Goal: Task Accomplishment & Management: Use online tool/utility

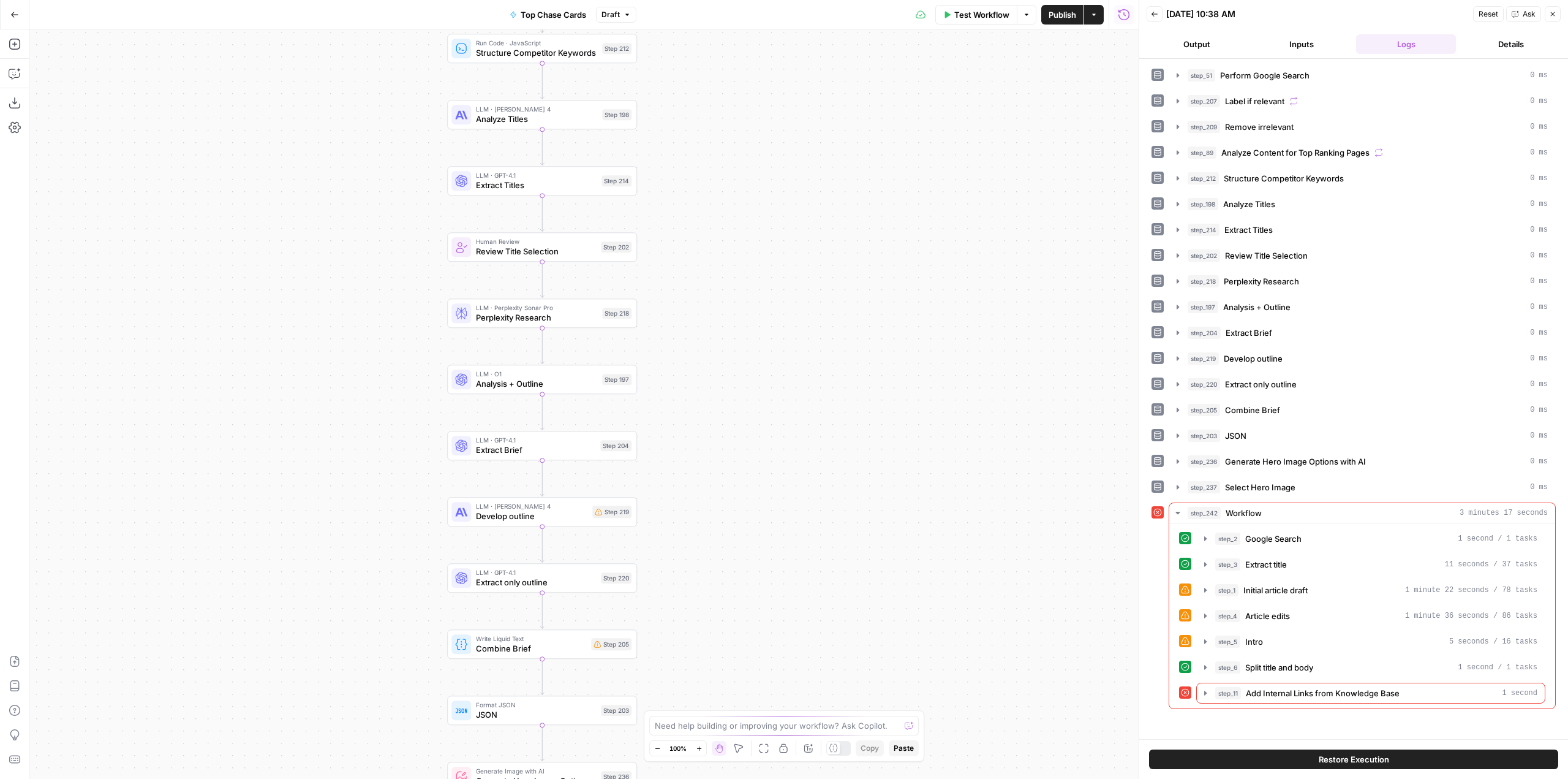
drag, startPoint x: 687, startPoint y: 546, endPoint x: 769, endPoint y: 255, distance: 302.3
click at [769, 255] on div "Workflow Set Inputs Inputs Google Search Perform Google Search Step 51 Loop Ite…" at bounding box center [583, 404] width 1109 height 750
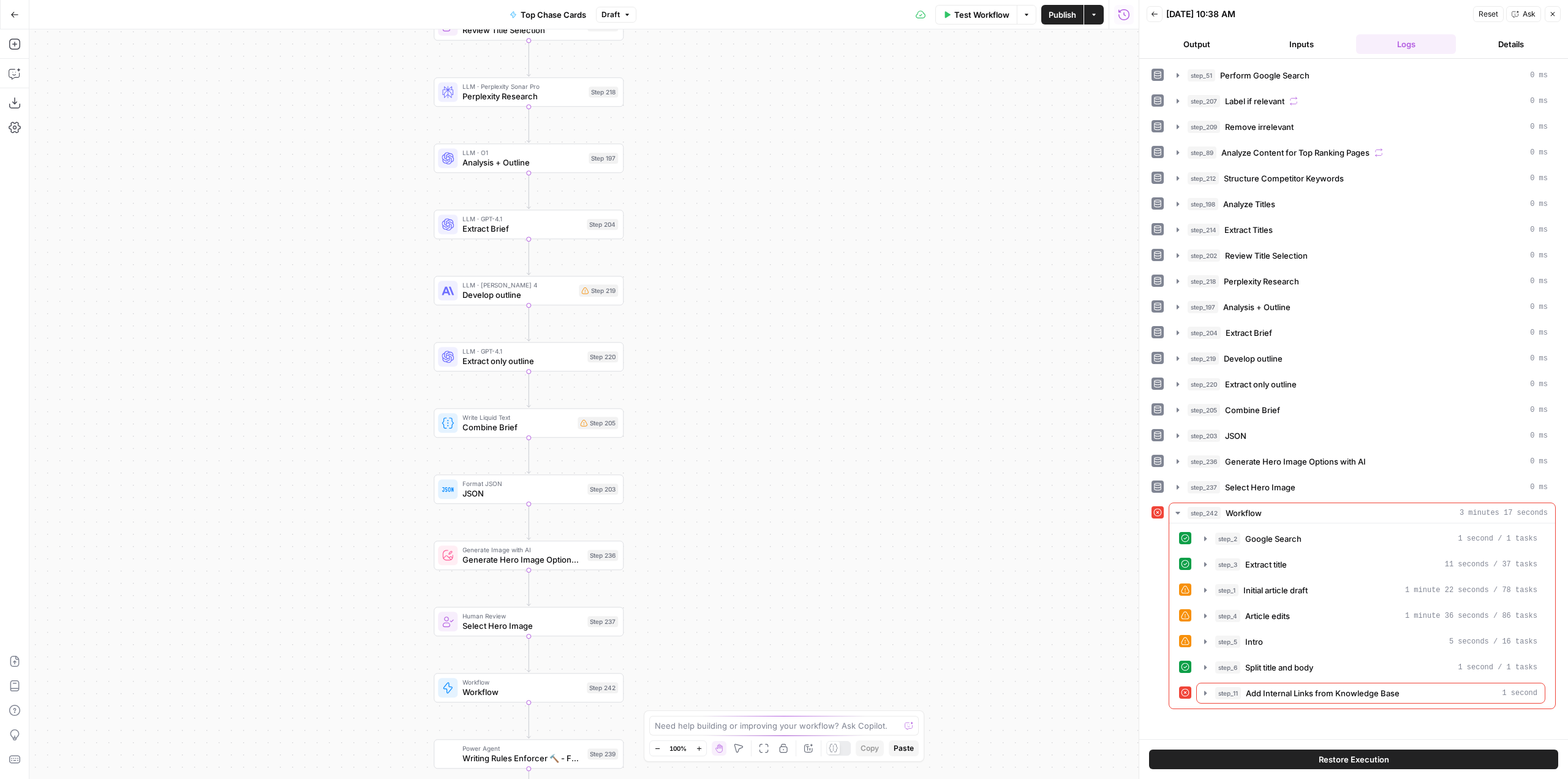
drag, startPoint x: 771, startPoint y: 532, endPoint x: 758, endPoint y: 363, distance: 169.5
click at [758, 363] on div "Workflow Set Inputs Inputs Google Search Perform Google Search Step 51 Loop Ite…" at bounding box center [583, 404] width 1109 height 750
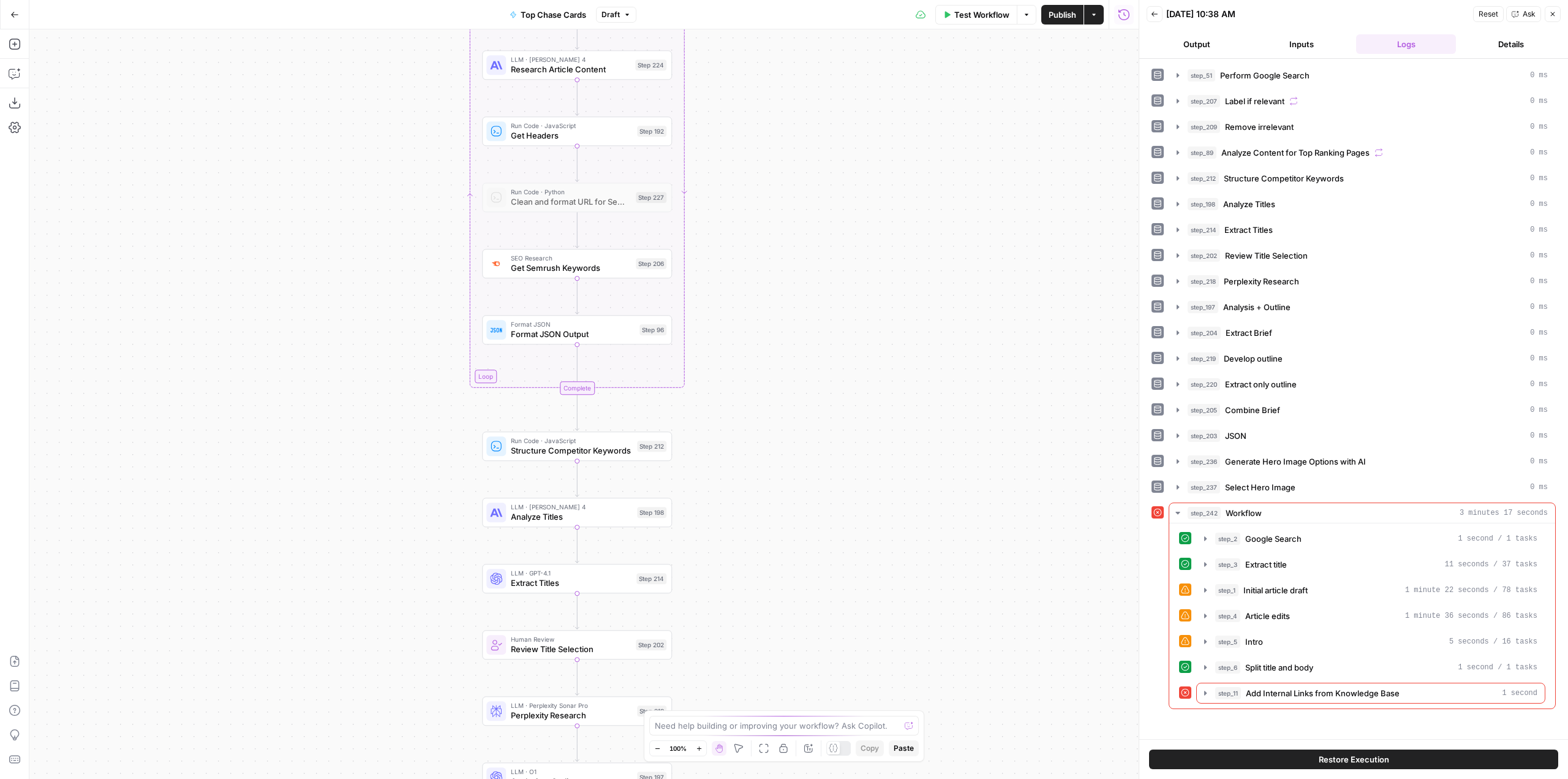
drag, startPoint x: 707, startPoint y: 147, endPoint x: 778, endPoint y: 360, distance: 224.5
click at [756, 754] on body "Rare Candy New Home Browse Insights Opportunities Your Data Recent Grids Top Ch…" at bounding box center [784, 390] width 1568 height 779
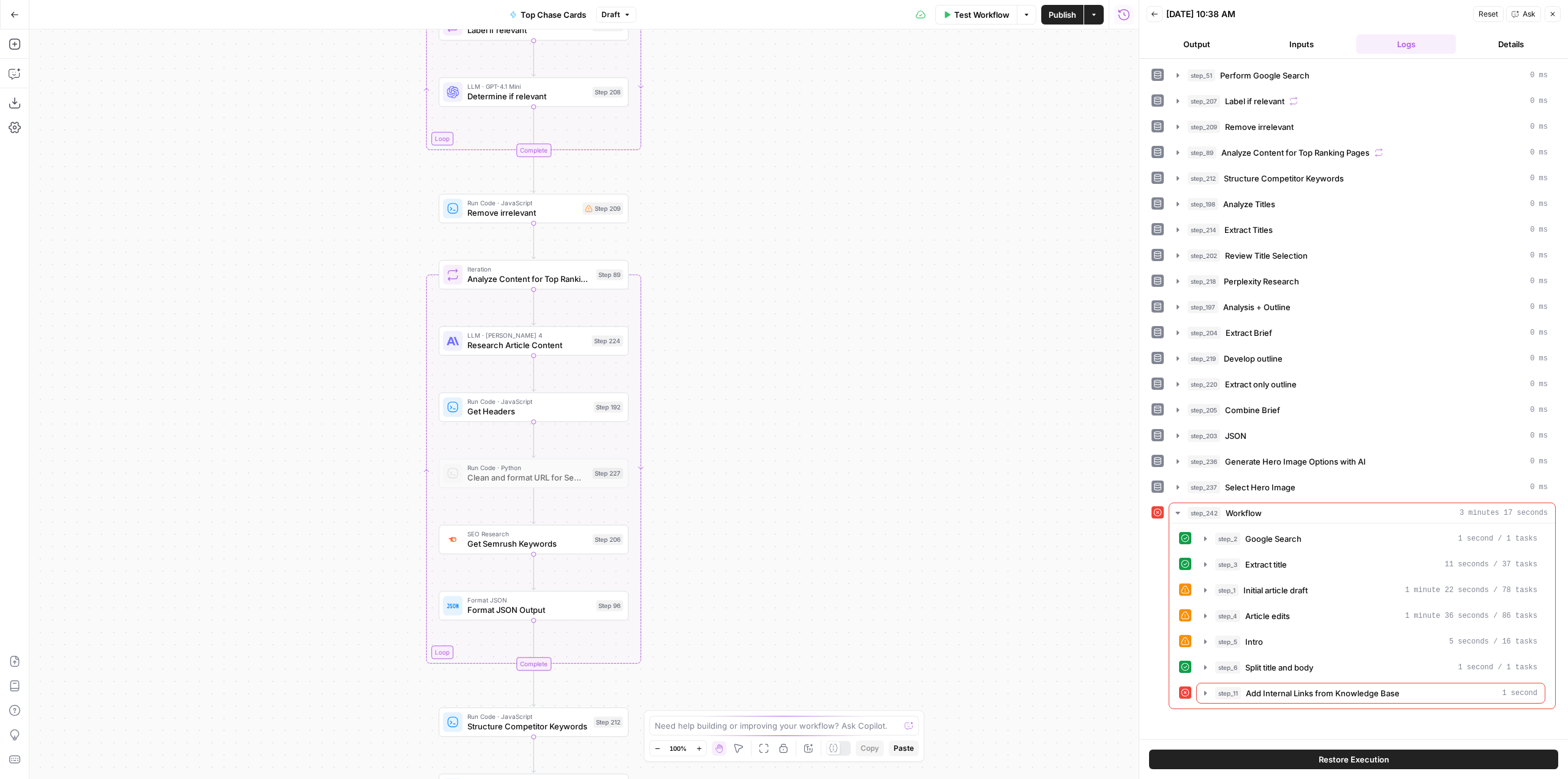
drag, startPoint x: 733, startPoint y: 635, endPoint x: 733, endPoint y: 601, distance: 34.0
click at [733, 644] on div "Workflow Set Inputs Inputs Google Search Perform Google Search Step 51 Loop Ite…" at bounding box center [583, 404] width 1109 height 750
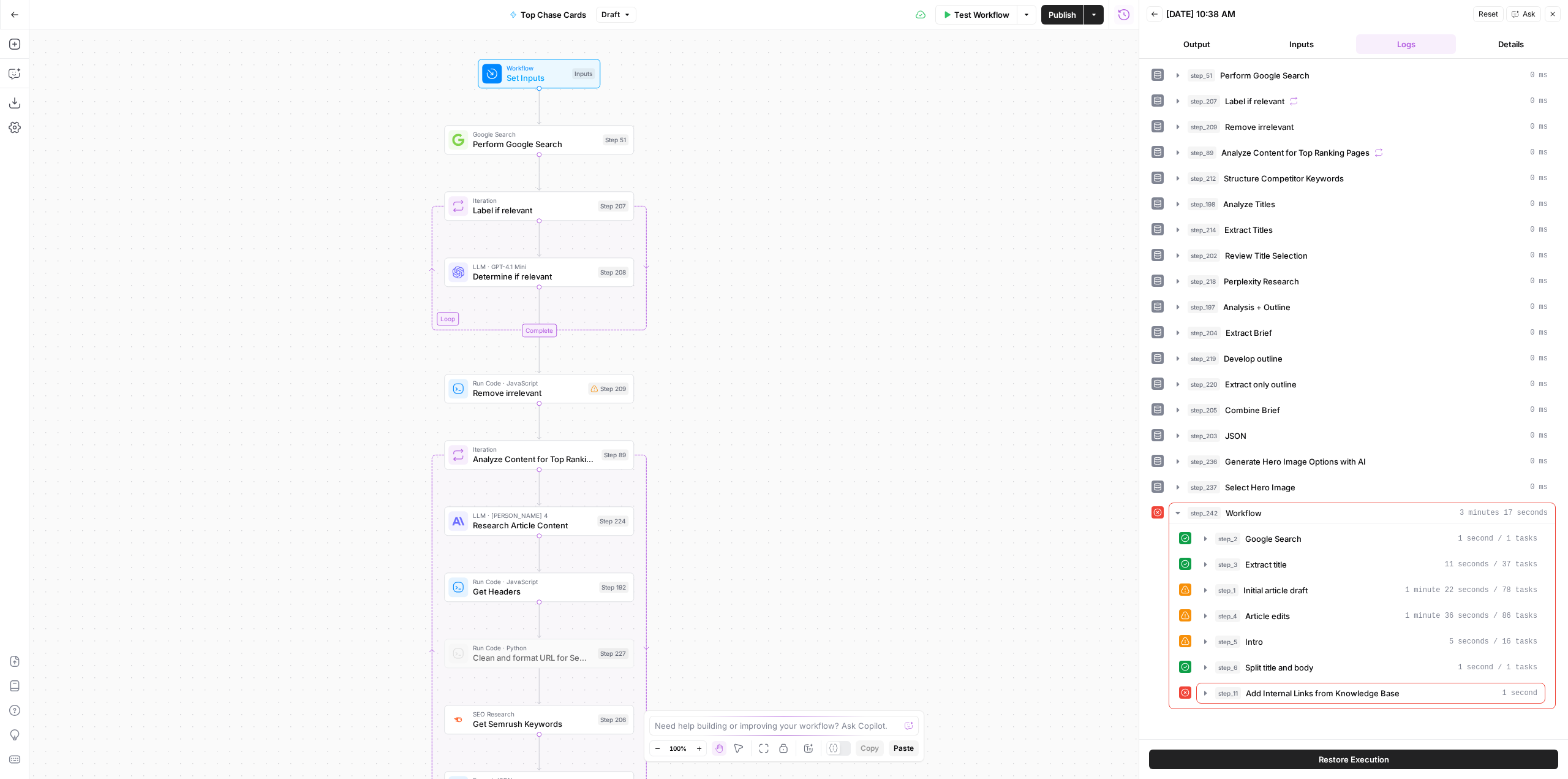
click at [783, 503] on div "Workflow Set Inputs Inputs Google Search Perform Google Search Step 51 Loop Ite…" at bounding box center [583, 404] width 1109 height 750
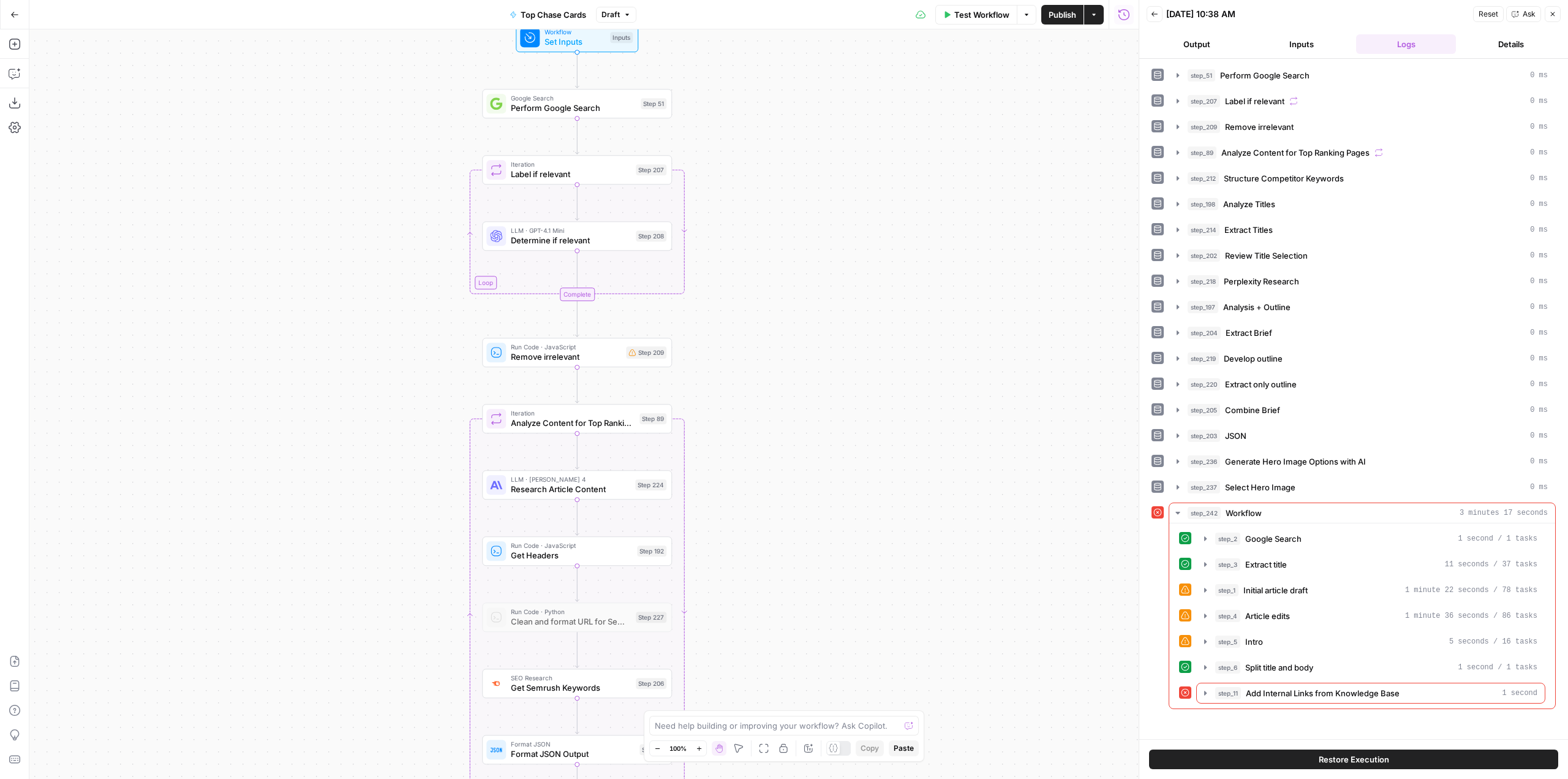
drag, startPoint x: 742, startPoint y: 354, endPoint x: 779, endPoint y: 318, distance: 51.6
click at [779, 318] on div "Workflow Set Inputs Inputs Google Search Perform Google Search Step 51 Loop Ite…" at bounding box center [583, 404] width 1109 height 750
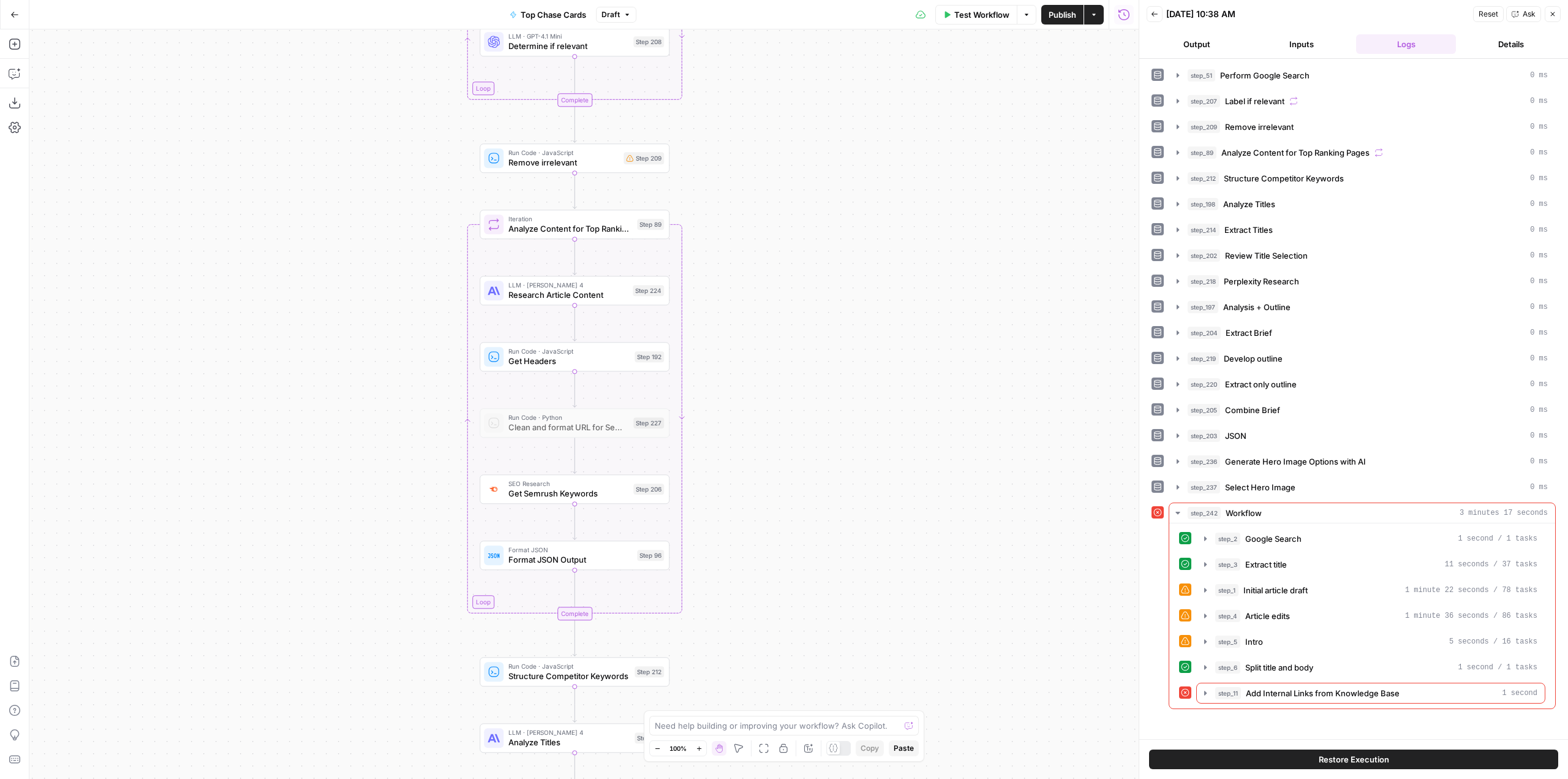
drag, startPoint x: 803, startPoint y: 569, endPoint x: 800, endPoint y: 381, distance: 188.0
click at [800, 370] on div "Workflow Set Inputs Inputs Google Search Perform Google Search Step 51 Loop Ite…" at bounding box center [583, 404] width 1109 height 750
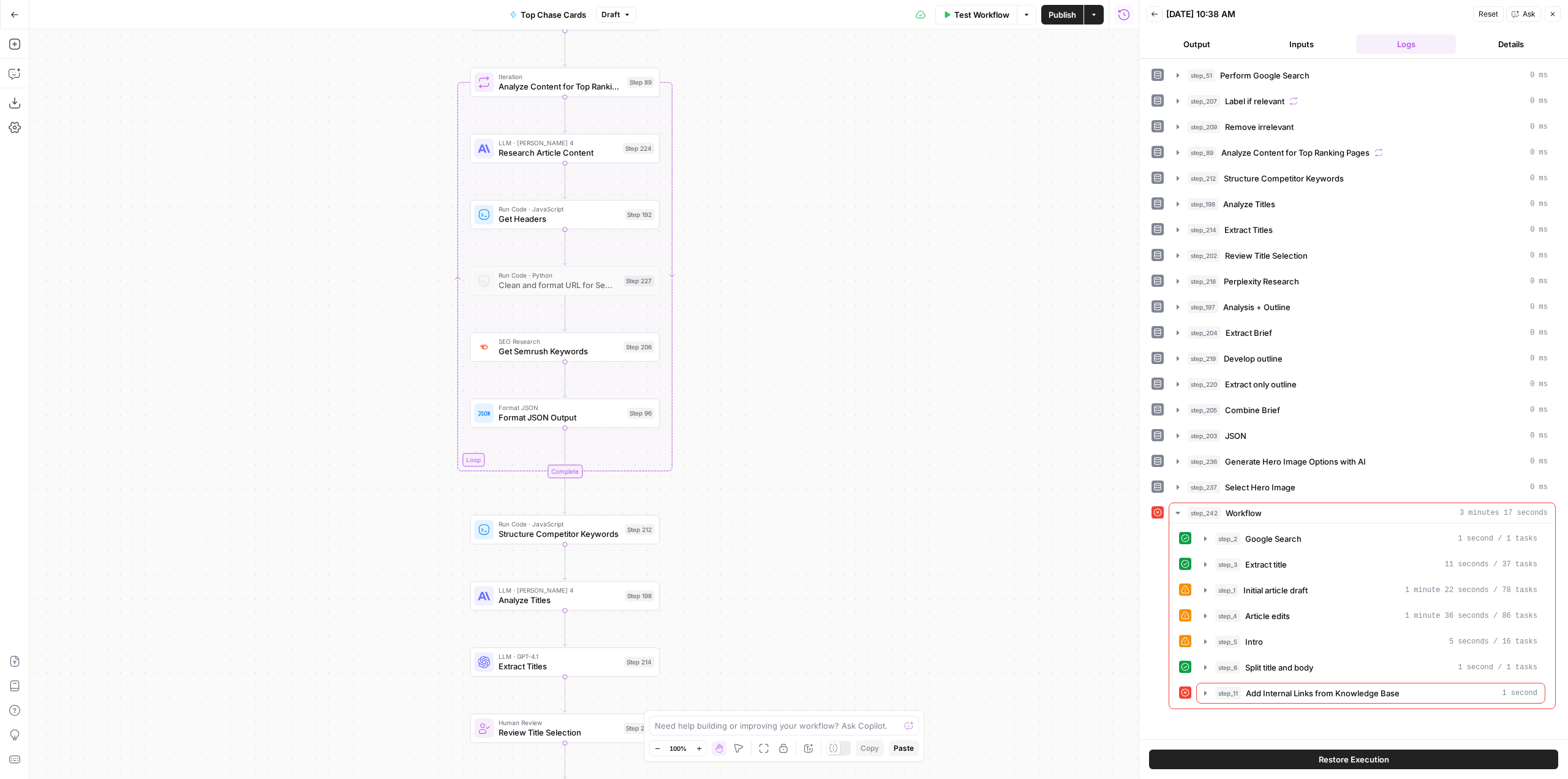
drag, startPoint x: 817, startPoint y: 570, endPoint x: 806, endPoint y: 390, distance: 180.3
click at [806, 390] on div "Workflow Set Inputs Inputs Google Search Perform Google Search Step 51 Loop Ite…" at bounding box center [583, 404] width 1109 height 750
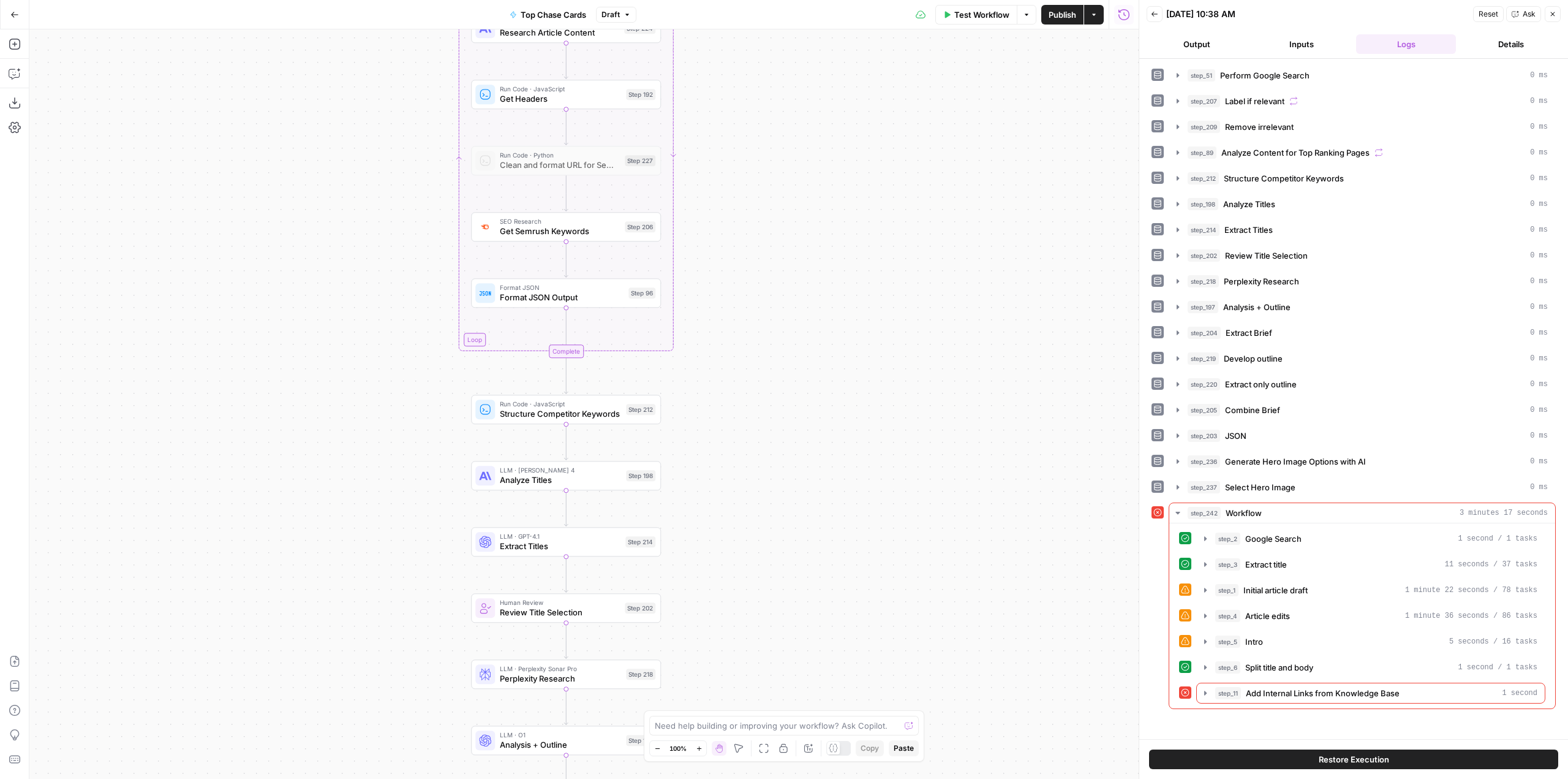
drag, startPoint x: 808, startPoint y: 526, endPoint x: 808, endPoint y: 351, distance: 175.0
click at [808, 351] on div "Workflow Set Inputs Inputs Google Search Perform Google Search Step 51 Loop Ite…" at bounding box center [583, 404] width 1109 height 750
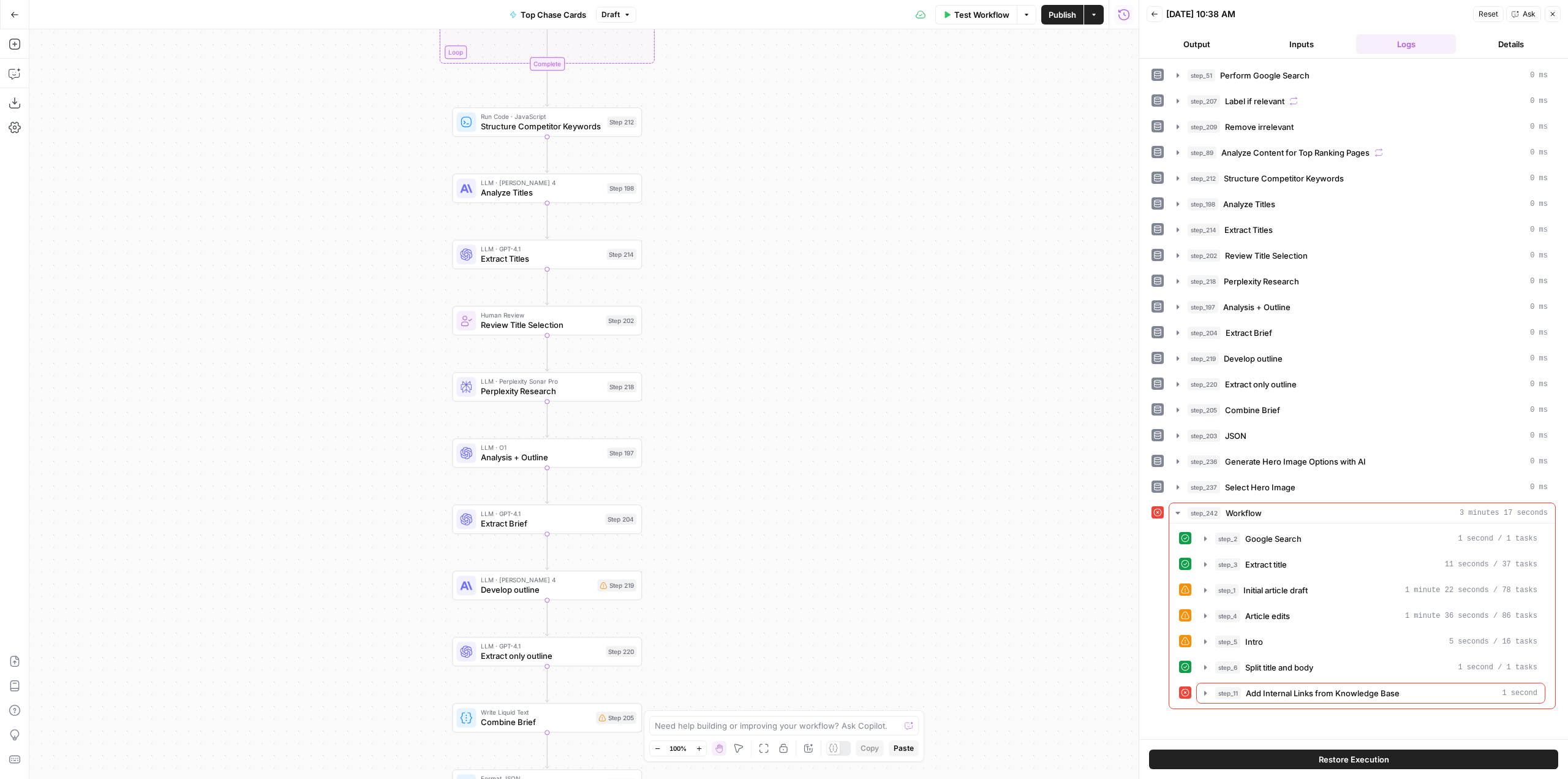
drag, startPoint x: 795, startPoint y: 534, endPoint x: 779, endPoint y: 345, distance: 189.7
click at [779, 345] on div "Workflow Set Inputs Inputs Google Search Perform Google Search Step 51 Loop Ite…" at bounding box center [583, 404] width 1109 height 750
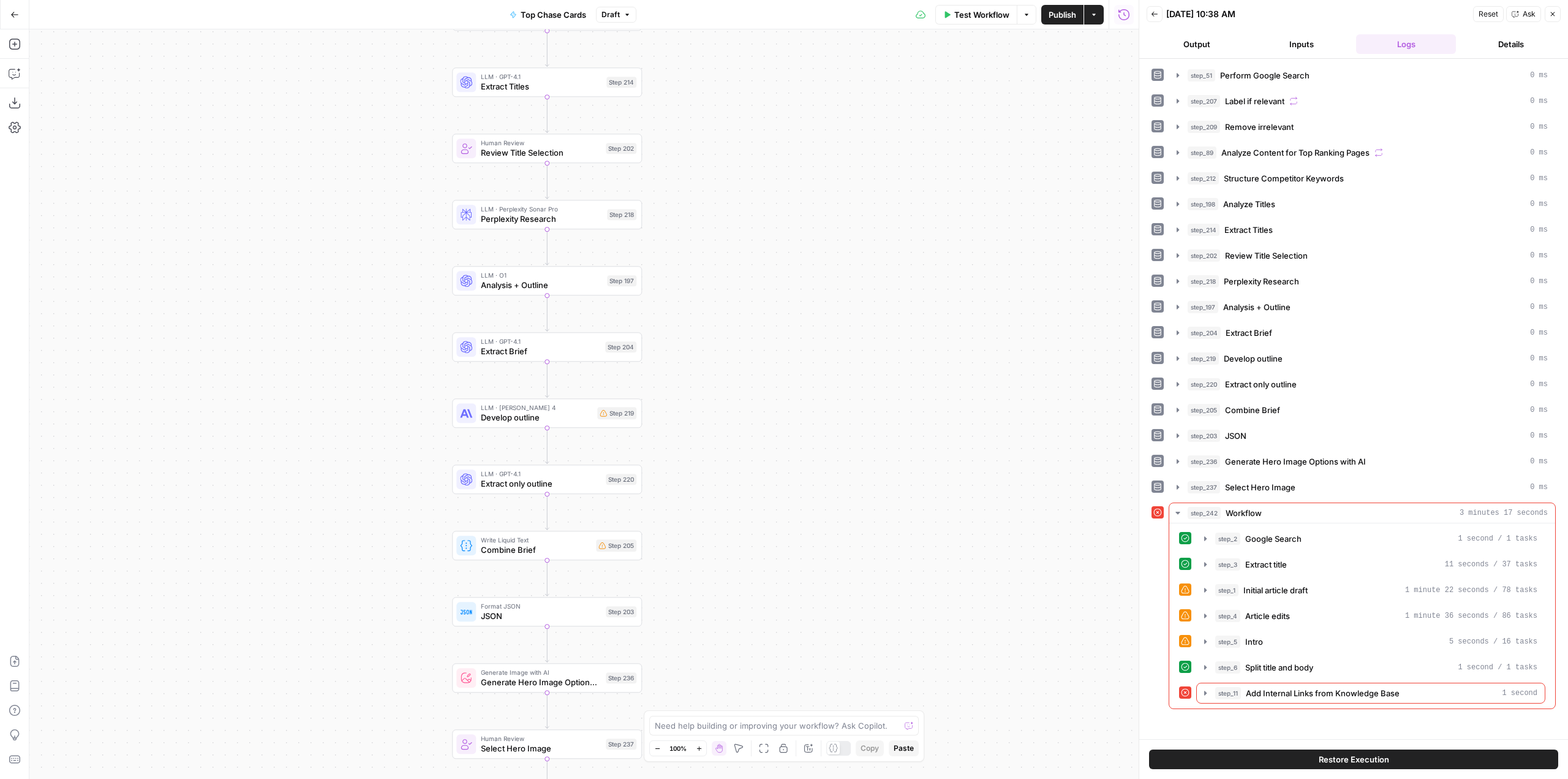
drag, startPoint x: 774, startPoint y: 538, endPoint x: 774, endPoint y: 366, distance: 172.0
click at [774, 366] on div "Workflow Set Inputs Inputs Google Search Perform Google Search Step 51 Loop Ite…" at bounding box center [583, 404] width 1109 height 750
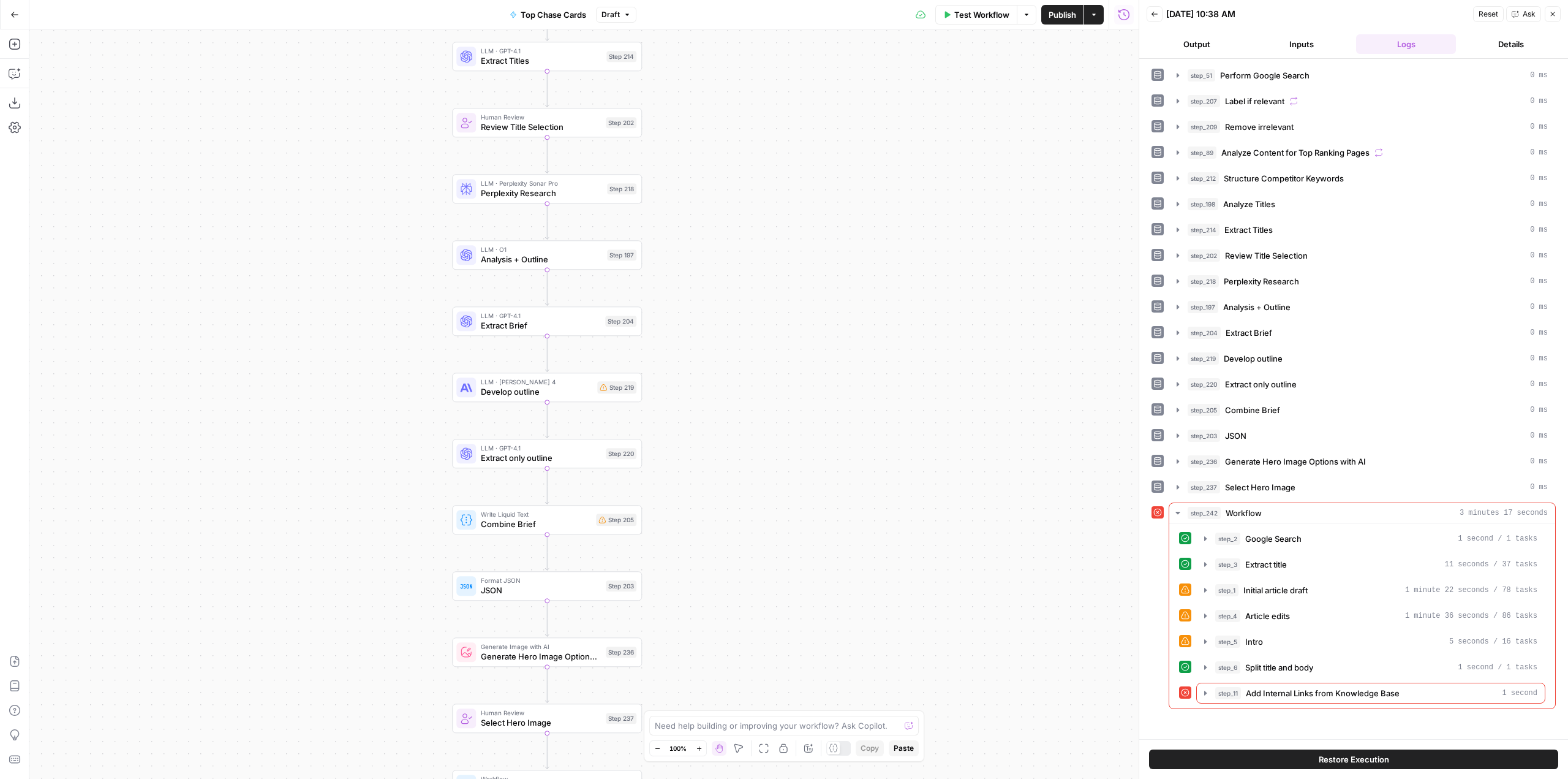
drag, startPoint x: 768, startPoint y: 470, endPoint x: 746, endPoint y: 328, distance: 143.7
click at [746, 328] on div "Workflow Set Inputs Inputs Google Search Perform Google Search Step 51 Loop Ite…" at bounding box center [583, 404] width 1109 height 750
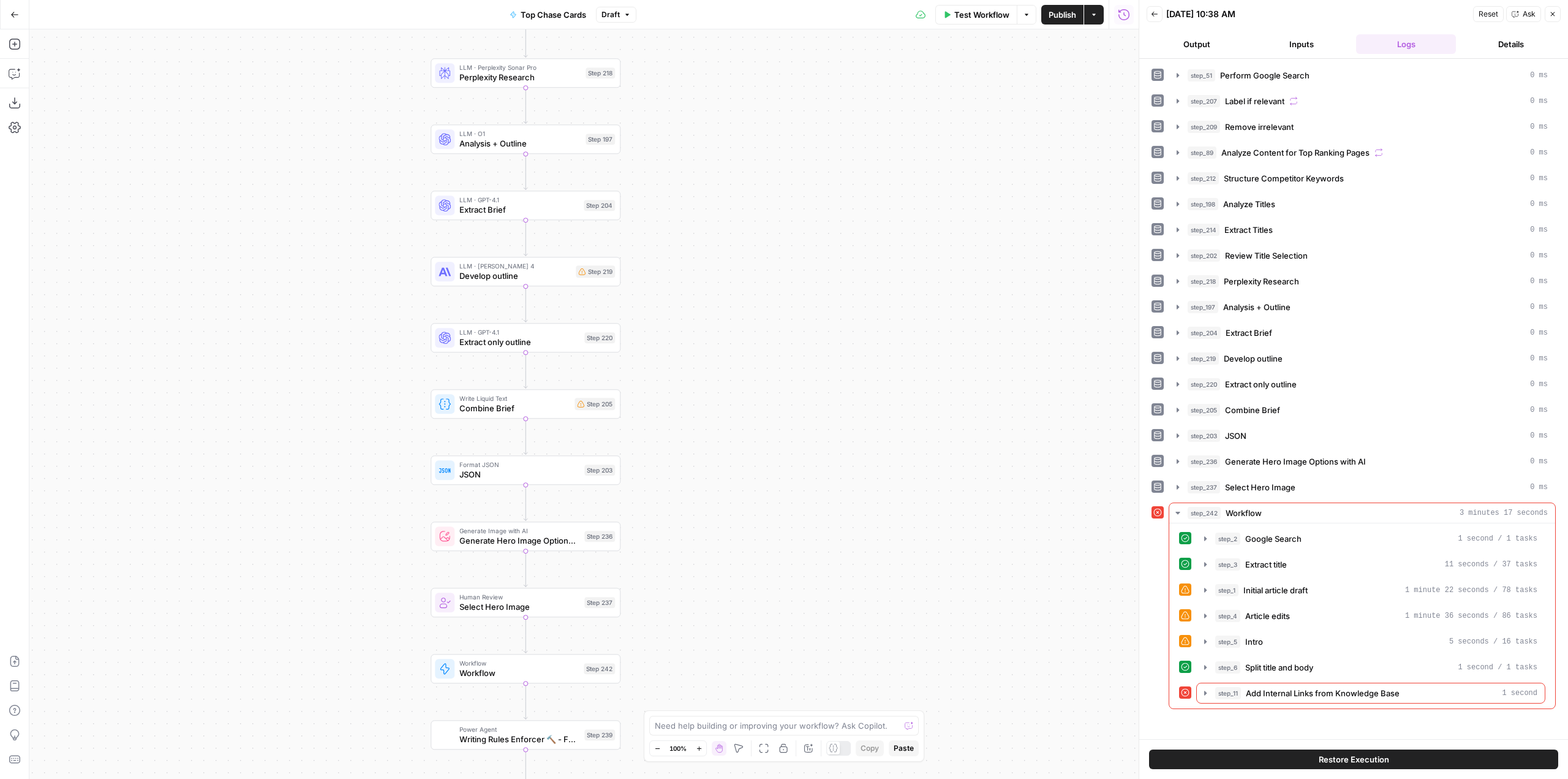
drag, startPoint x: 768, startPoint y: 558, endPoint x: 743, endPoint y: 368, distance: 191.6
click at [743, 368] on div "Workflow Set Inputs Inputs Google Search Perform Google Search Step 51 Loop Ite…" at bounding box center [583, 404] width 1109 height 750
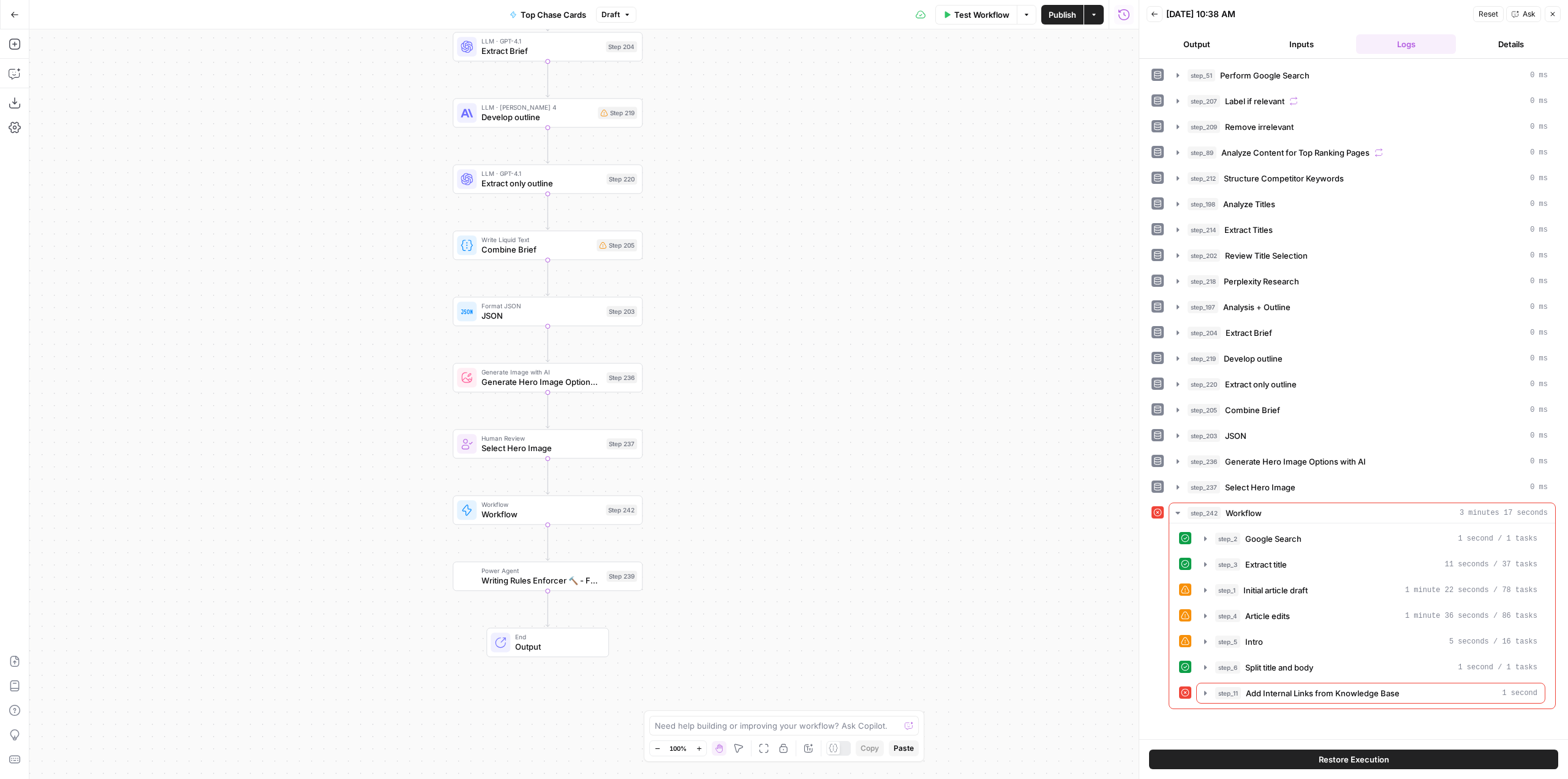
drag, startPoint x: 750, startPoint y: 527, endPoint x: 797, endPoint y: 570, distance: 63.7
click at [797, 570] on div "Workflow Set Inputs Inputs Google Search Perform Google Search Step 51 Loop Ite…" at bounding box center [583, 404] width 1109 height 750
click at [584, 522] on div "Workflow Workflow Step 242 Copy step Delete step Add Note Test" at bounding box center [547, 510] width 190 height 29
type input "Version 4"
type input "Outline to Article"
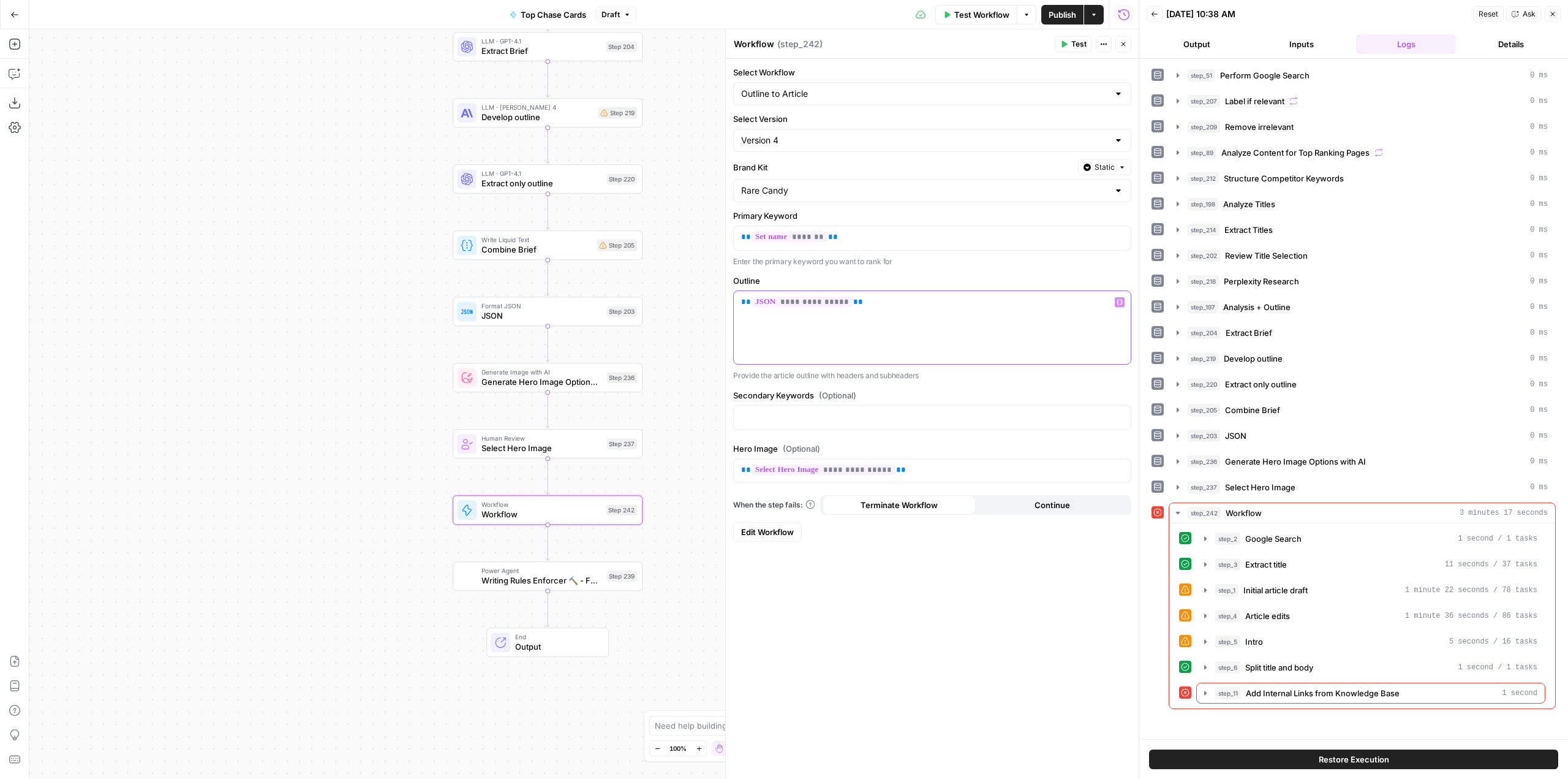
click at [1115, 296] on p "**********" at bounding box center [933, 302] width 382 height 13
click at [1118, 301] on icon "button" at bounding box center [1119, 302] width 6 height 6
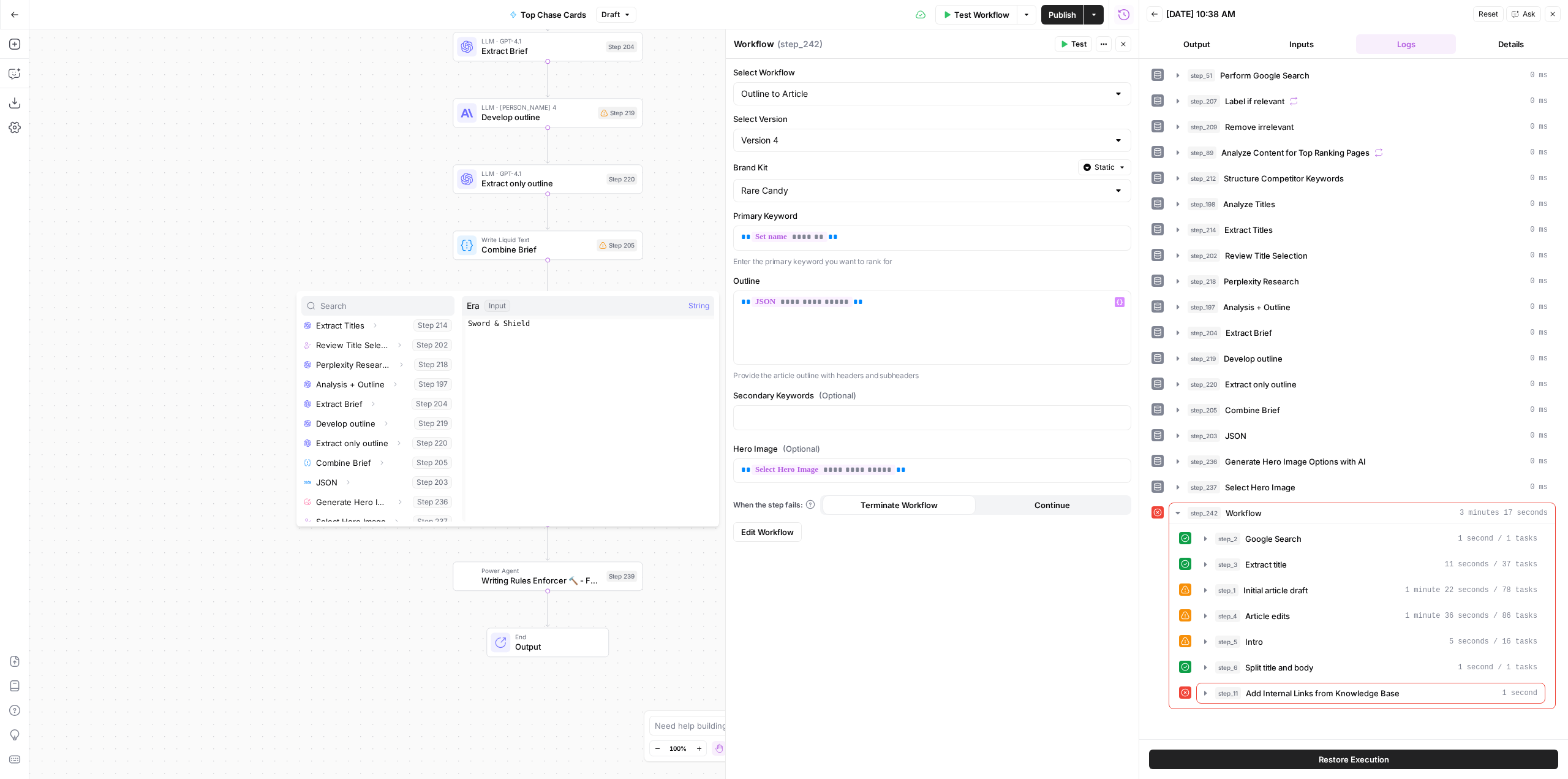
scroll to position [229, 0]
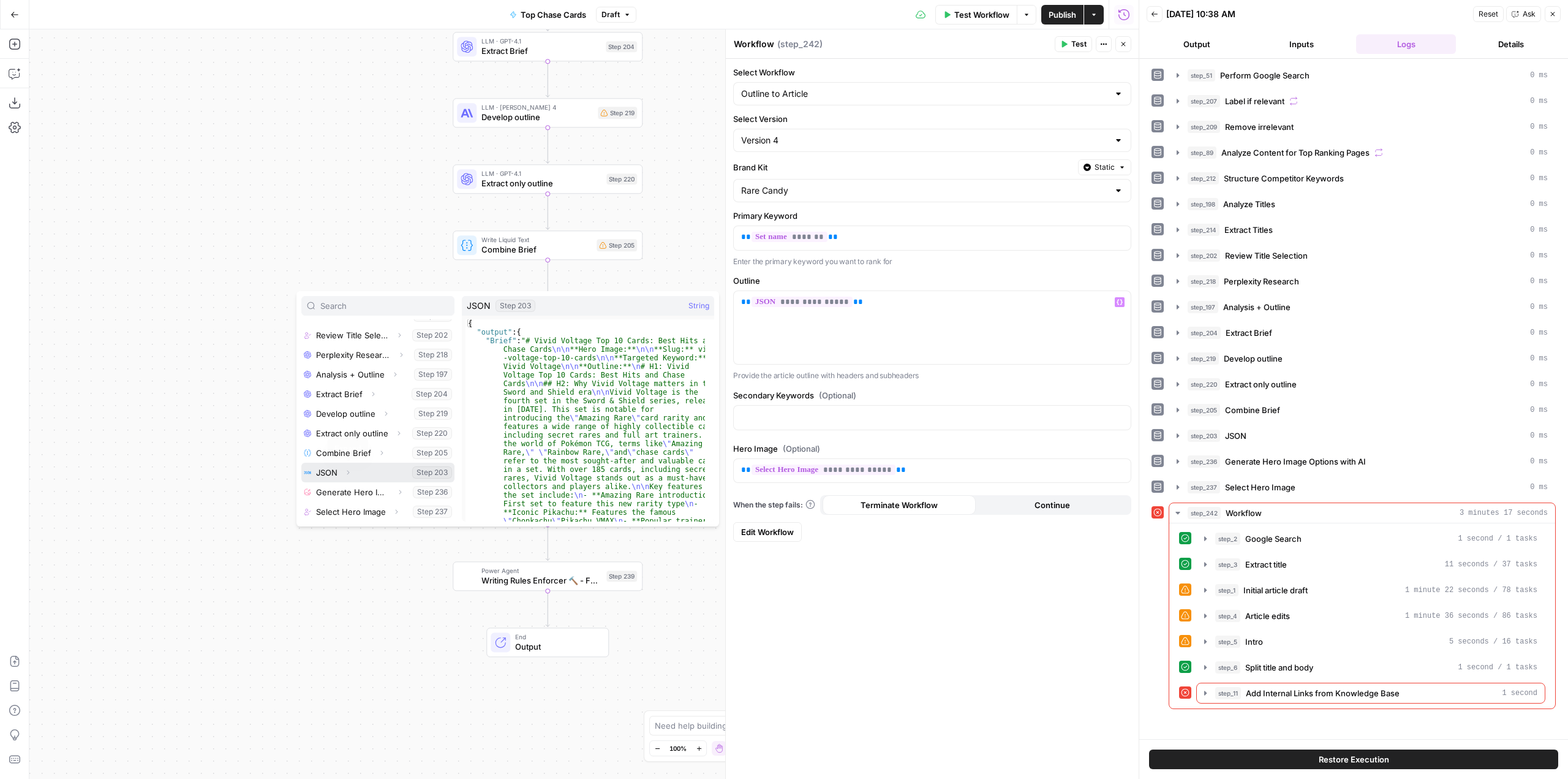
click at [343, 472] on button "Expand" at bounding box center [347, 472] width 16 height 16
click at [354, 493] on icon "button" at bounding box center [352, 492] width 8 height 8
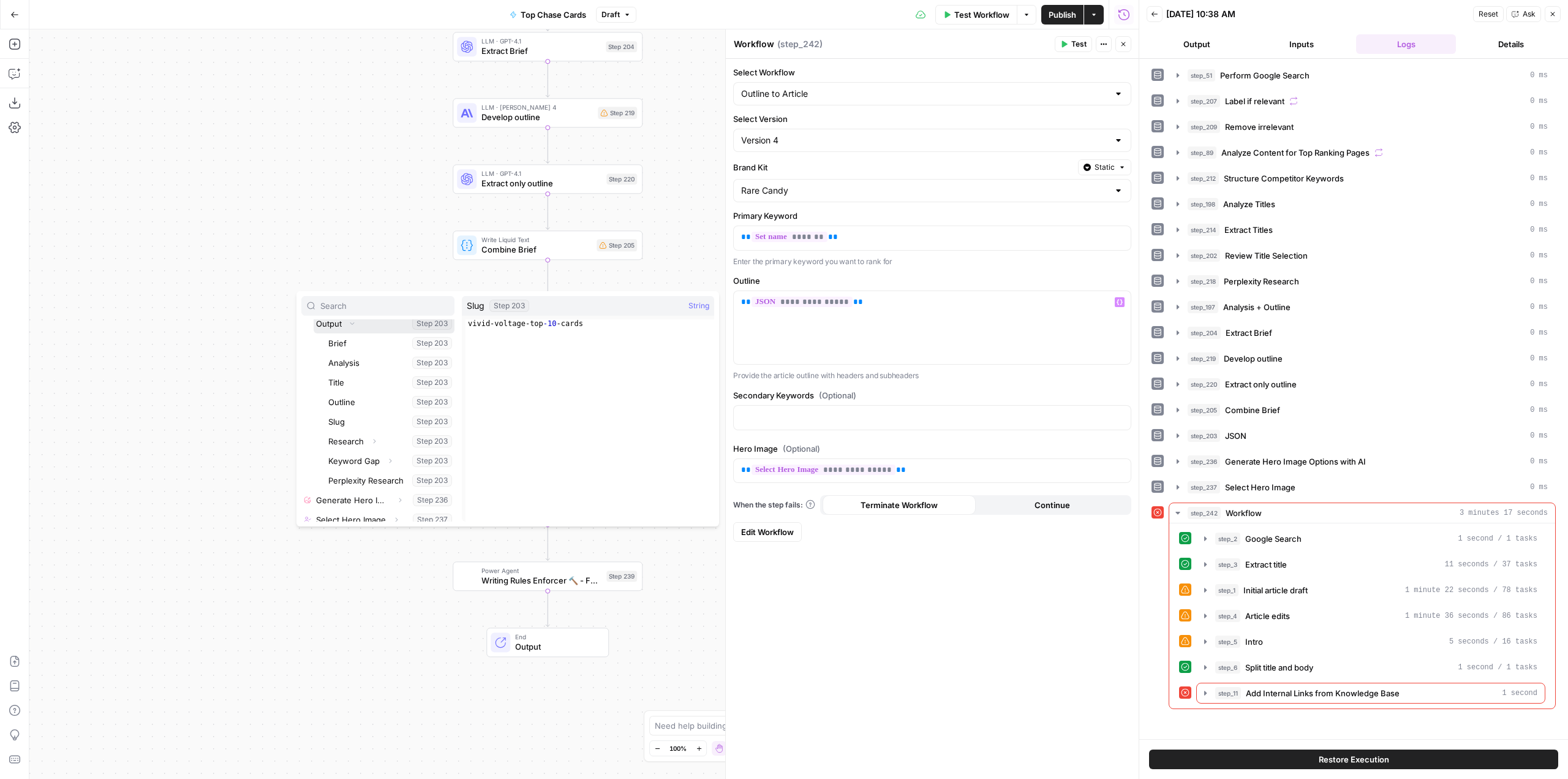
scroll to position [406, 0]
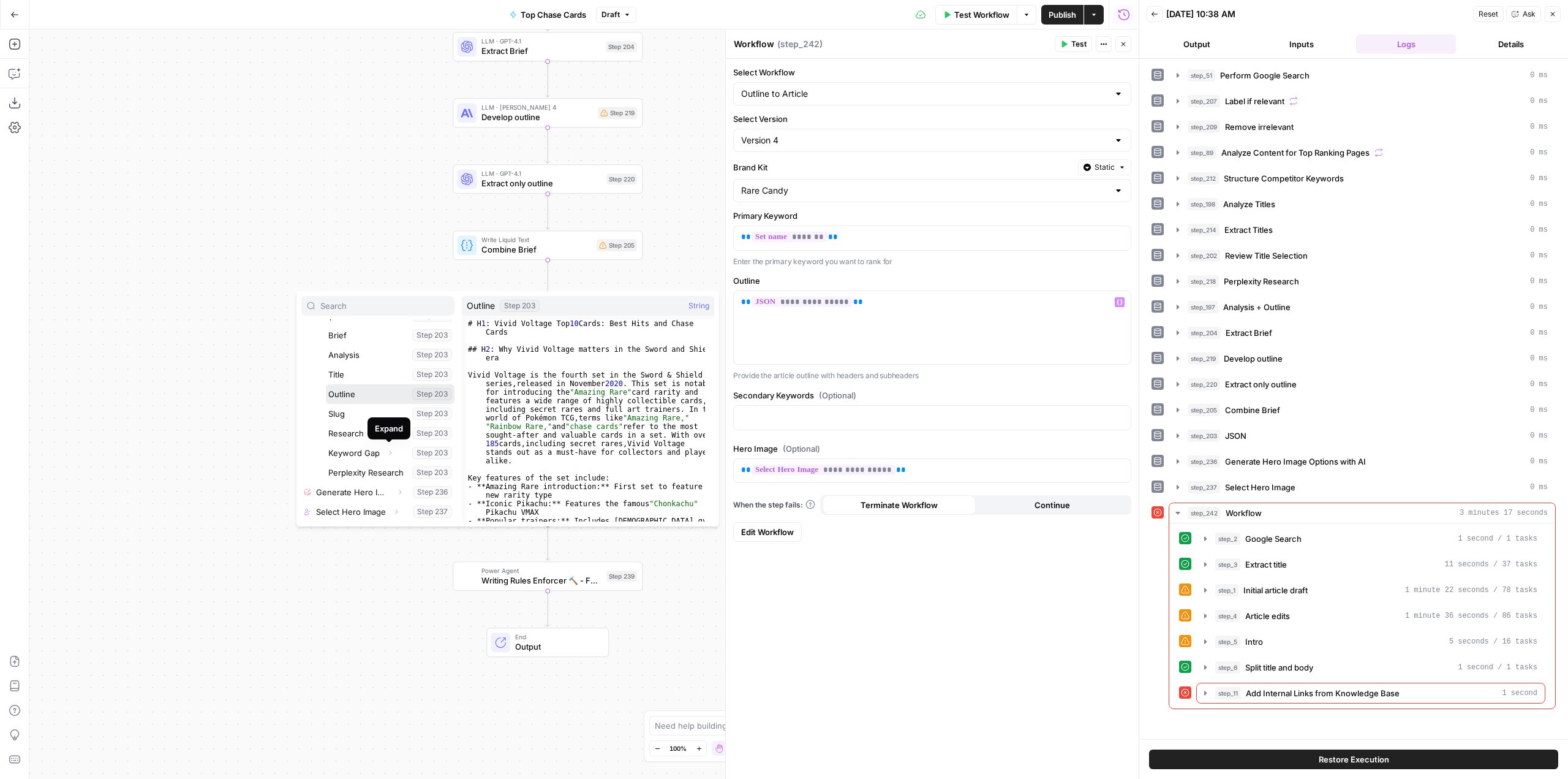
click at [386, 392] on button "Select variable Outline" at bounding box center [390, 394] width 129 height 20
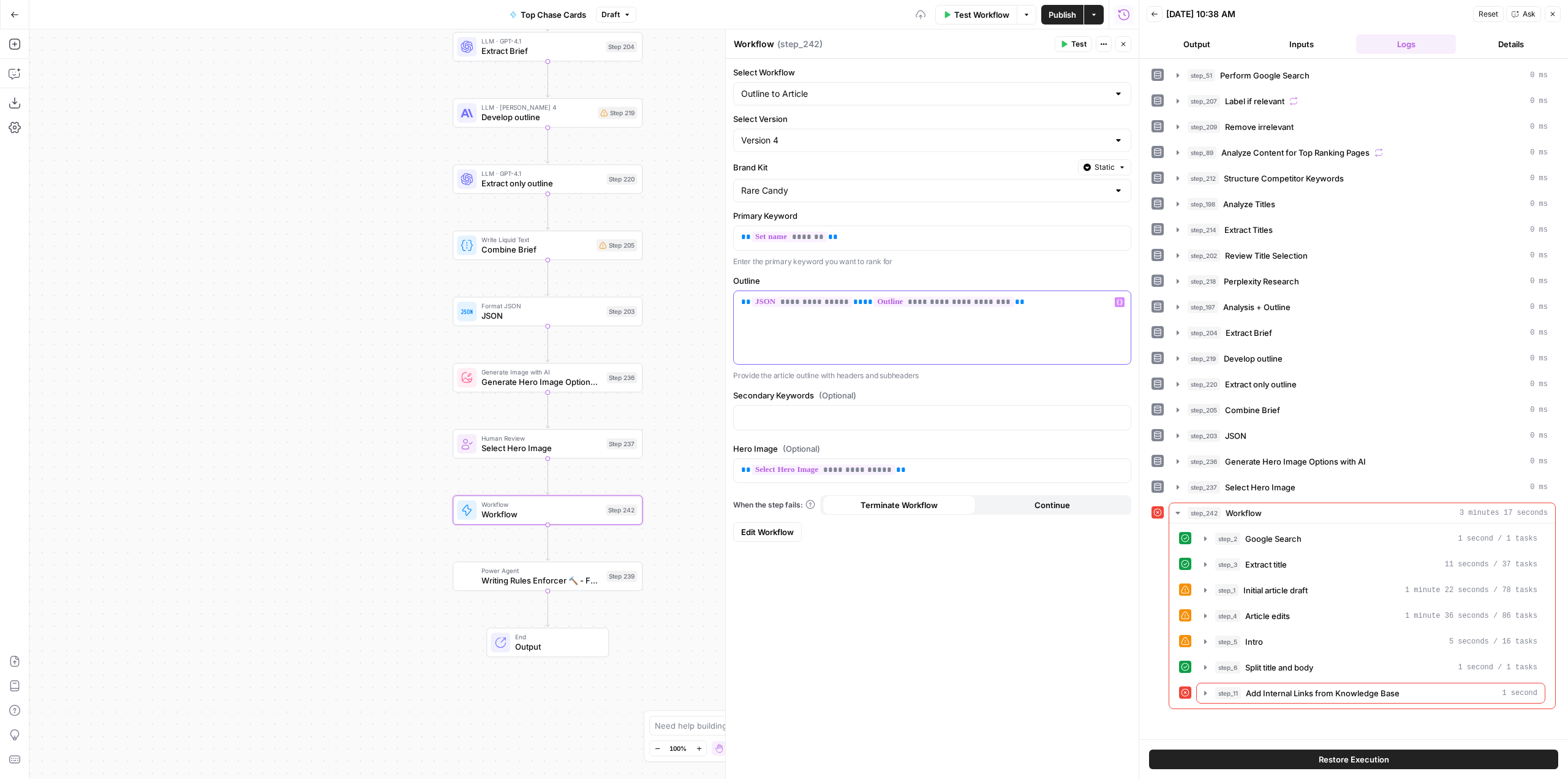
click at [863, 306] on span "**" at bounding box center [867, 302] width 10 height 8
click at [1074, 45] on span "Test" at bounding box center [1079, 44] width 16 height 11
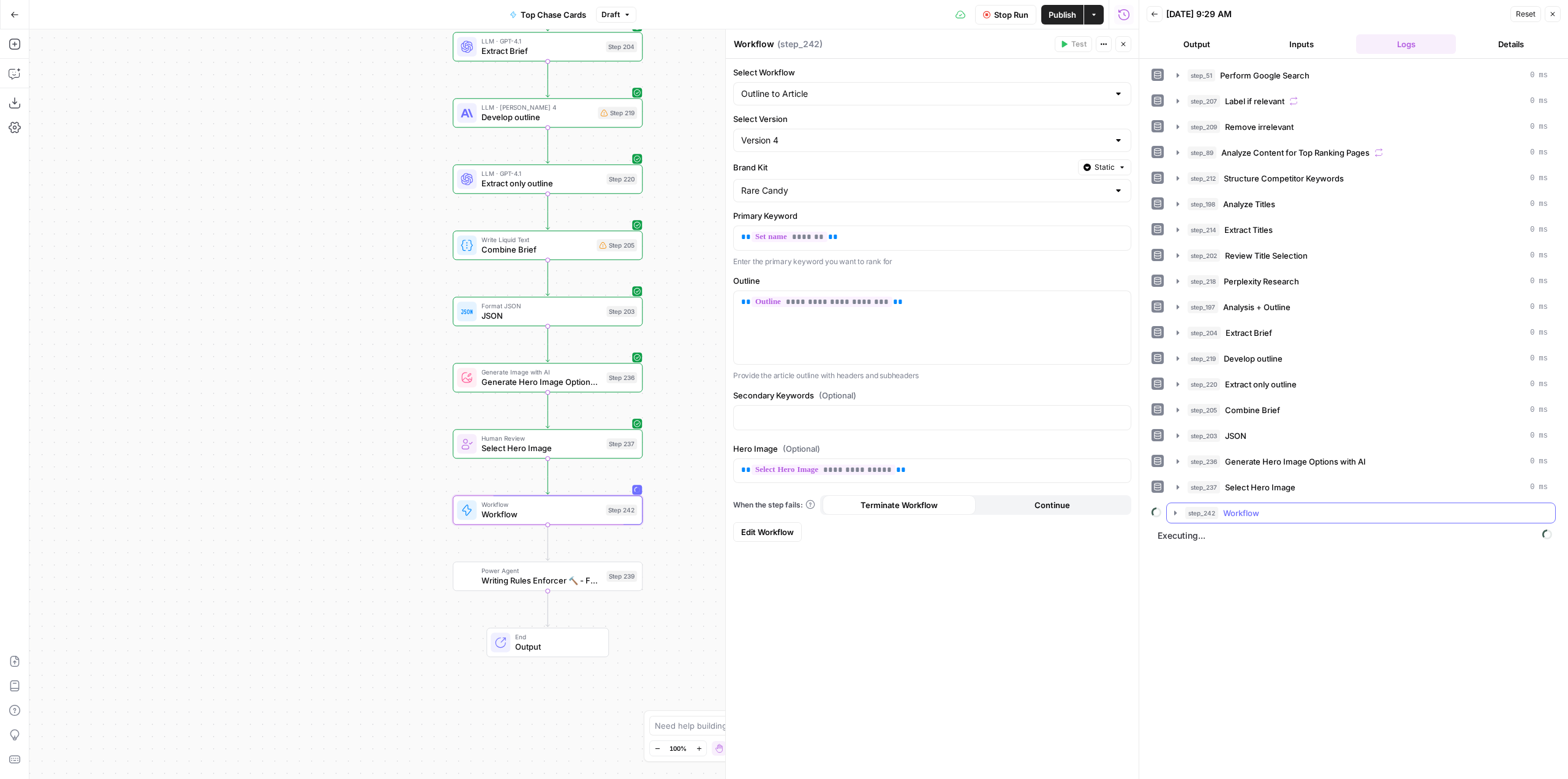
click at [1177, 512] on icon "button" at bounding box center [1176, 512] width 10 height 10
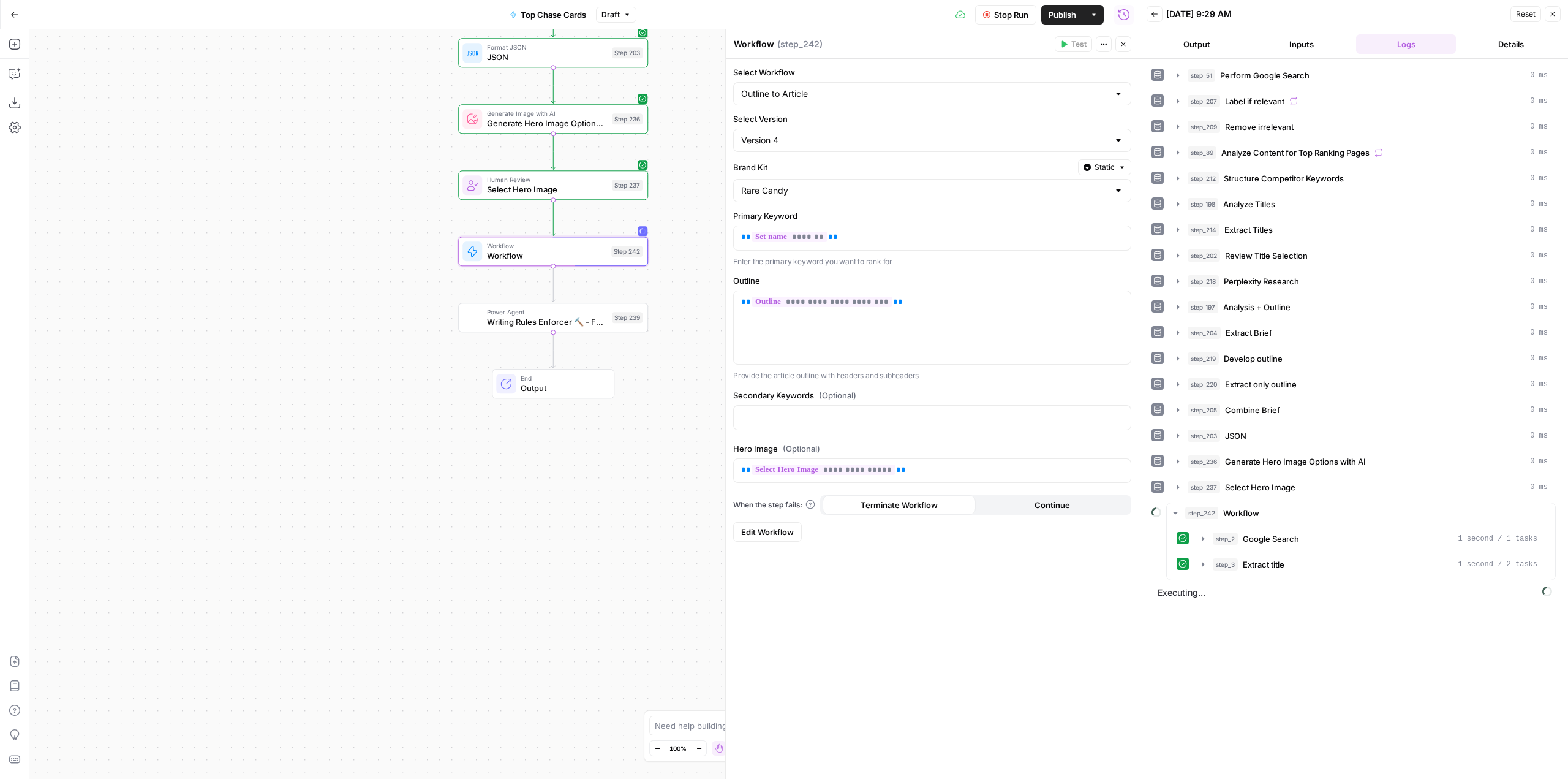
drag, startPoint x: 700, startPoint y: 417, endPoint x: 711, endPoint y: 101, distance: 316.2
click at [710, 102] on div "Workflow Set Inputs Inputs Google Search Perform Google Search Step 51 Loop Ite…" at bounding box center [583, 404] width 1109 height 750
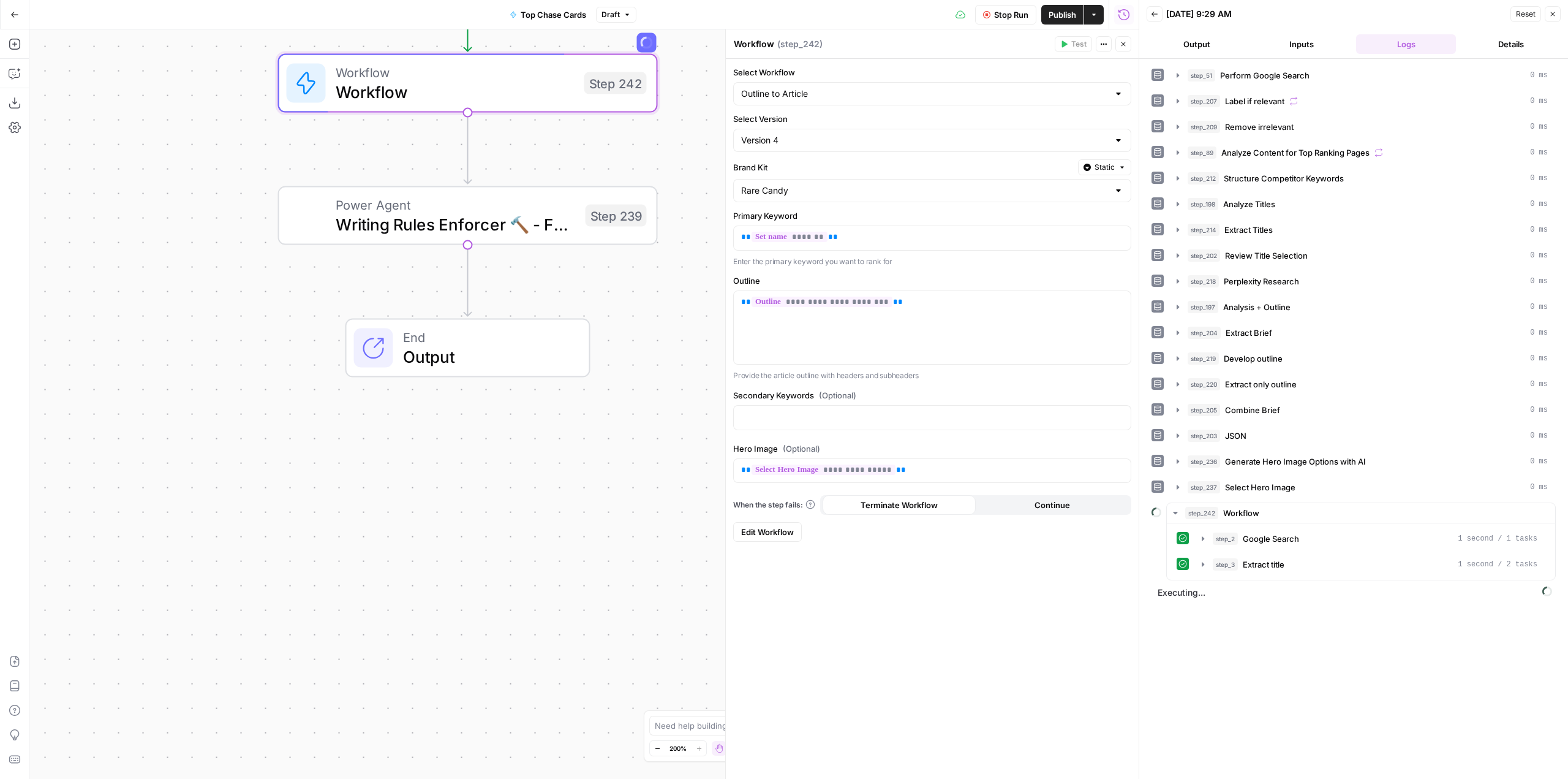
drag, startPoint x: 659, startPoint y: 223, endPoint x: 728, endPoint y: 81, distance: 157.9
click at [728, 81] on body "Rare Candy New Home Browse Insights Opportunities Your Data Recent Grids Top Ch…" at bounding box center [784, 390] width 1568 height 779
click at [1202, 565] on icon "button" at bounding box center [1203, 564] width 3 height 4
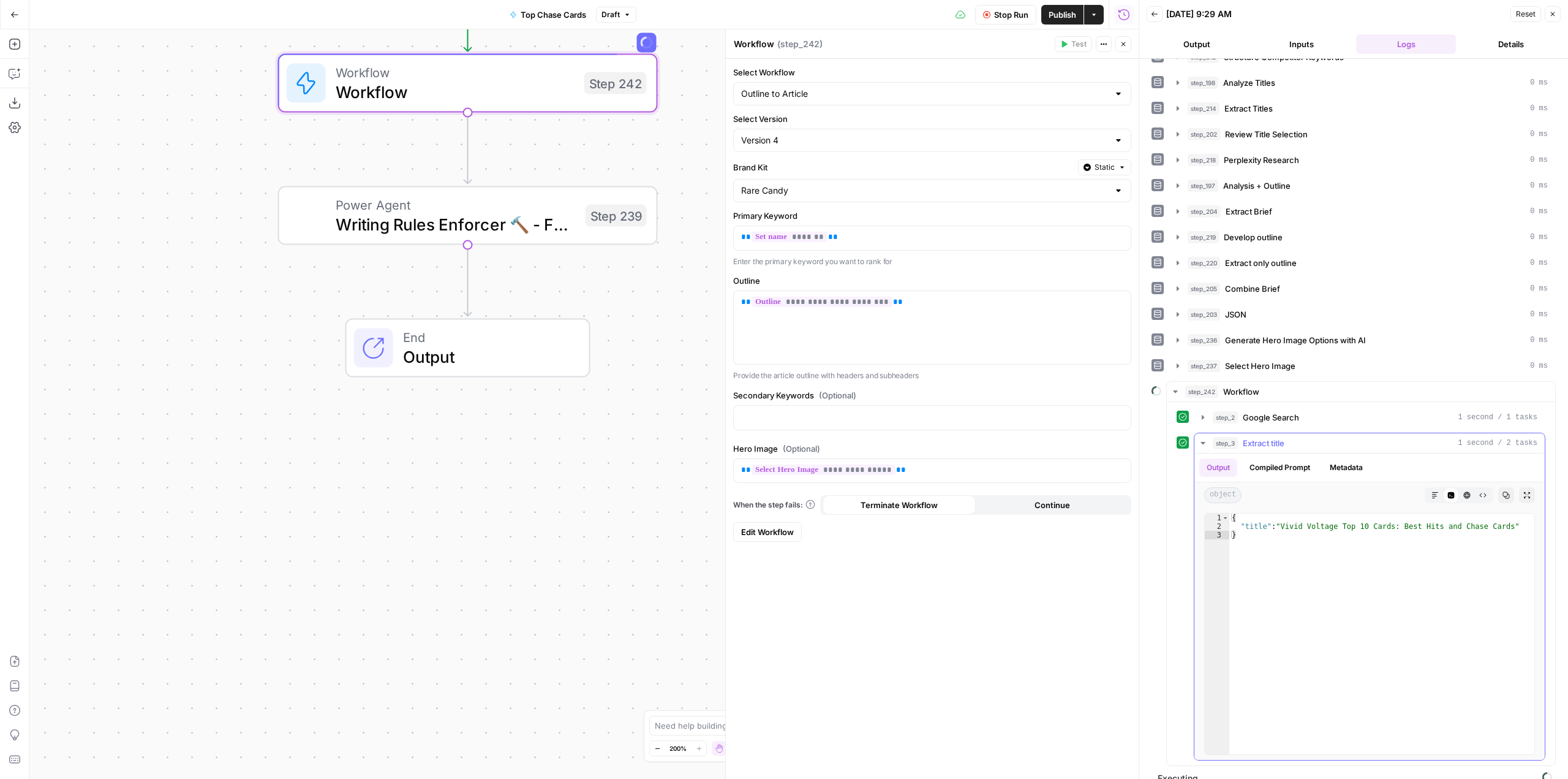
scroll to position [137, 0]
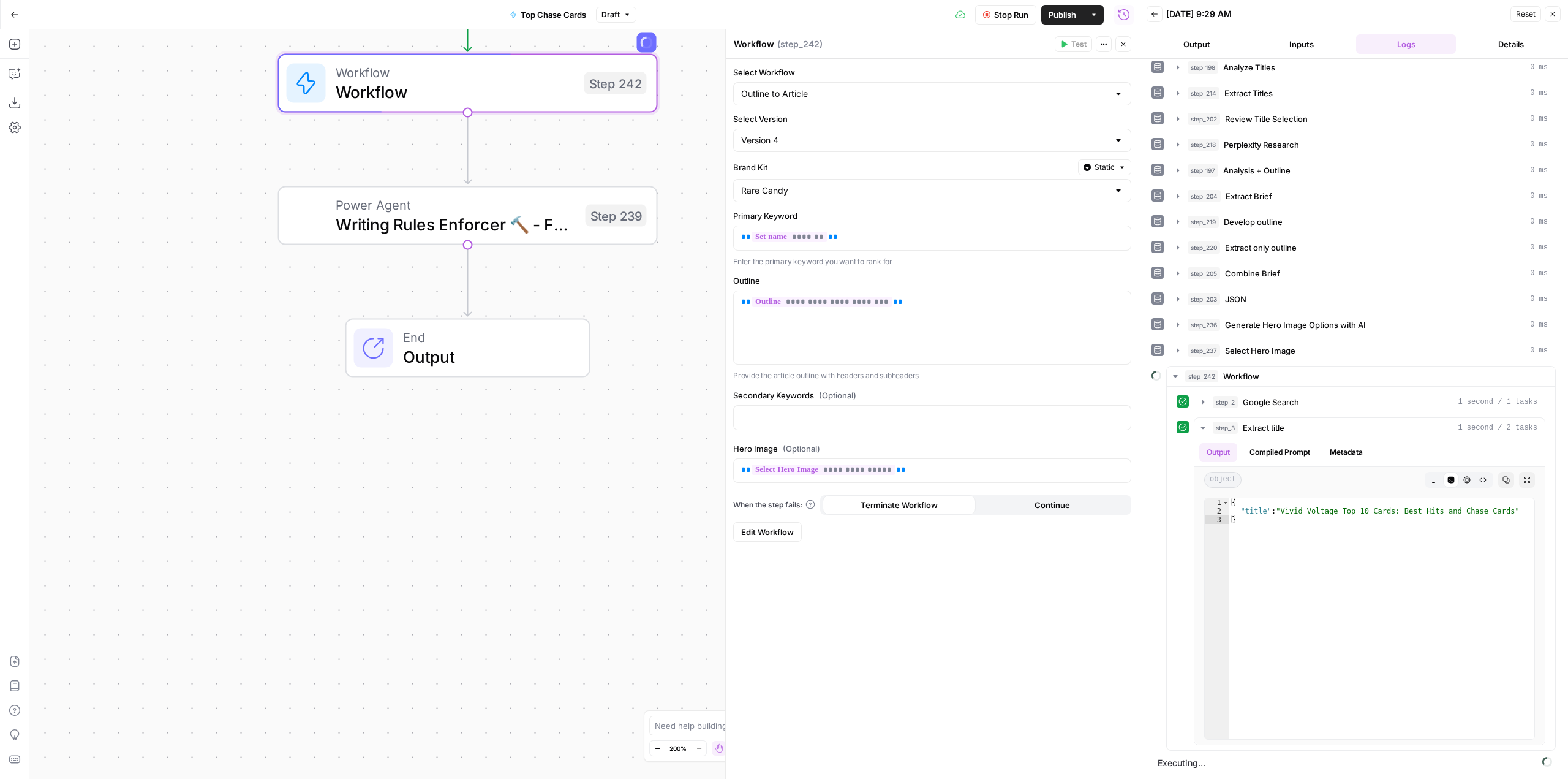
click at [560, 492] on div "Workflow Set Inputs Inputs Google Search Perform Google Search Step 51 Loop Ite…" at bounding box center [583, 404] width 1109 height 750
click at [1201, 424] on icon "button" at bounding box center [1203, 428] width 10 height 10
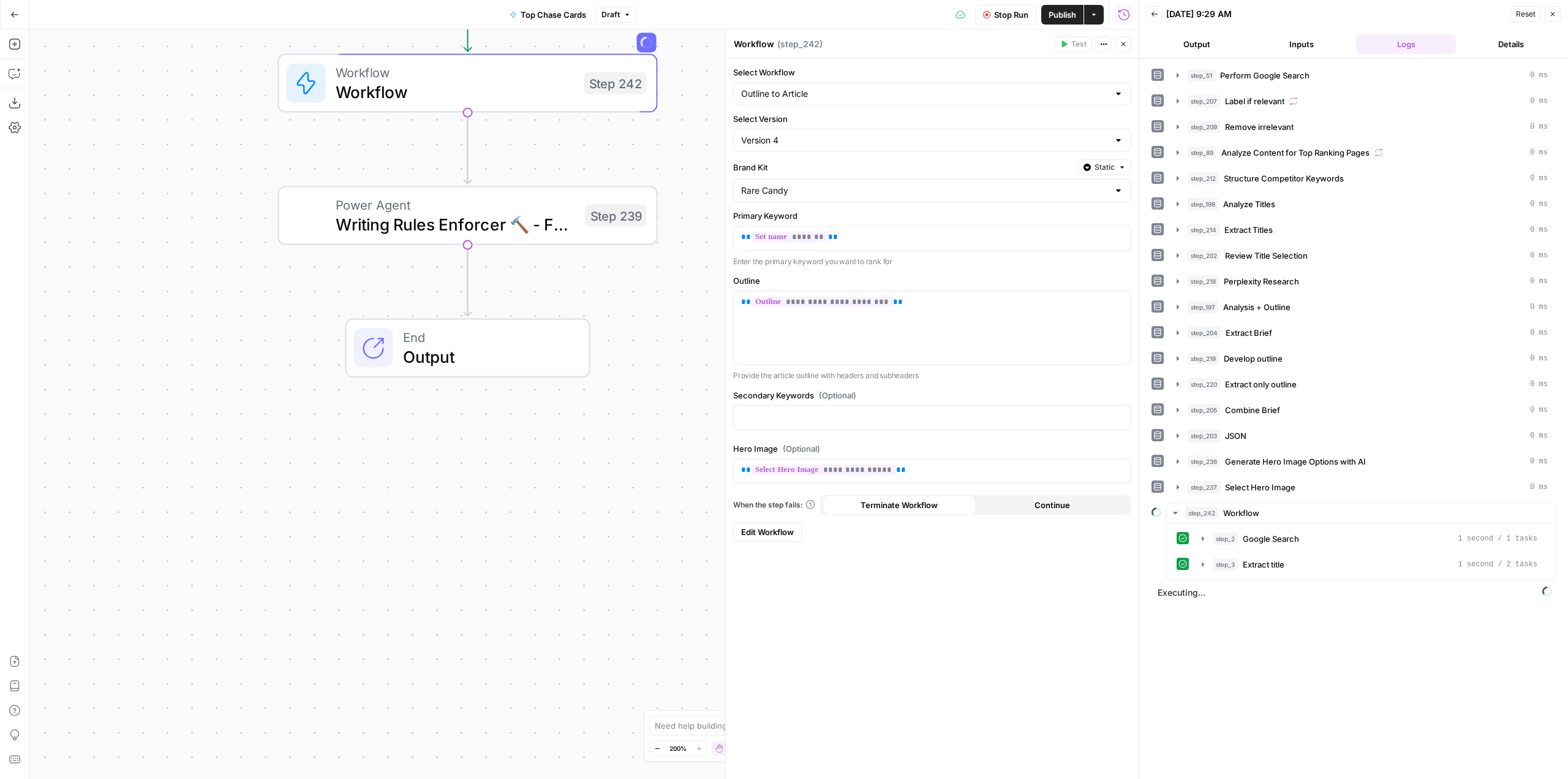
scroll to position [0, 0]
click at [1202, 593] on icon "button" at bounding box center [1203, 590] width 10 height 10
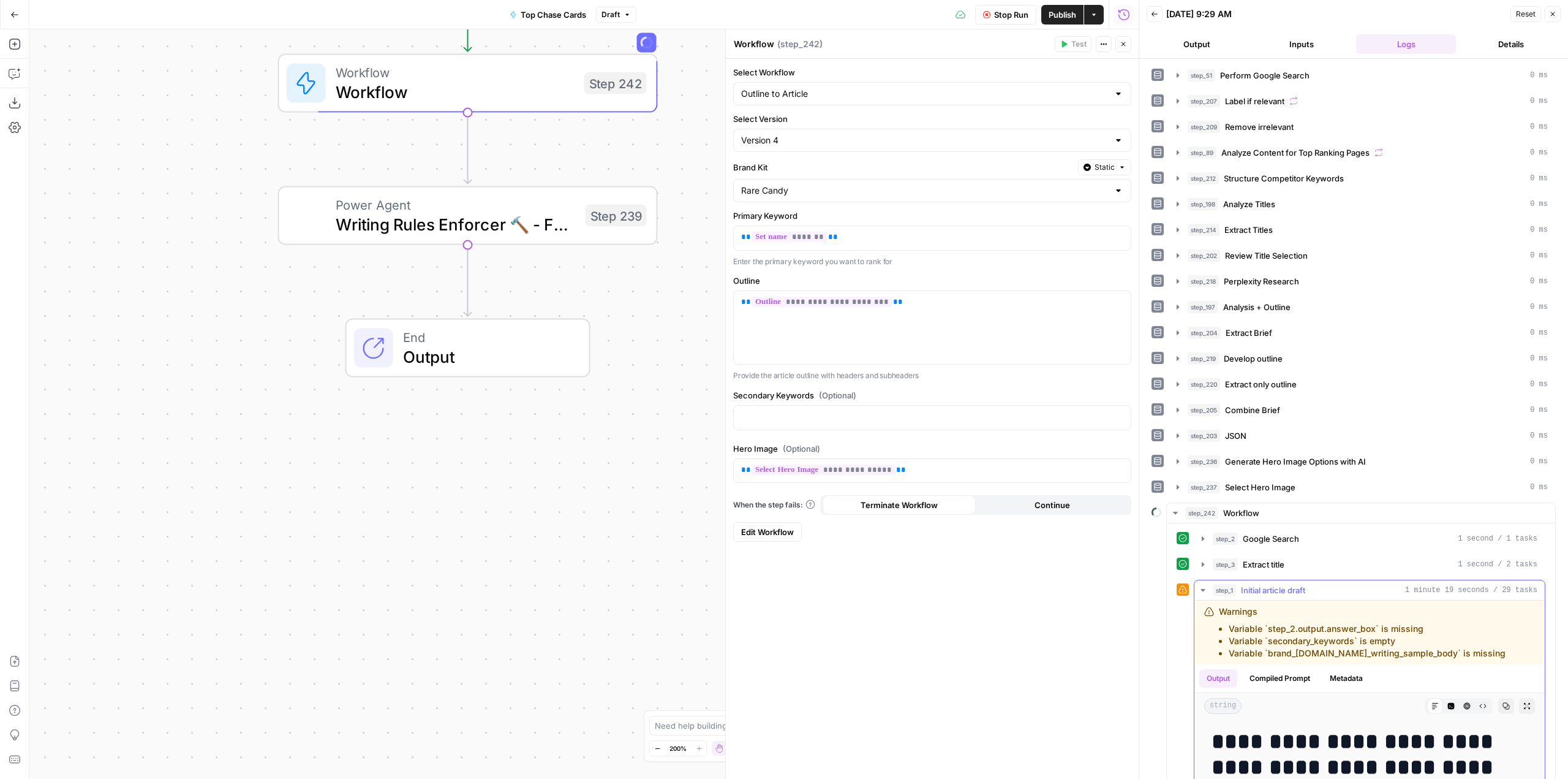
click at [1202, 593] on icon "button" at bounding box center [1203, 590] width 10 height 10
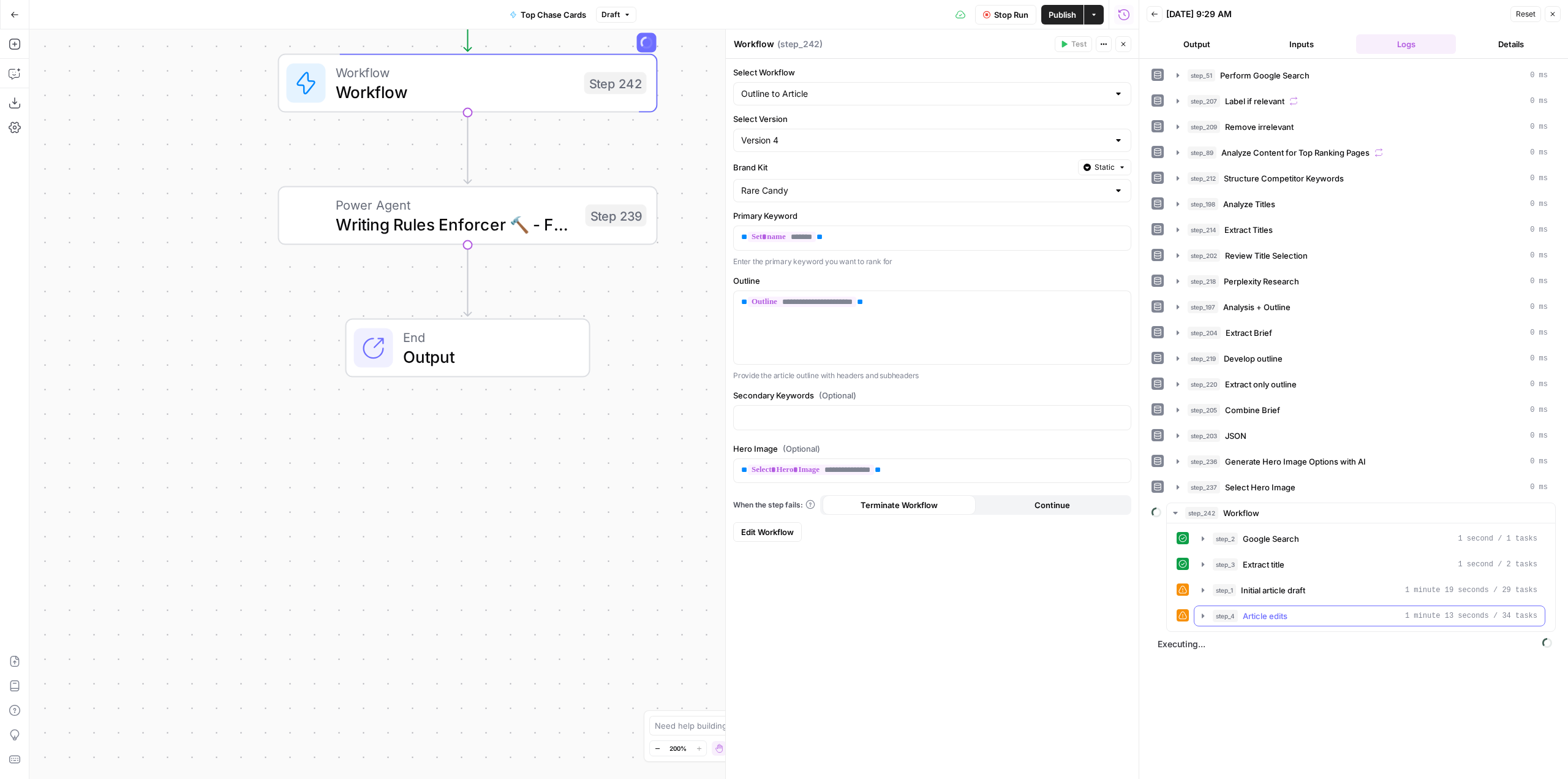
click at [1202, 617] on icon "button" at bounding box center [1203, 615] width 3 height 4
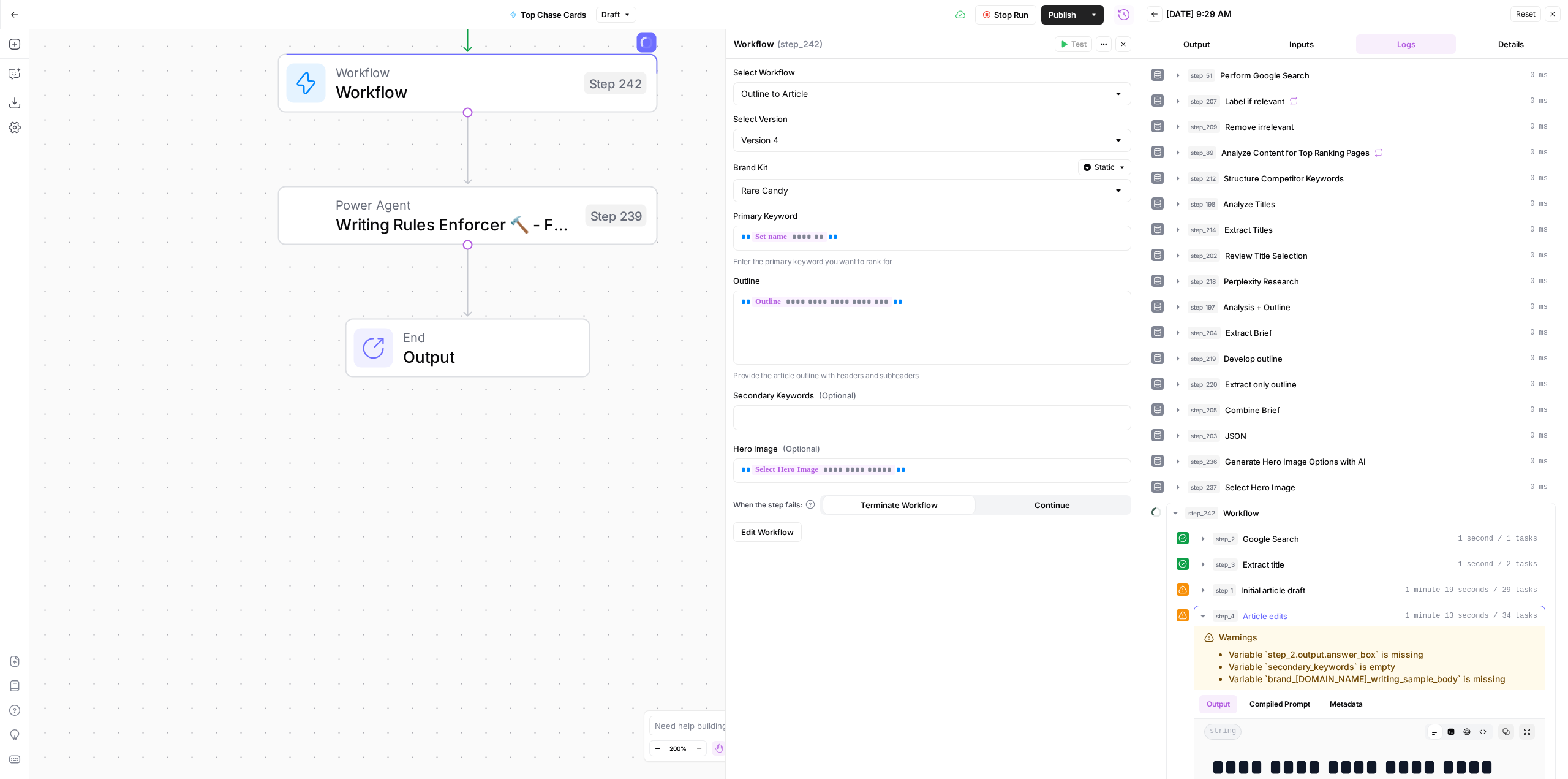
click at [1202, 617] on icon "button" at bounding box center [1203, 616] width 10 height 10
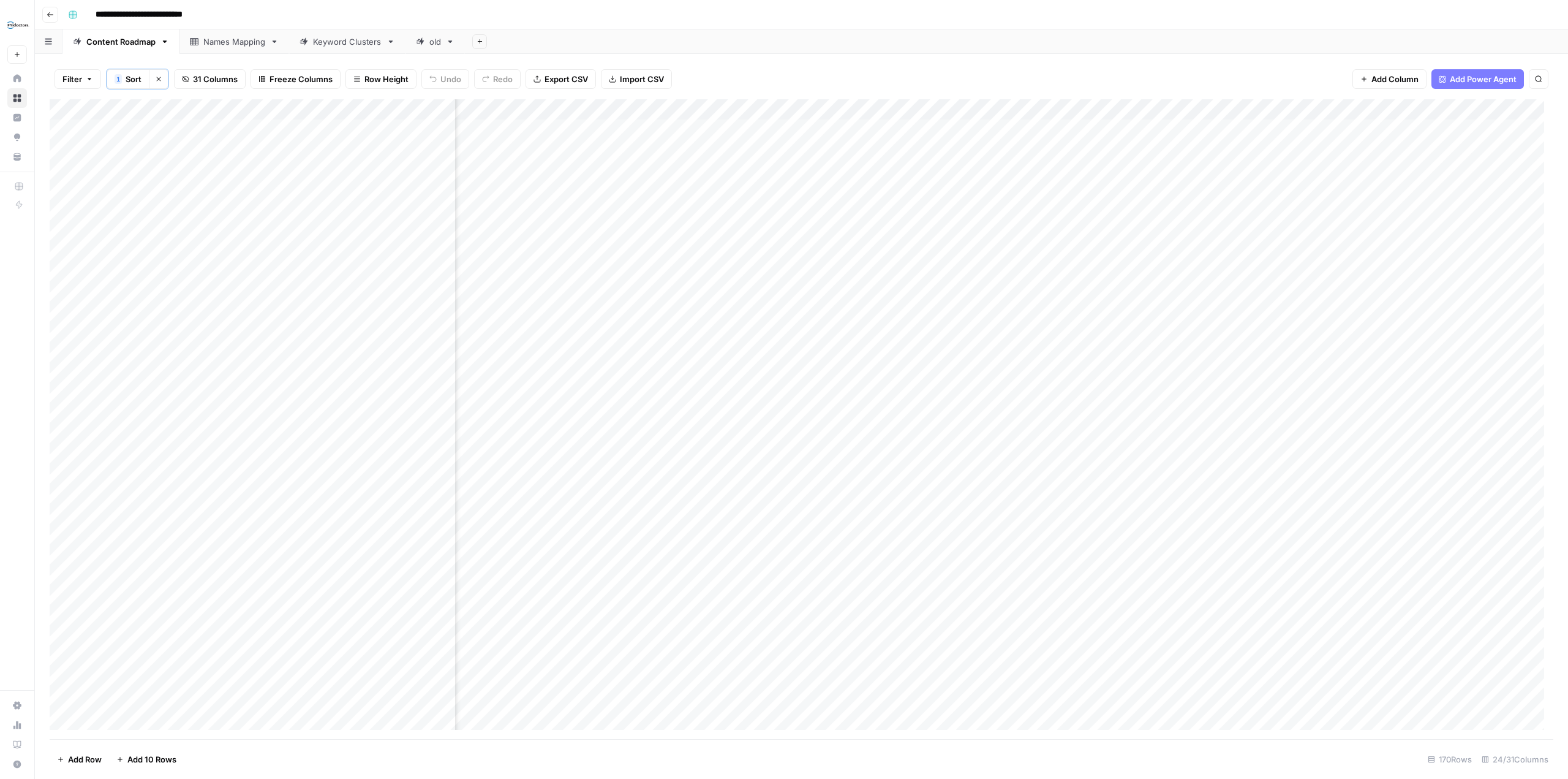
scroll to position [0, 1787]
click at [1307, 129] on div "Add Column" at bounding box center [801, 419] width 1504 height 639
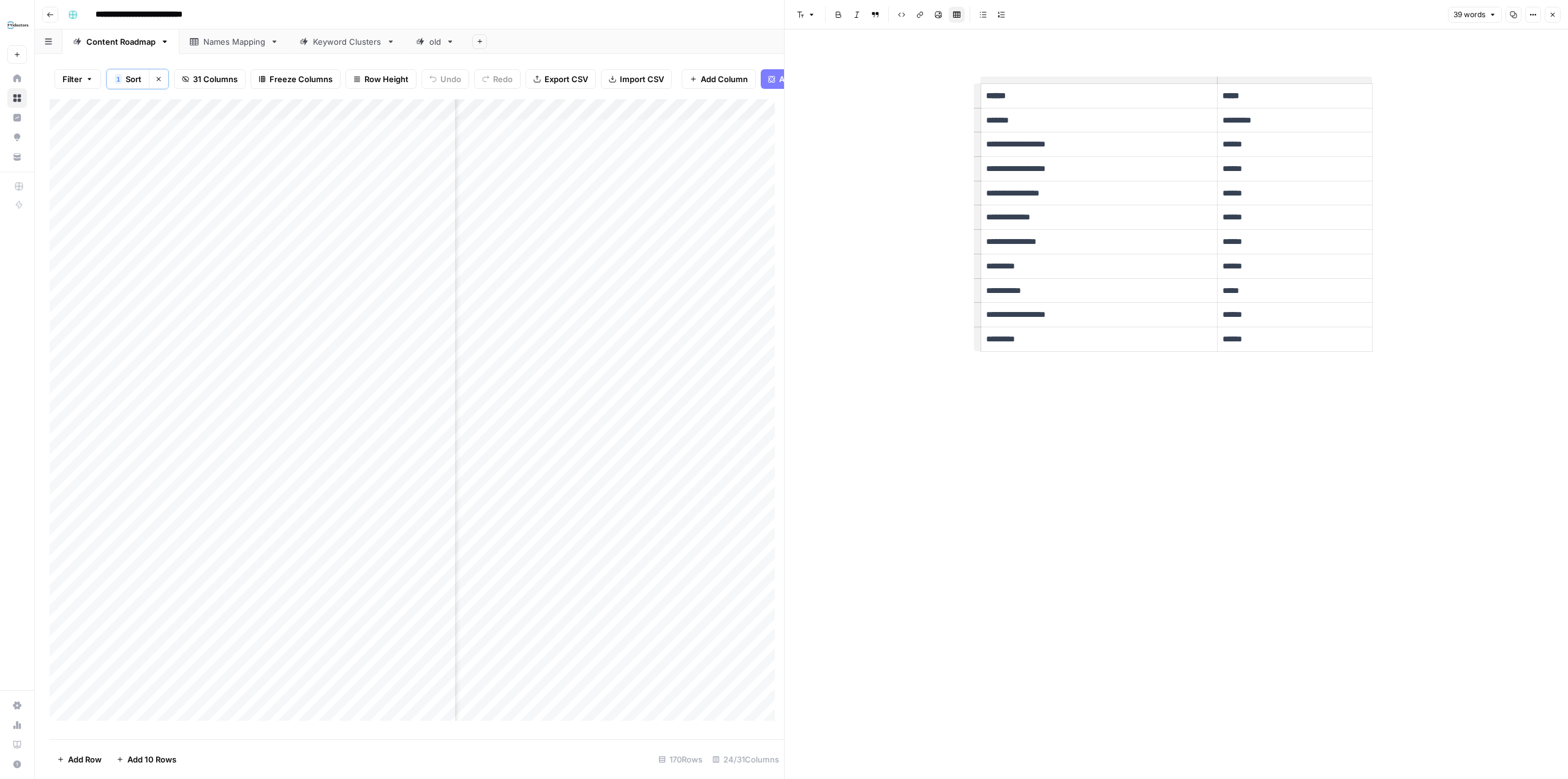
scroll to position [0, 2376]
click at [641, 118] on div "Add Column" at bounding box center [417, 415] width 735 height 631
click at [599, 224] on span "Configure Inputs" at bounding box center [583, 222] width 107 height 13
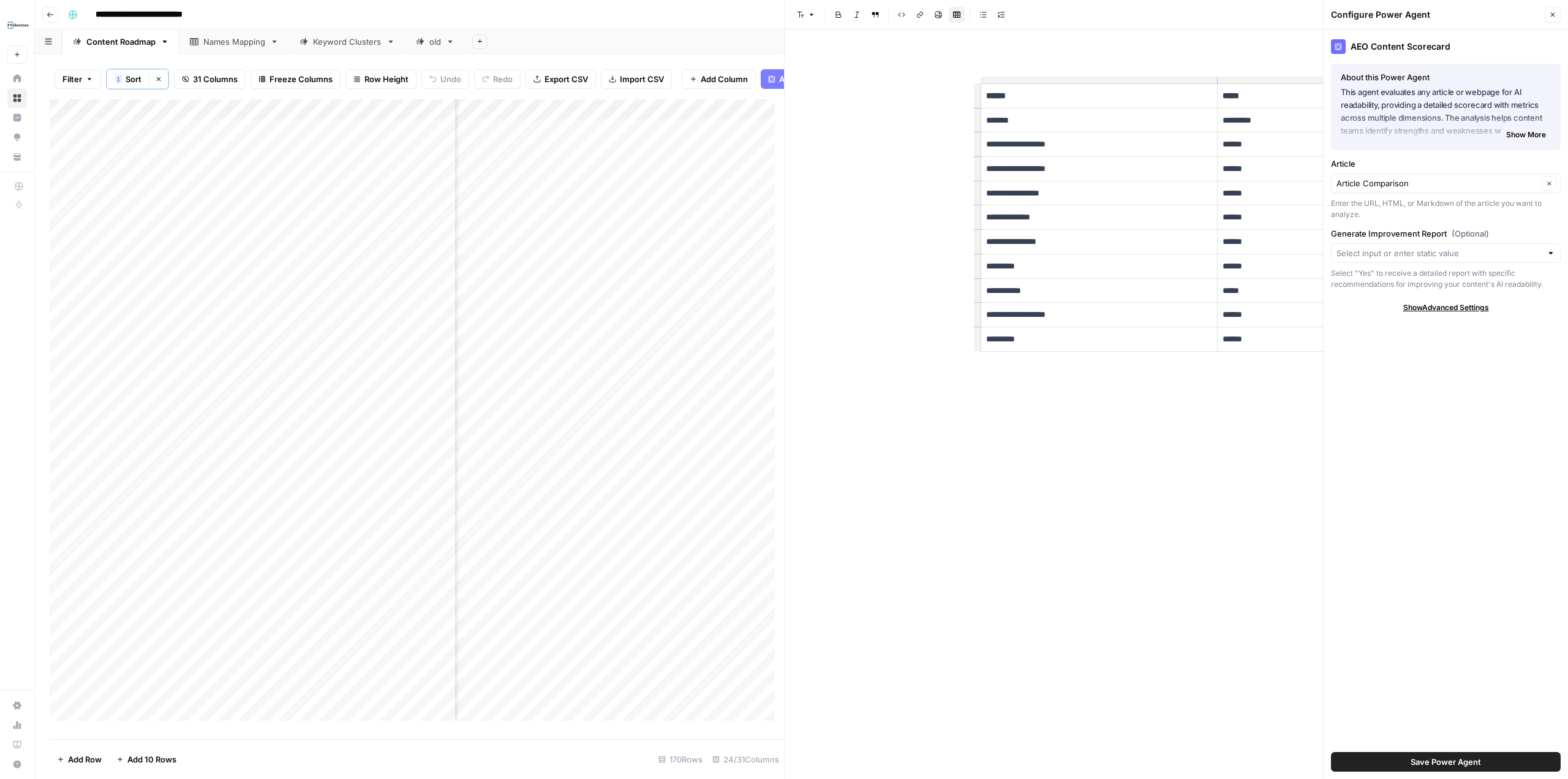
scroll to position [0, 2103]
click at [702, 136] on div "Add Column" at bounding box center [417, 415] width 735 height 631
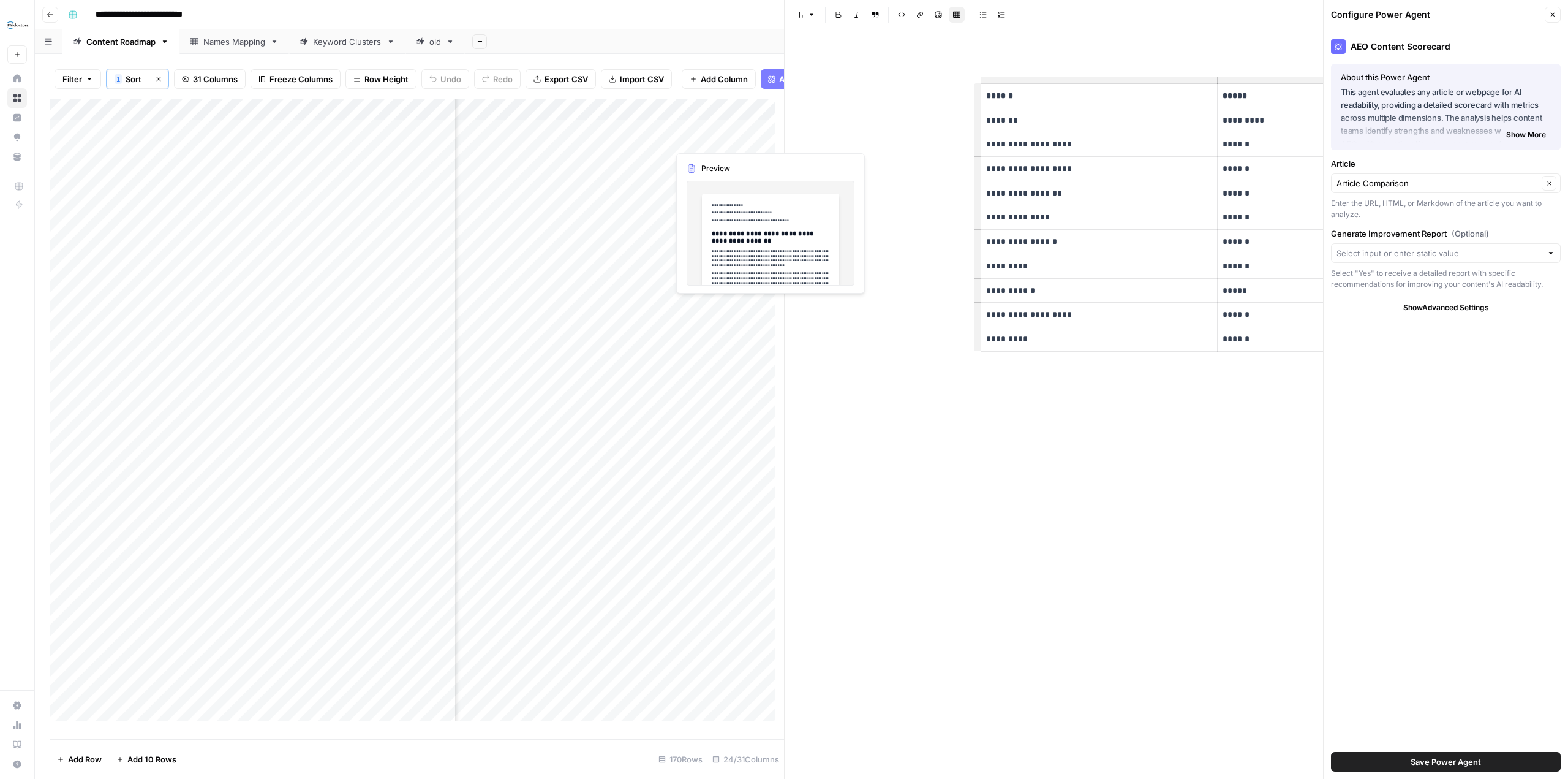
click at [702, 136] on div "Add Column" at bounding box center [417, 415] width 735 height 631
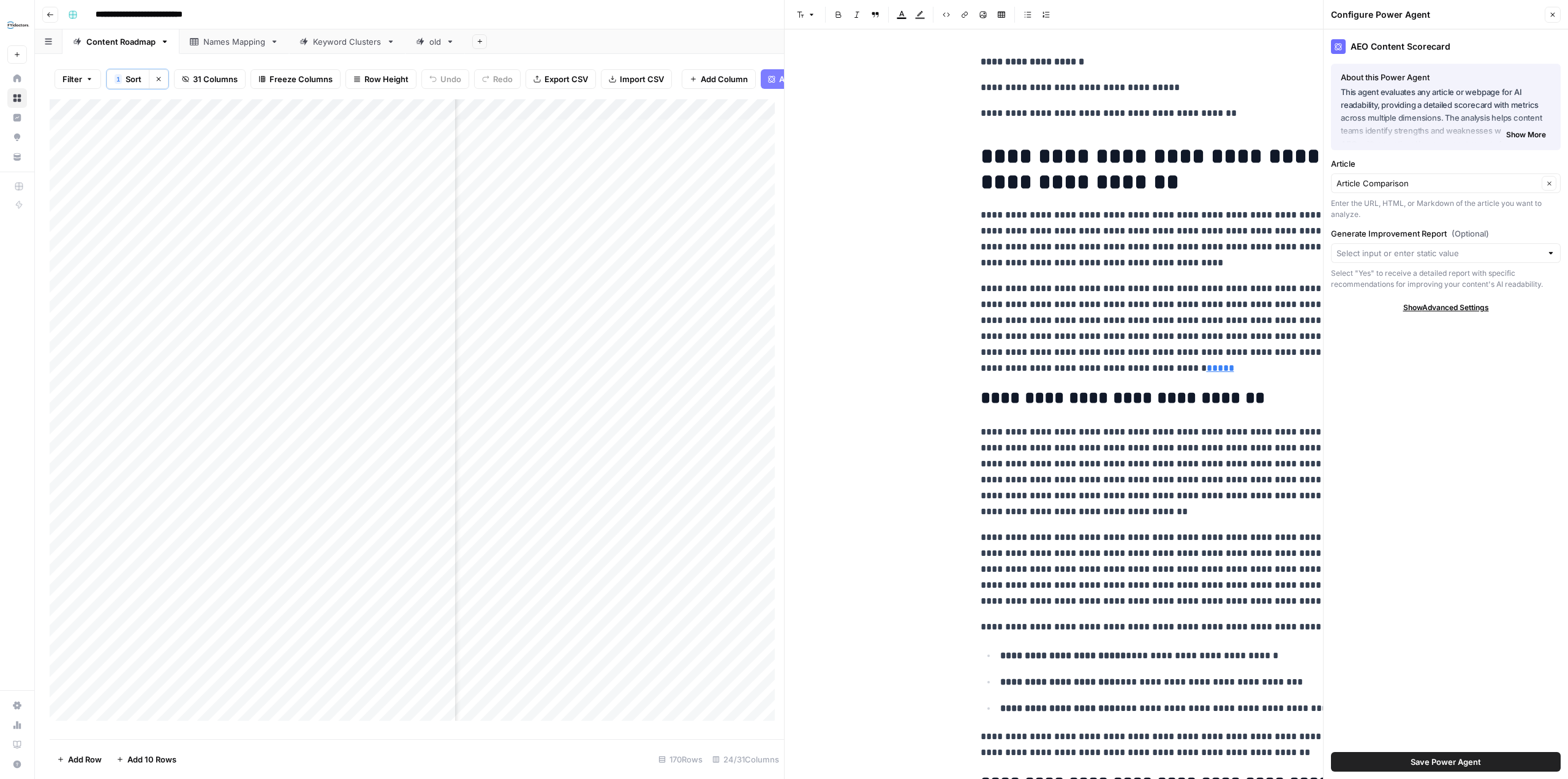
scroll to position [0, 1991]
click at [615, 136] on div "Add Column" at bounding box center [417, 415] width 735 height 631
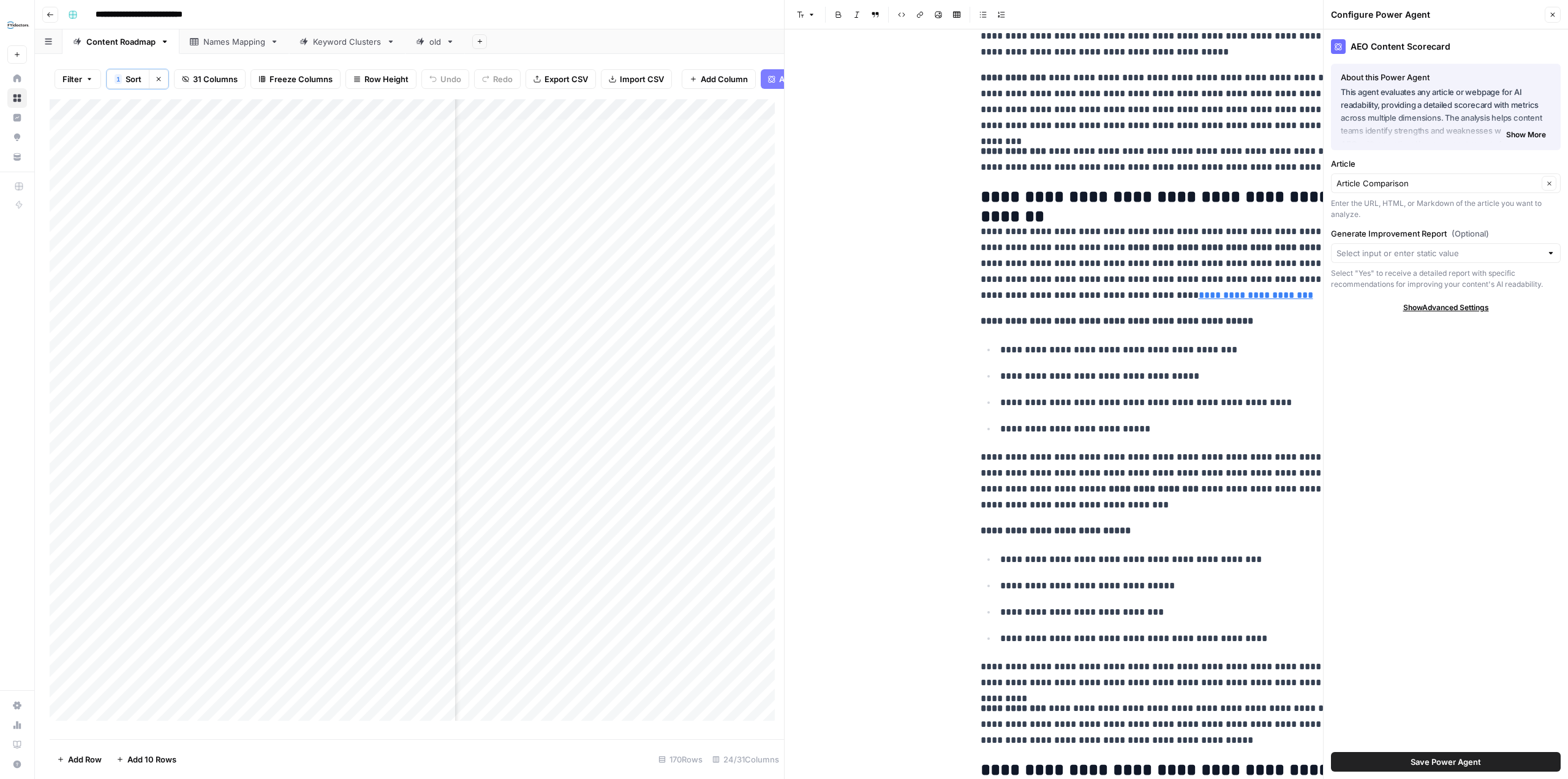
scroll to position [2451, 0]
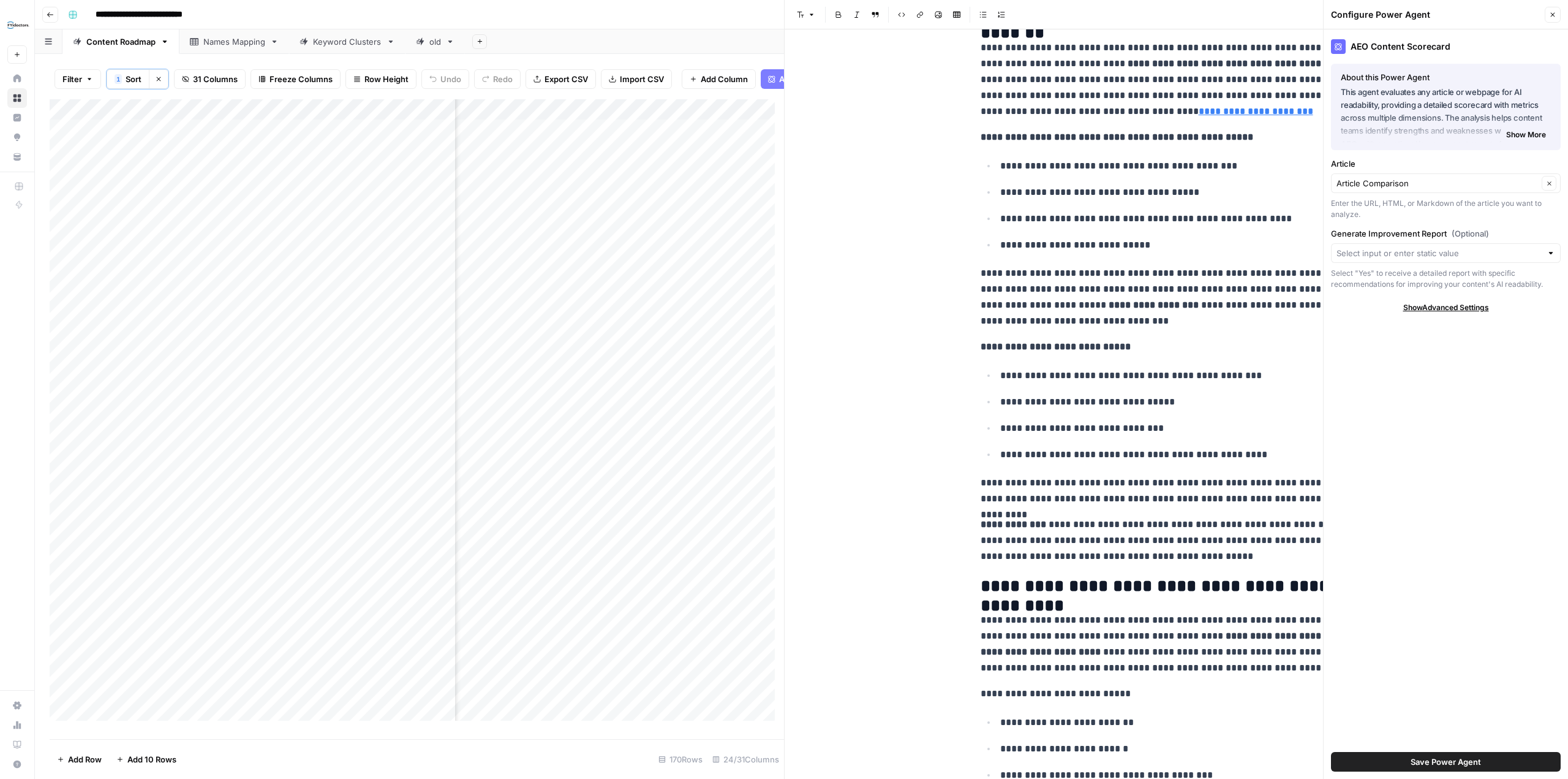
click at [1545, 17] on button "Close" at bounding box center [1552, 15] width 16 height 16
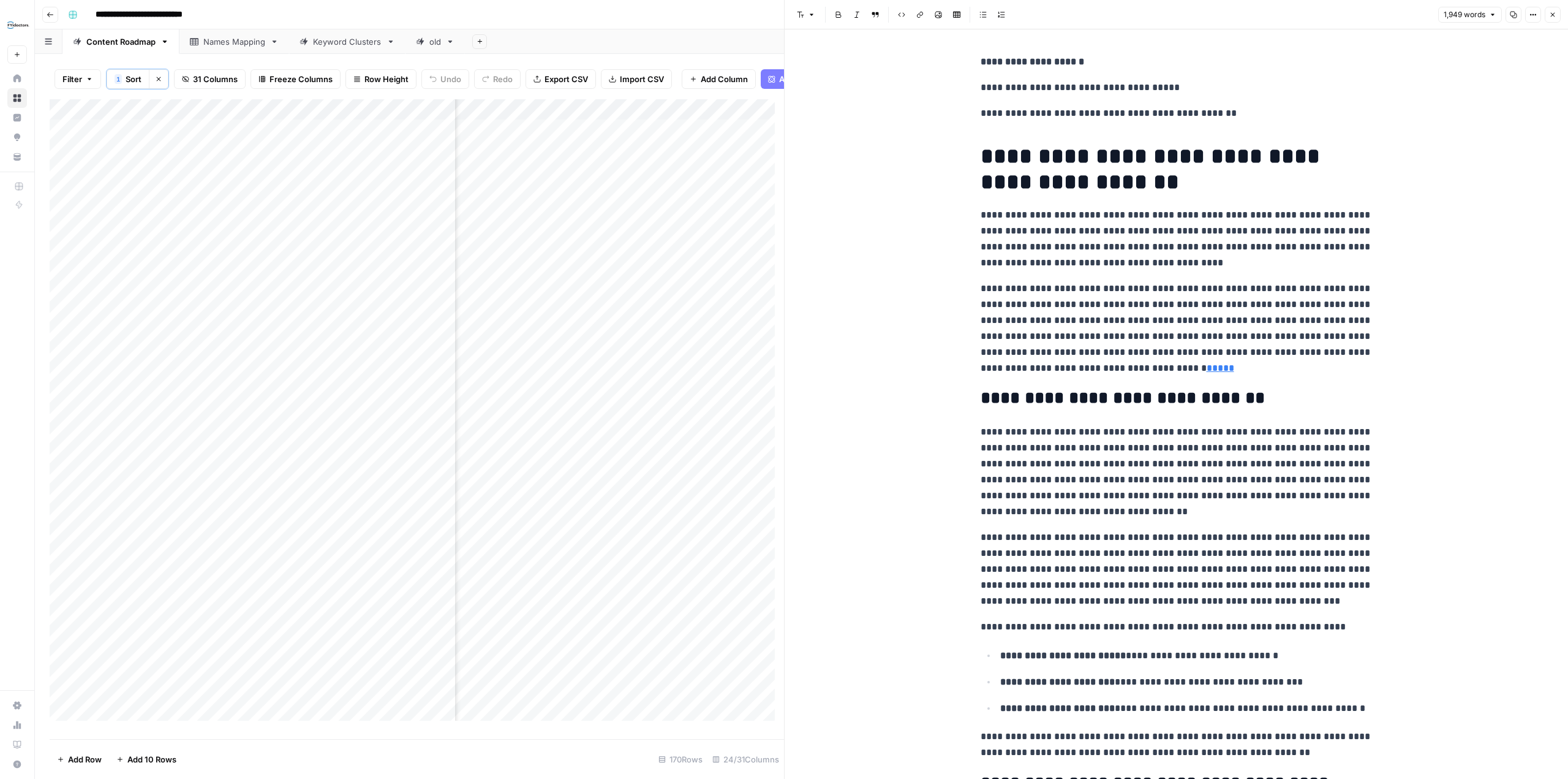
scroll to position [0, 2179]
click at [644, 138] on div "Add Column" at bounding box center [417, 415] width 735 height 631
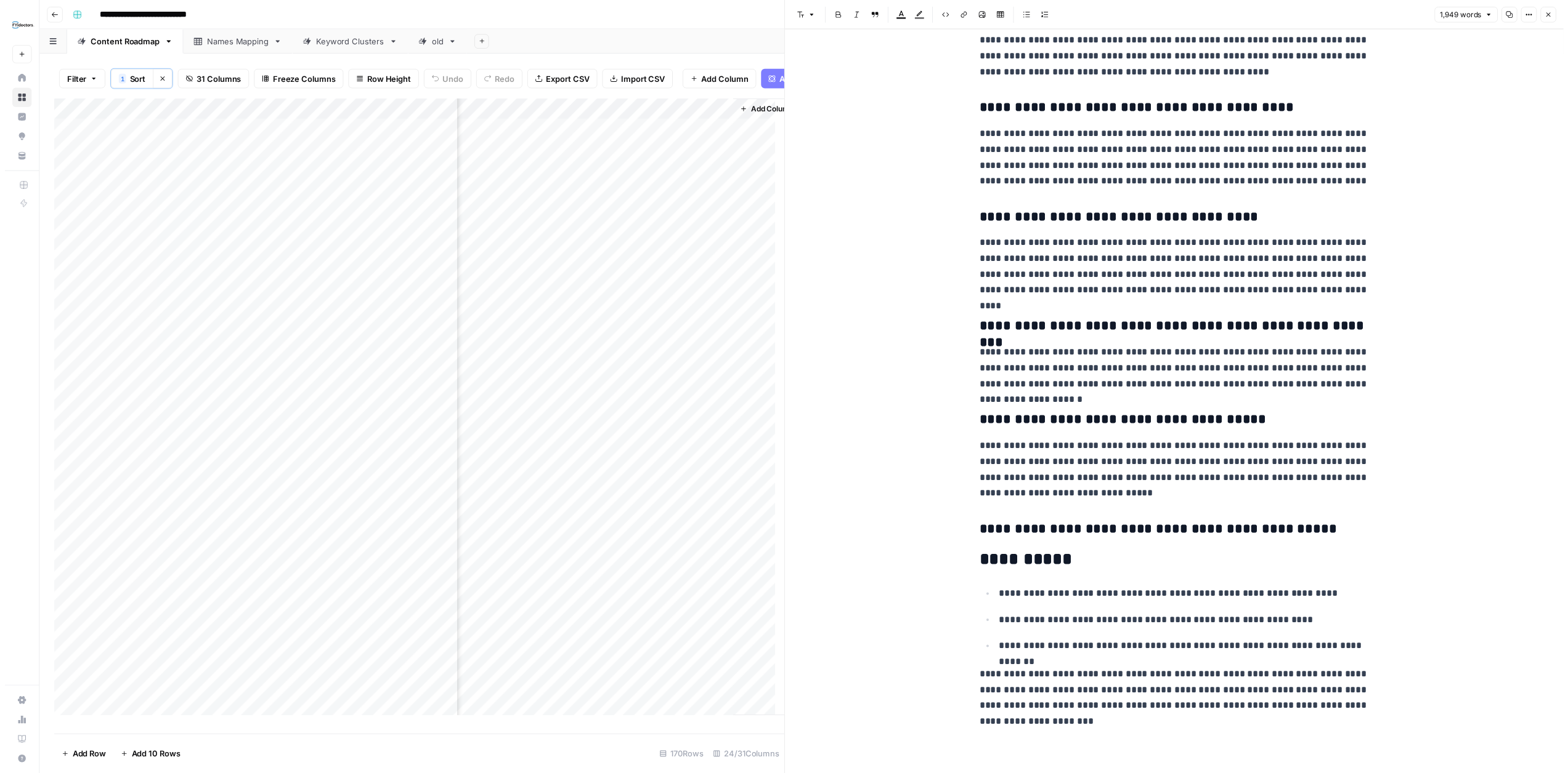
scroll to position [0, 2571]
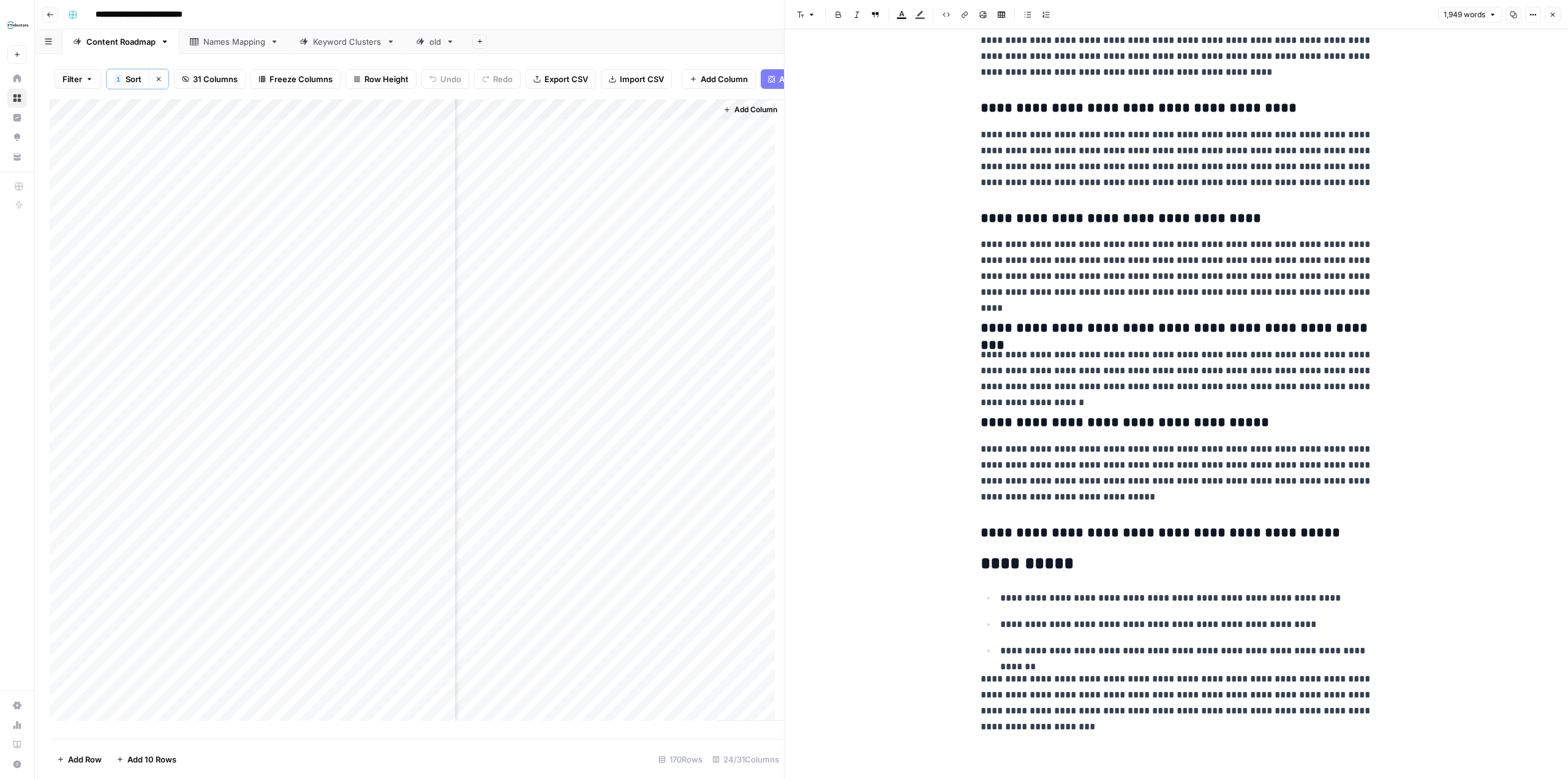
click at [1554, 11] on icon "button" at bounding box center [1553, 15] width 8 height 8
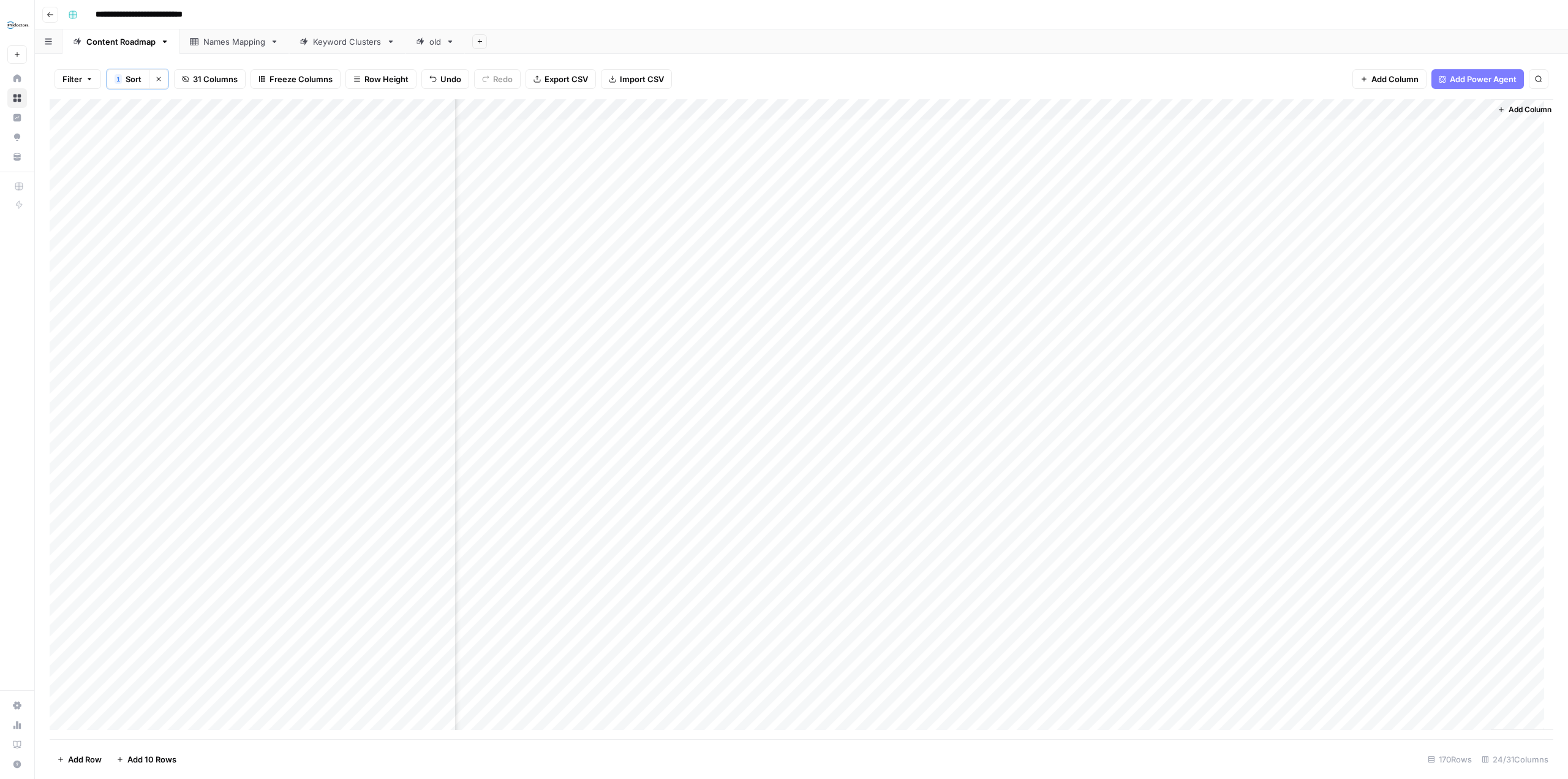
scroll to position [0, 1787]
click at [1301, 125] on div "Add Column" at bounding box center [801, 419] width 1504 height 639
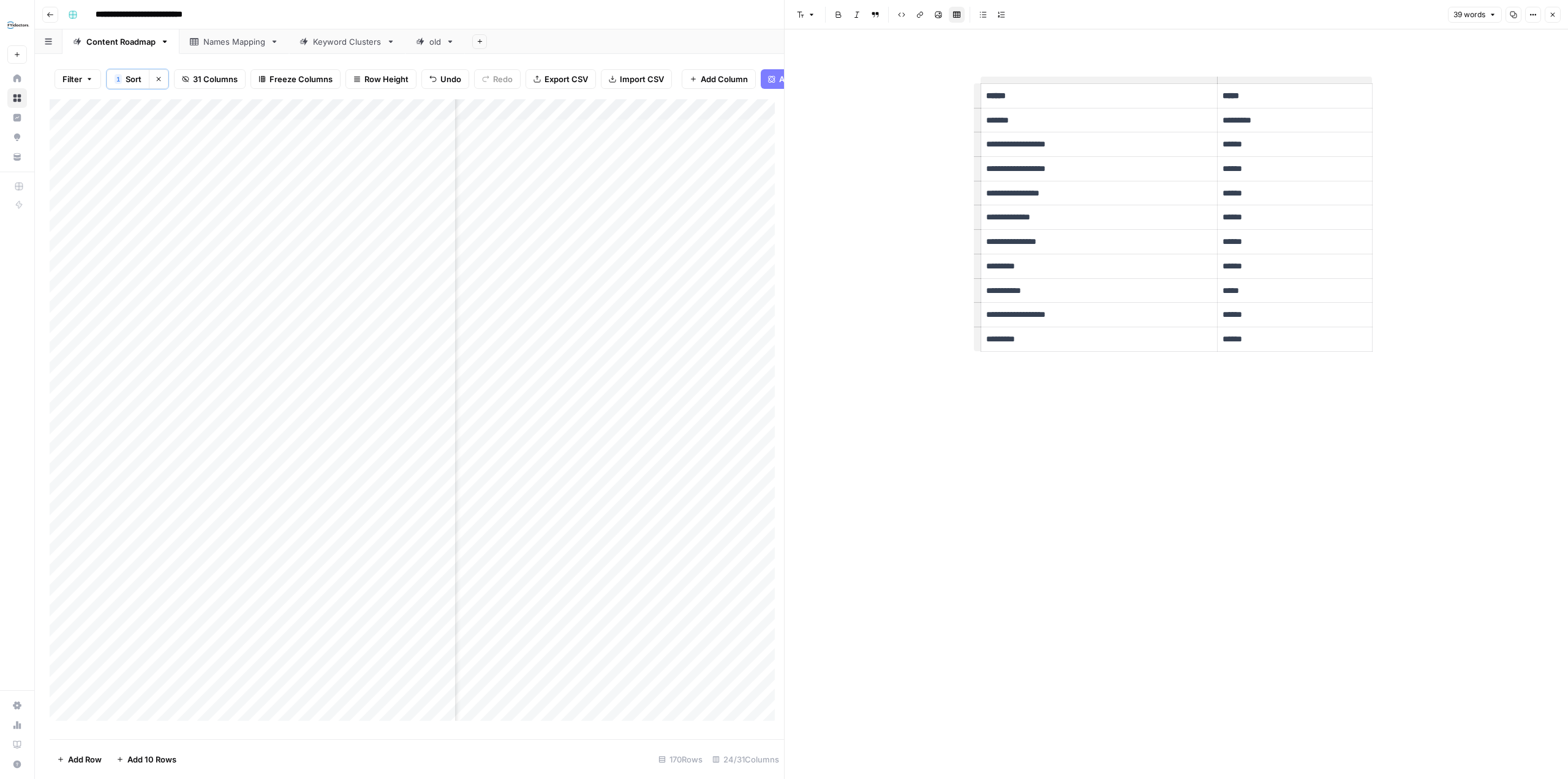
scroll to position [0, 2396]
click at [619, 117] on div "Add Column" at bounding box center [417, 415] width 735 height 631
type input "AEO Content Scorecard (1)"
click at [559, 221] on span "Configure Inputs" at bounding box center [563, 222] width 107 height 13
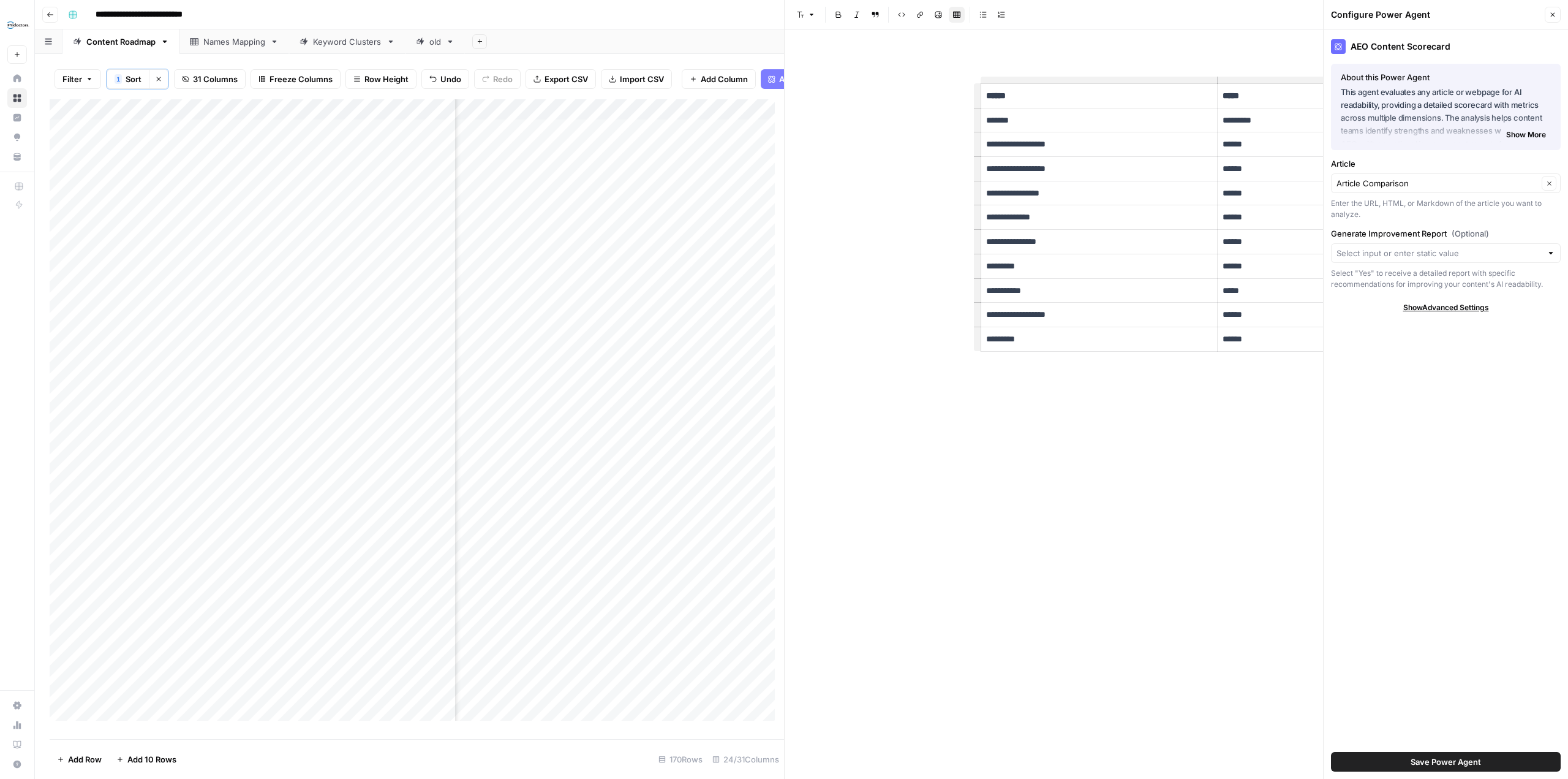
scroll to position [0, 2416]
click at [1462, 306] on span "Show Advanced Settings" at bounding box center [1446, 307] width 86 height 11
click at [1416, 333] on div "Version Version 11" at bounding box center [1445, 336] width 229 height 35
click at [1411, 345] on input "Version" at bounding box center [1439, 344] width 205 height 13
click at [1370, 373] on span "Default" at bounding box center [1443, 372] width 204 height 13
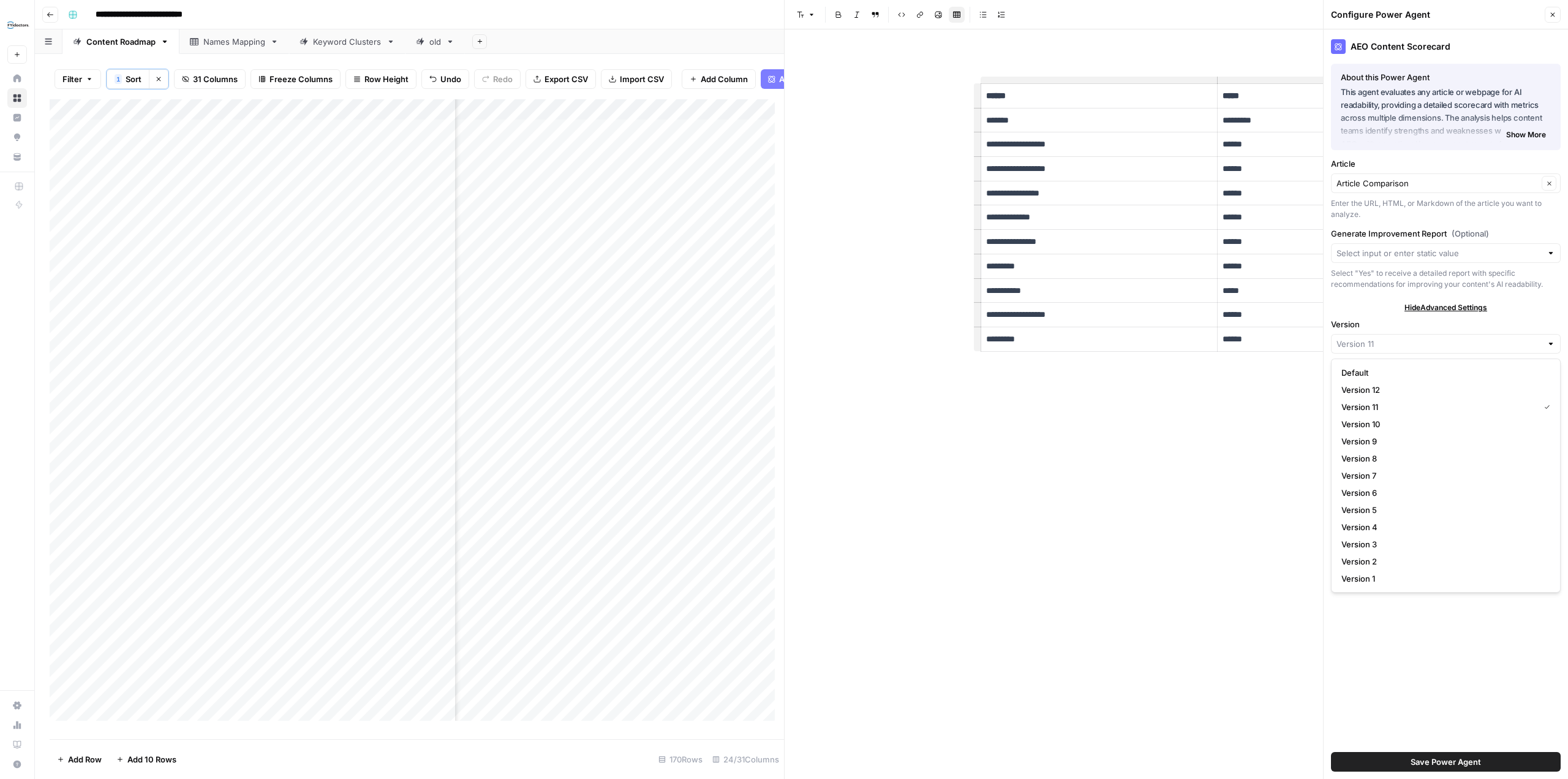
type input "Default"
click at [1556, 18] on button "Close" at bounding box center [1552, 15] width 16 height 16
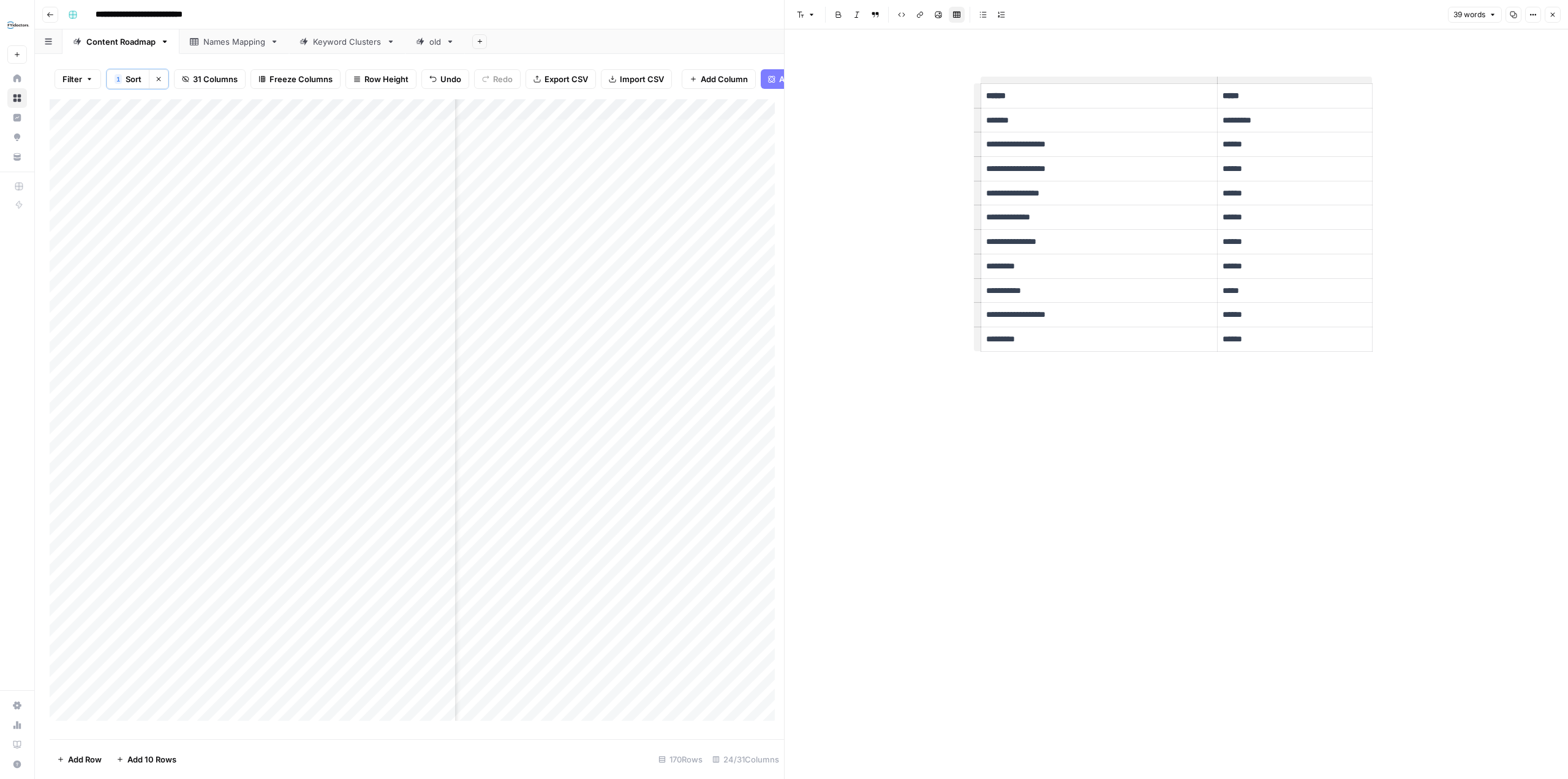
scroll to position [0, 1884]
click at [642, 119] on div "Add Column" at bounding box center [417, 415] width 735 height 631
click at [555, 221] on span "Configure Inputs" at bounding box center [554, 222] width 107 height 13
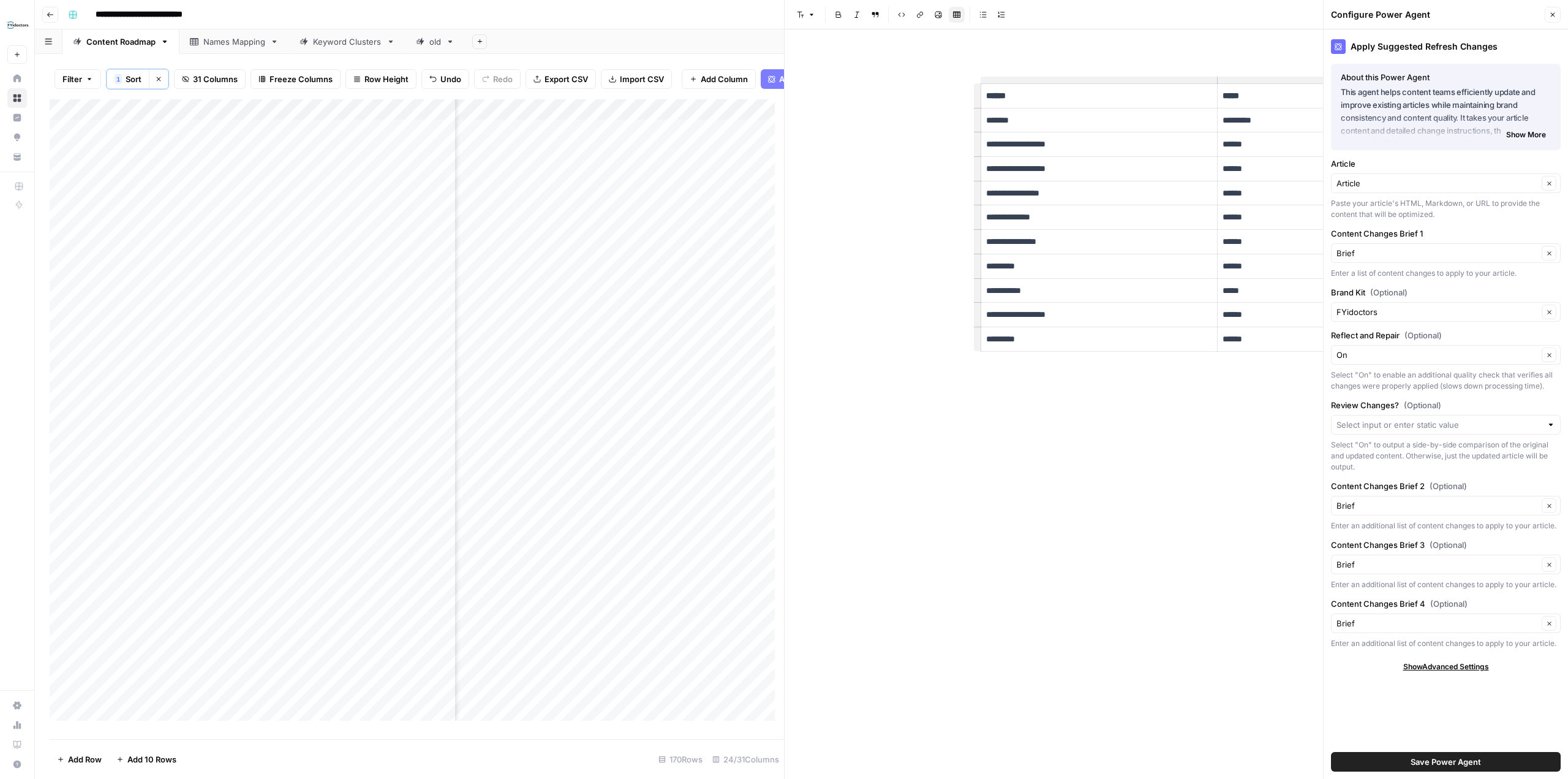
click at [1450, 668] on span "Show Advanced Settings" at bounding box center [1446, 666] width 86 height 11
click at [1428, 700] on input "Version" at bounding box center [1439, 703] width 205 height 13
click at [1362, 495] on button "Default" at bounding box center [1446, 503] width 219 height 18
type input "Default"
click at [1548, 16] on button "Close" at bounding box center [1552, 15] width 16 height 16
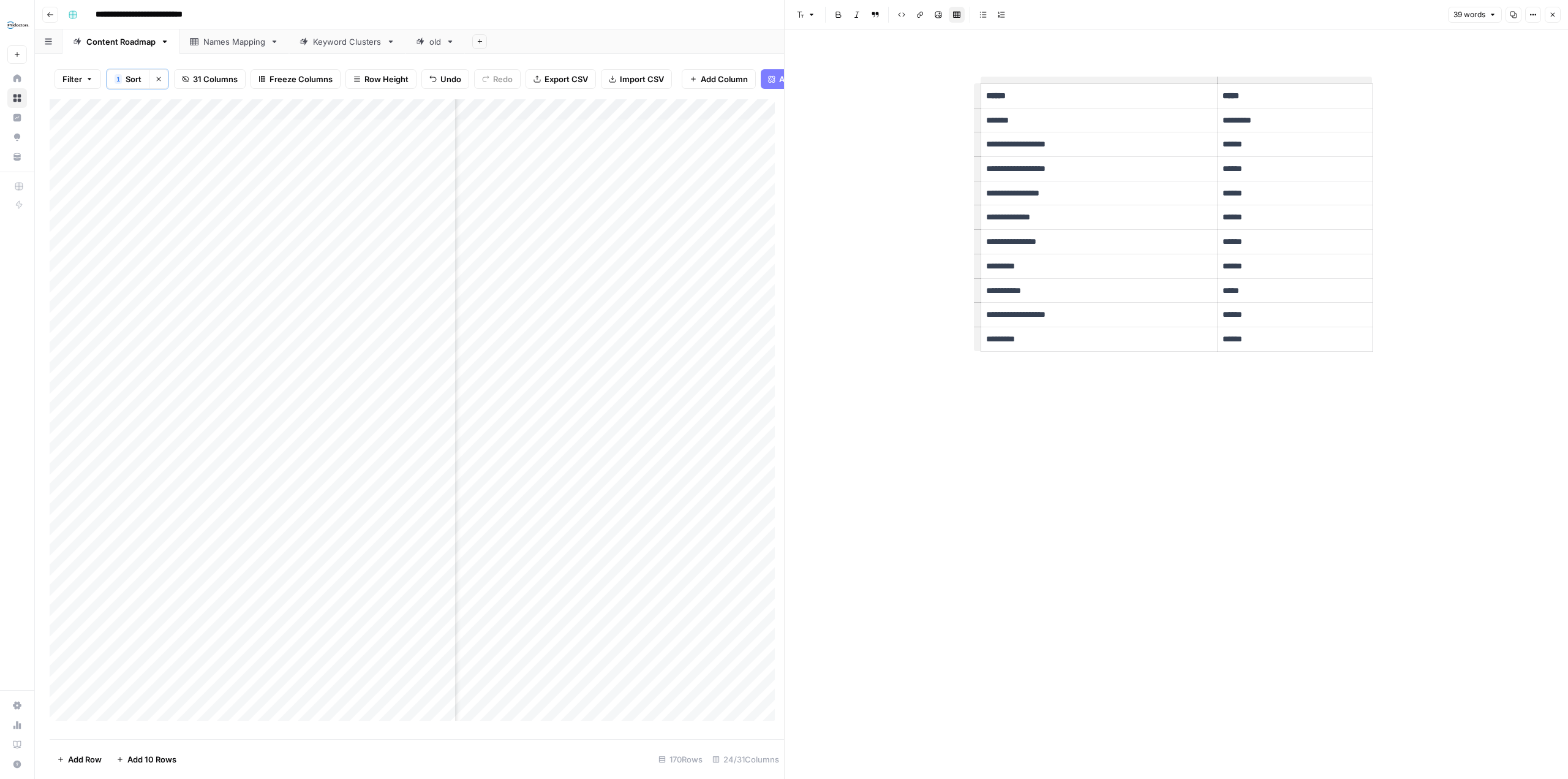
scroll to position [0, 1547]
click at [600, 117] on div "Add Column" at bounding box center [417, 415] width 735 height 631
click at [586, 144] on input "AEO Visibility Refresh Suggestions" at bounding box center [587, 148] width 124 height 13
click at [606, 706] on span "Cancel" at bounding box center [605, 704] width 27 height 13
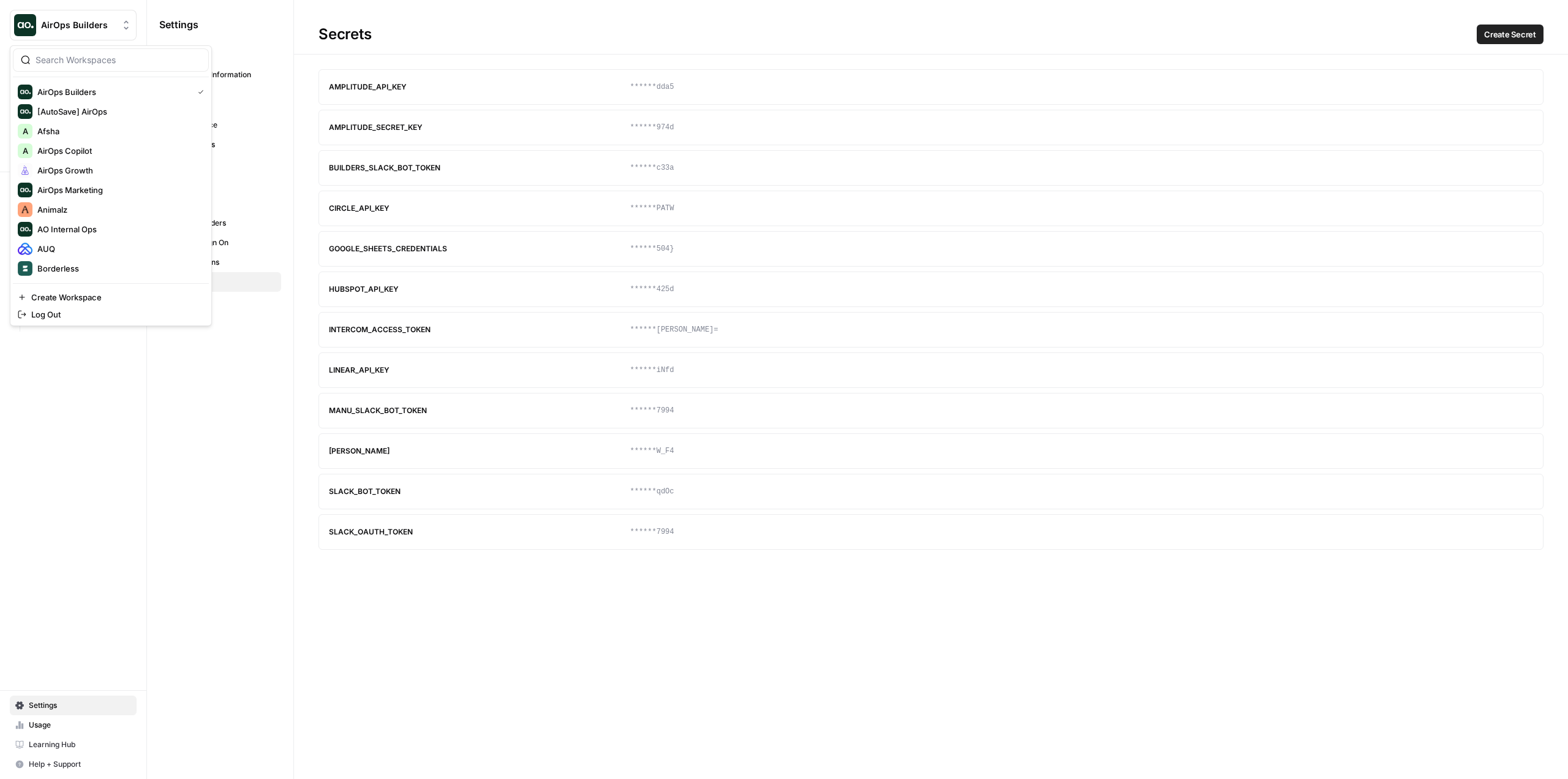
click at [85, 20] on span "AirOps Builders" at bounding box center [78, 24] width 74 height 13
click at [97, 263] on span "[DOMAIN_NAME]" at bounding box center [118, 268] width 162 height 13
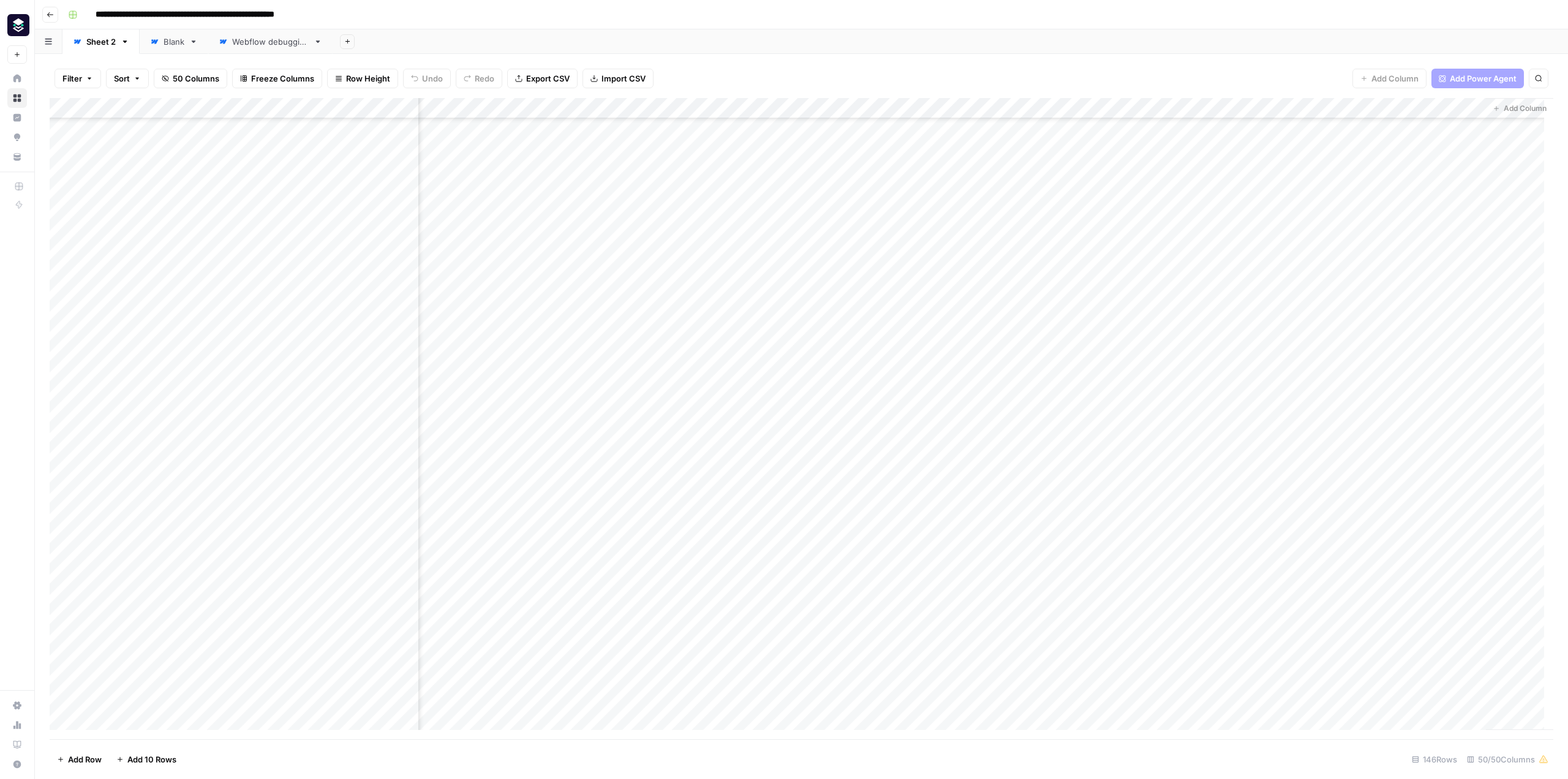
scroll to position [307, 4721]
click at [1184, 512] on div "Add Column" at bounding box center [801, 418] width 1504 height 641
click at [1227, 108] on div "Add Column" at bounding box center [801, 418] width 1504 height 641
click at [1205, 186] on span "Edit" at bounding box center [1223, 184] width 107 height 13
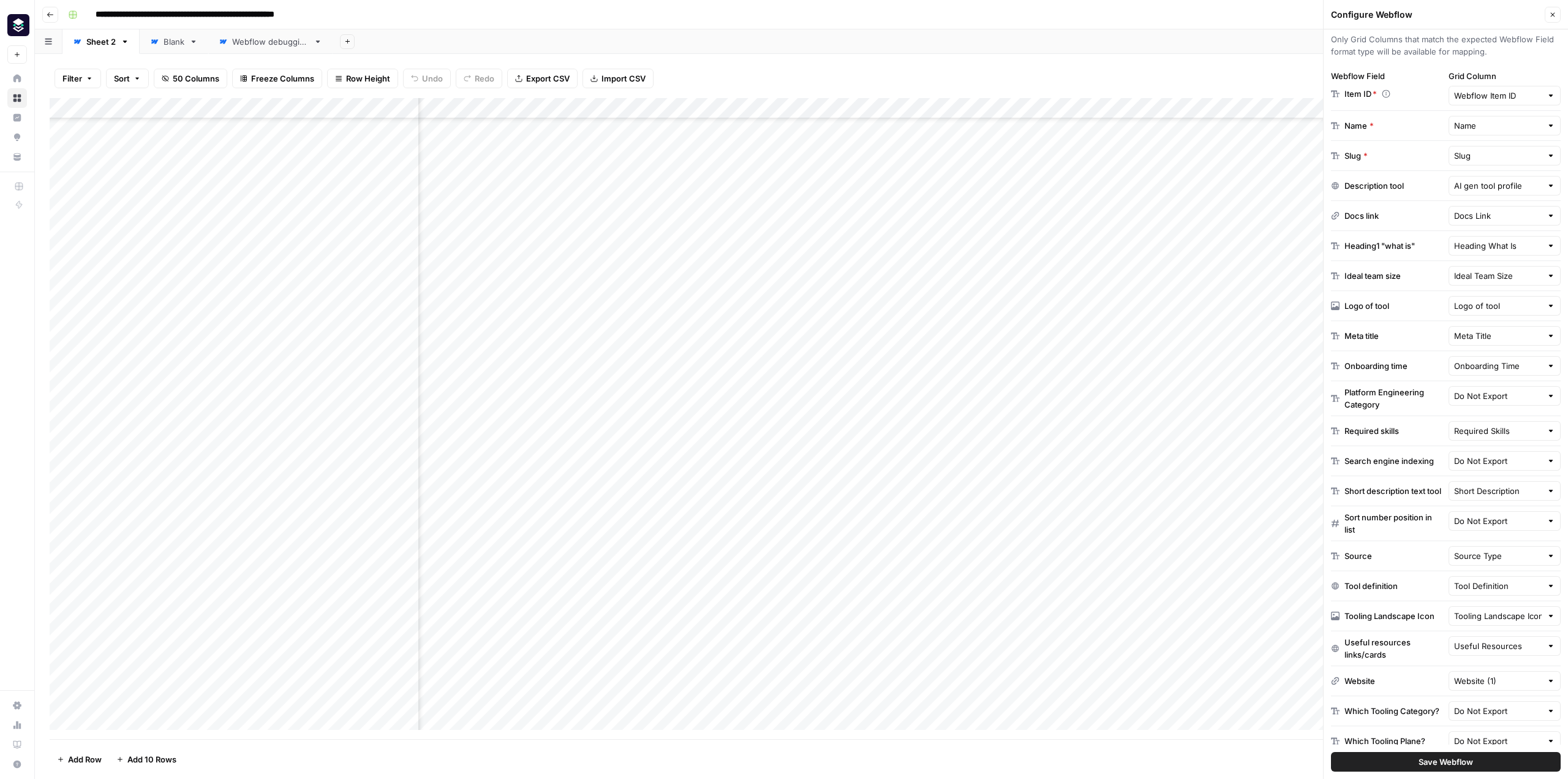
scroll to position [224, 0]
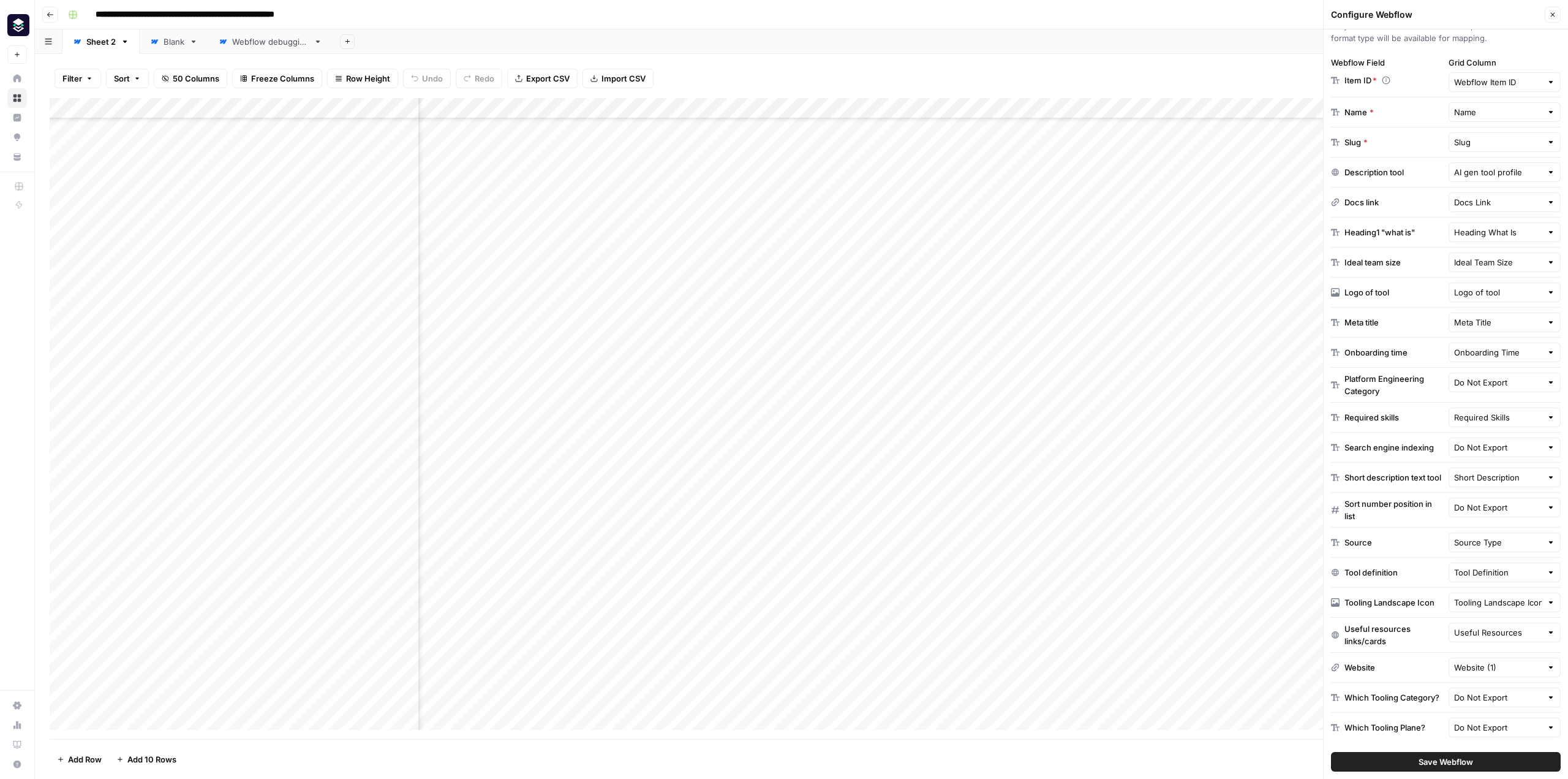
click at [1205, 451] on div "Add Column" at bounding box center [801, 418] width 1504 height 641
click at [1214, 449] on div "Add Column" at bounding box center [801, 418] width 1504 height 641
drag, startPoint x: 1131, startPoint y: 589, endPoint x: 962, endPoint y: 572, distance: 169.9
click at [962, 572] on div "Add Column" at bounding box center [801, 418] width 1504 height 641
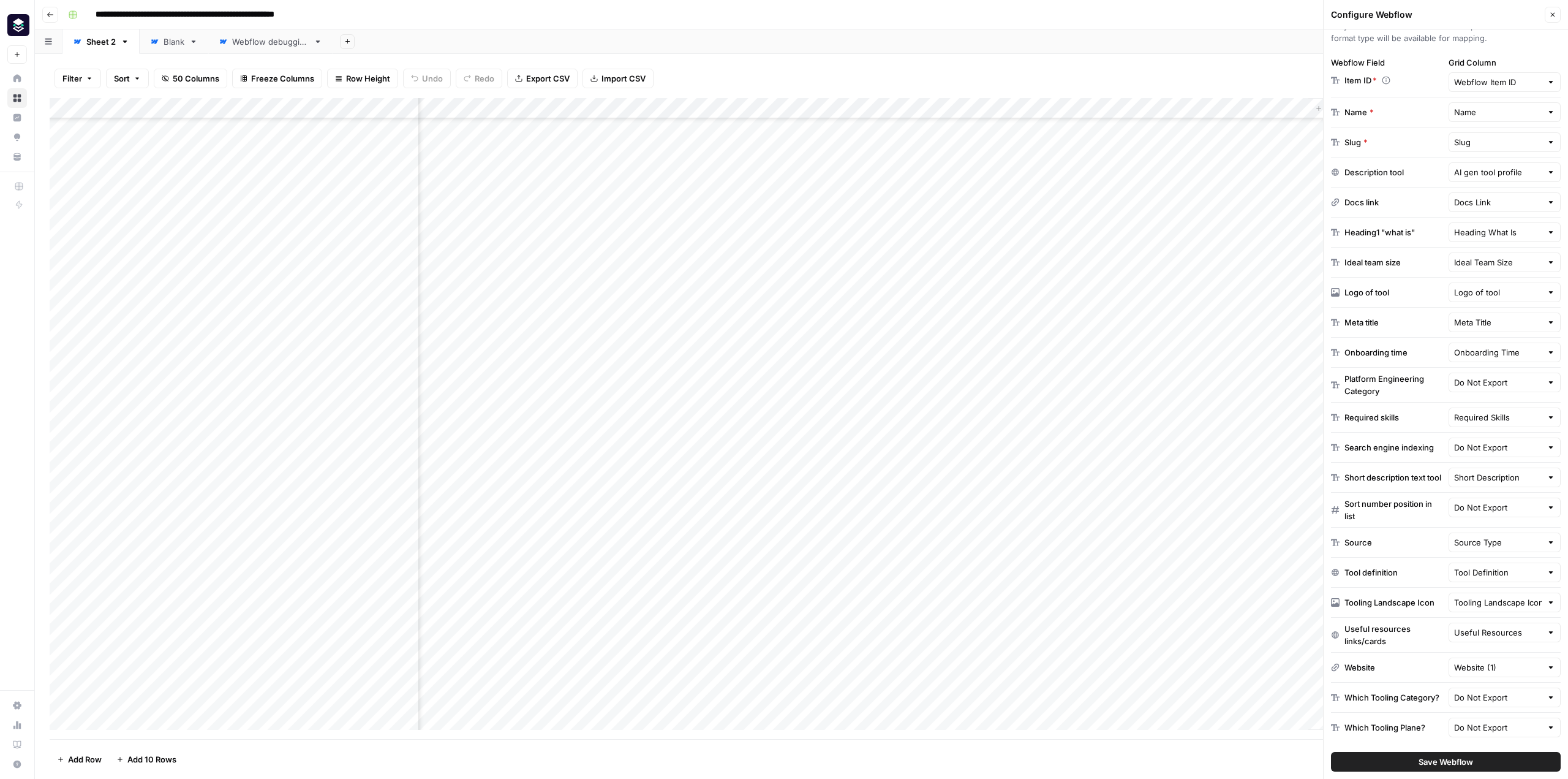
click at [1088, 60] on div "Filter Sort 50 Columns Freeze Columns Row Height Undo Redo Export CSV Import CS…" at bounding box center [801, 78] width 1504 height 39
click at [1018, 449] on div "Add Column" at bounding box center [801, 418] width 1504 height 641
click at [1068, 442] on div "Add Column" at bounding box center [801, 418] width 1504 height 641
click at [1070, 468] on div "Add Column" at bounding box center [801, 418] width 1504 height 641
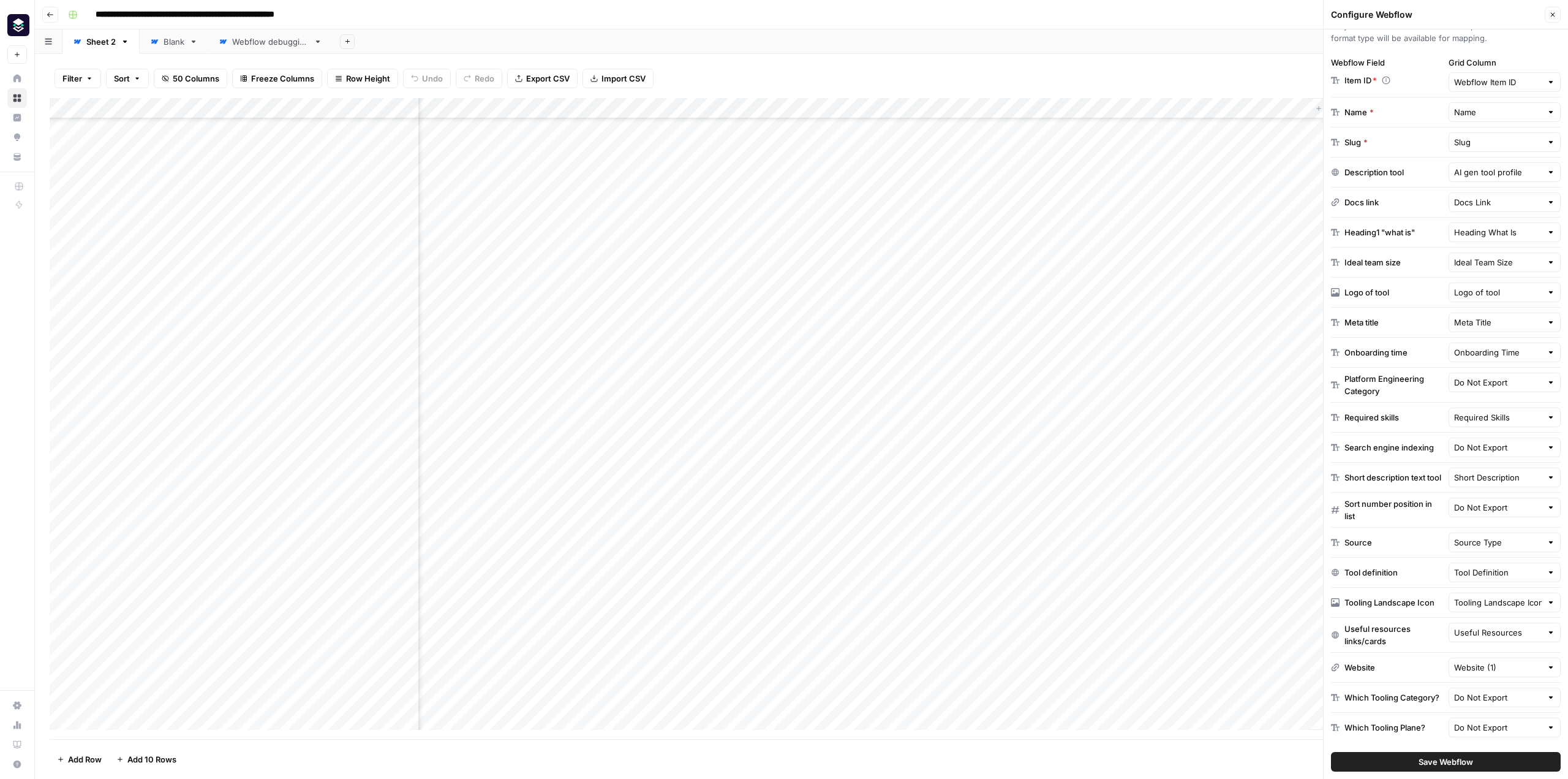
click at [1057, 347] on div "Add Column" at bounding box center [801, 418] width 1504 height 641
drag, startPoint x: 1121, startPoint y: 498, endPoint x: 942, endPoint y: 498, distance: 179.0
click at [942, 498] on div "Add Column" at bounding box center [801, 418] width 1504 height 641
click at [1033, 322] on div "Add Column" at bounding box center [801, 418] width 1504 height 641
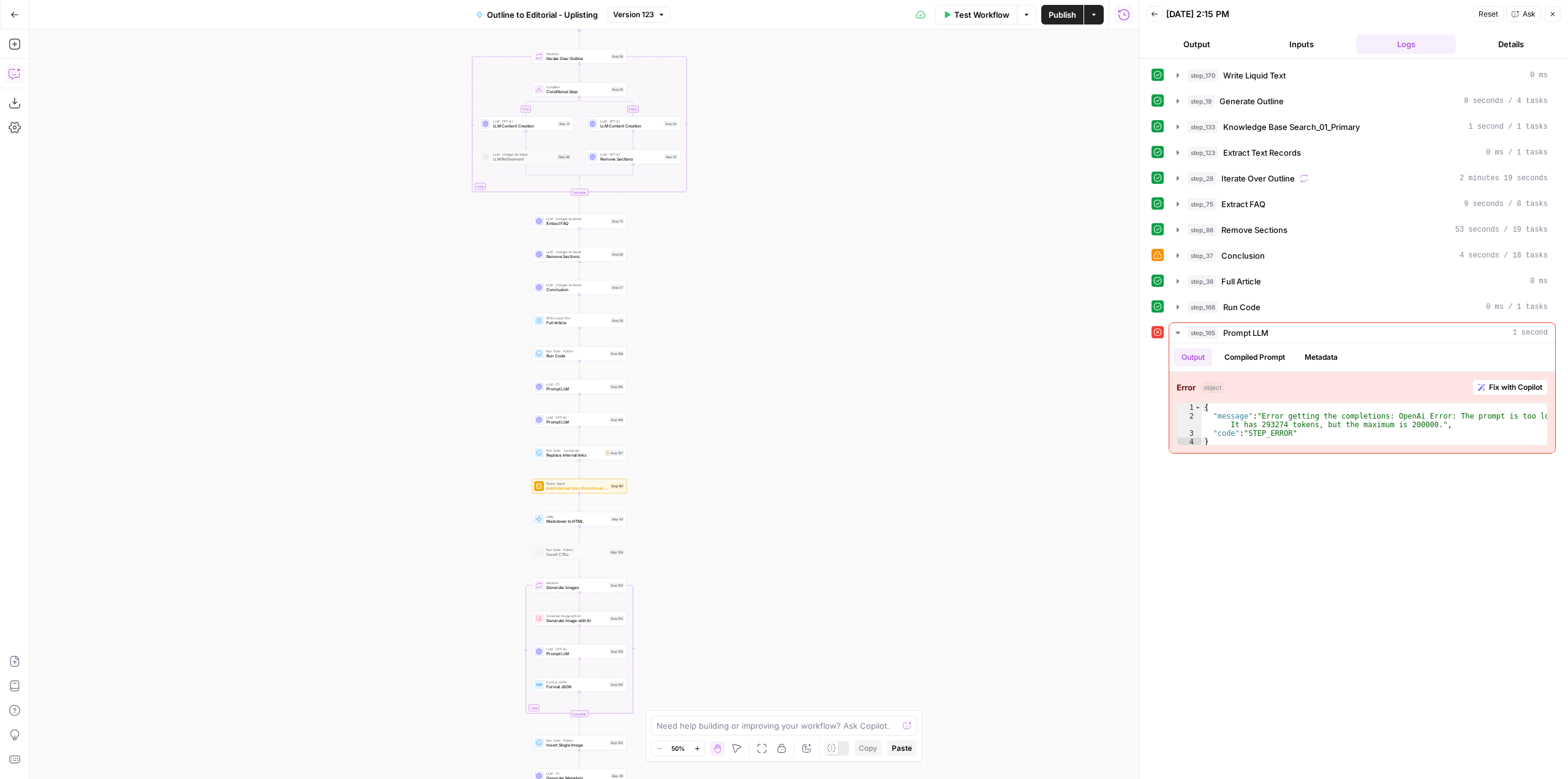
click at [20, 73] on button "Copilot" at bounding box center [15, 73] width 20 height 20
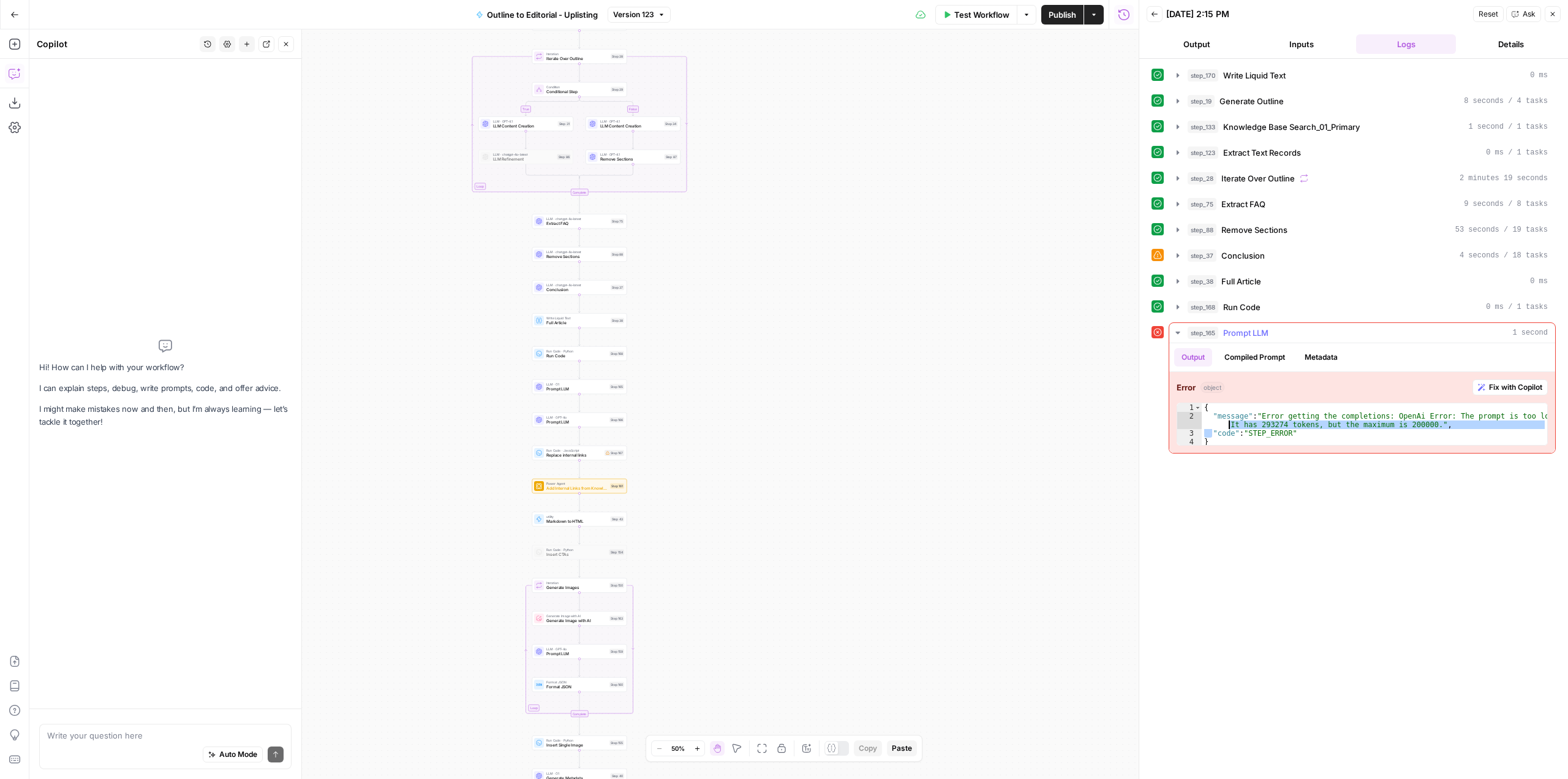
drag, startPoint x: 1214, startPoint y: 437, endPoint x: 1201, endPoint y: 429, distance: 15.3
click at [1201, 429] on div "**********" at bounding box center [1362, 424] width 371 height 43
click at [1225, 436] on div "{ "message" : "Error getting the completions: OpenAi Error: The prompt is too l…" at bounding box center [1375, 433] width 345 height 61
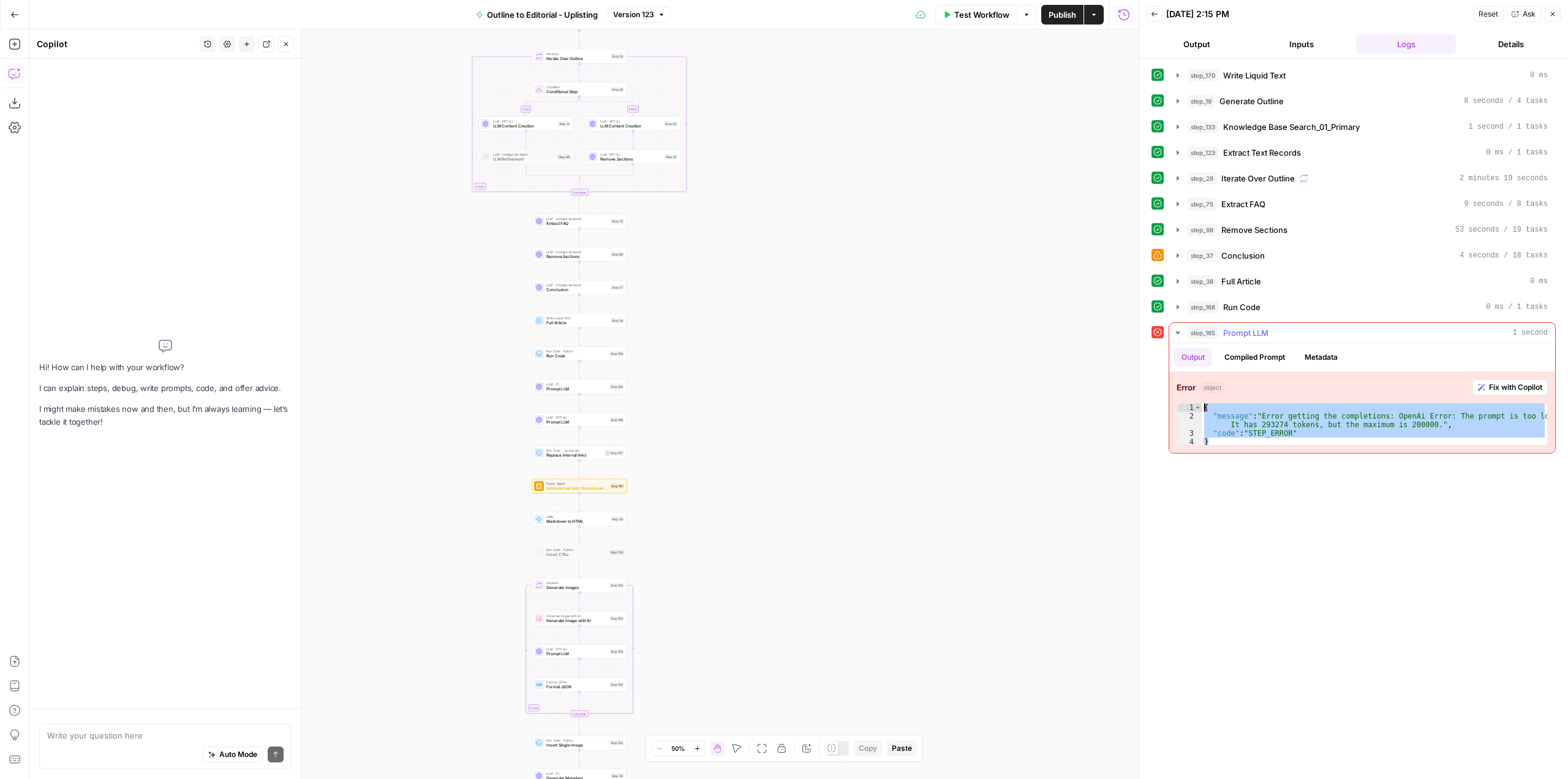
drag, startPoint x: 1220, startPoint y: 444, endPoint x: 1192, endPoint y: 393, distance: 58.2
click at [1192, 393] on div "**********" at bounding box center [1361, 412] width 385 height 81
type textarea "**********"
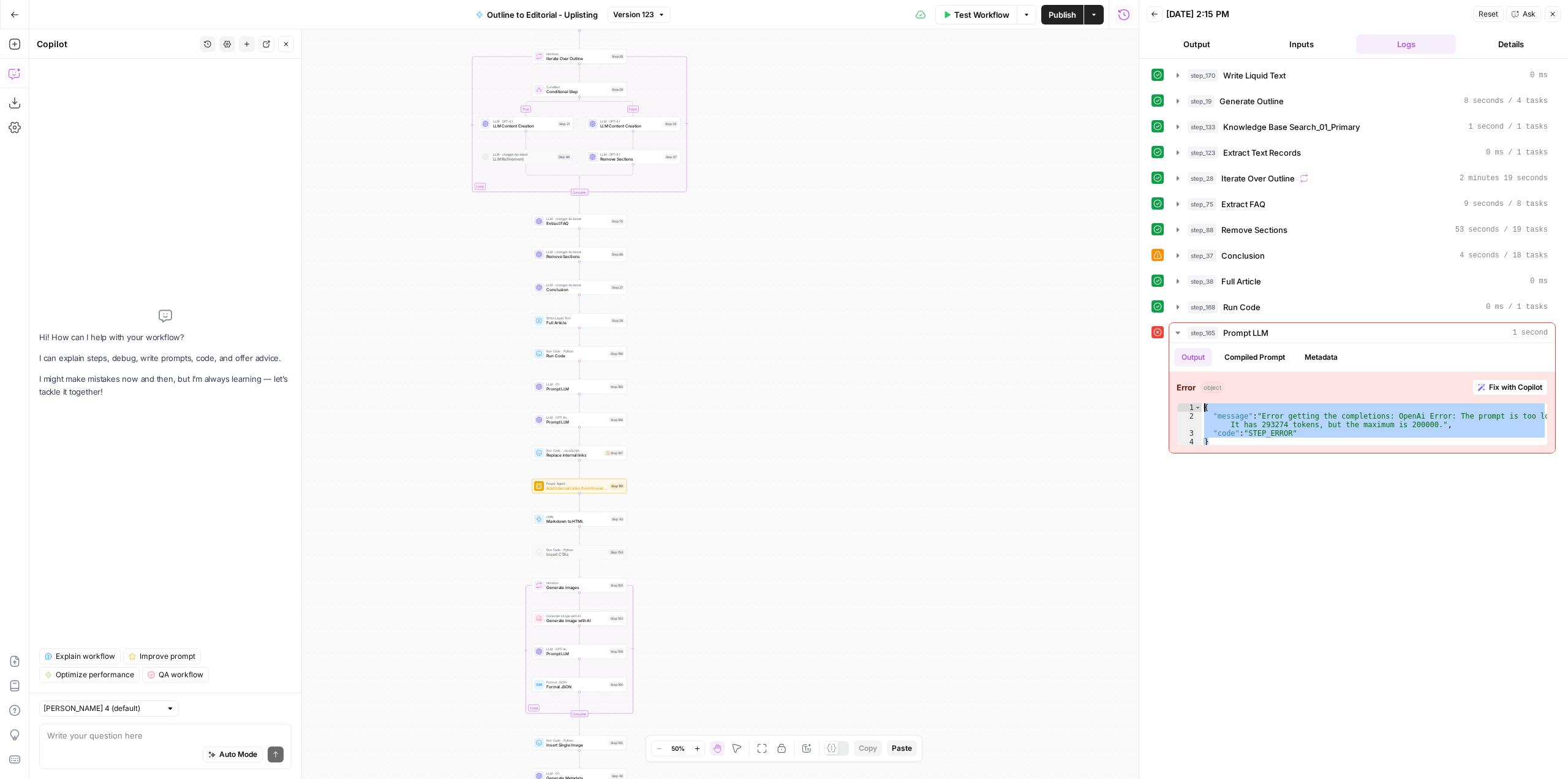
click at [142, 726] on div "Write your question here Auto Mode Send" at bounding box center [165, 746] width 253 height 45
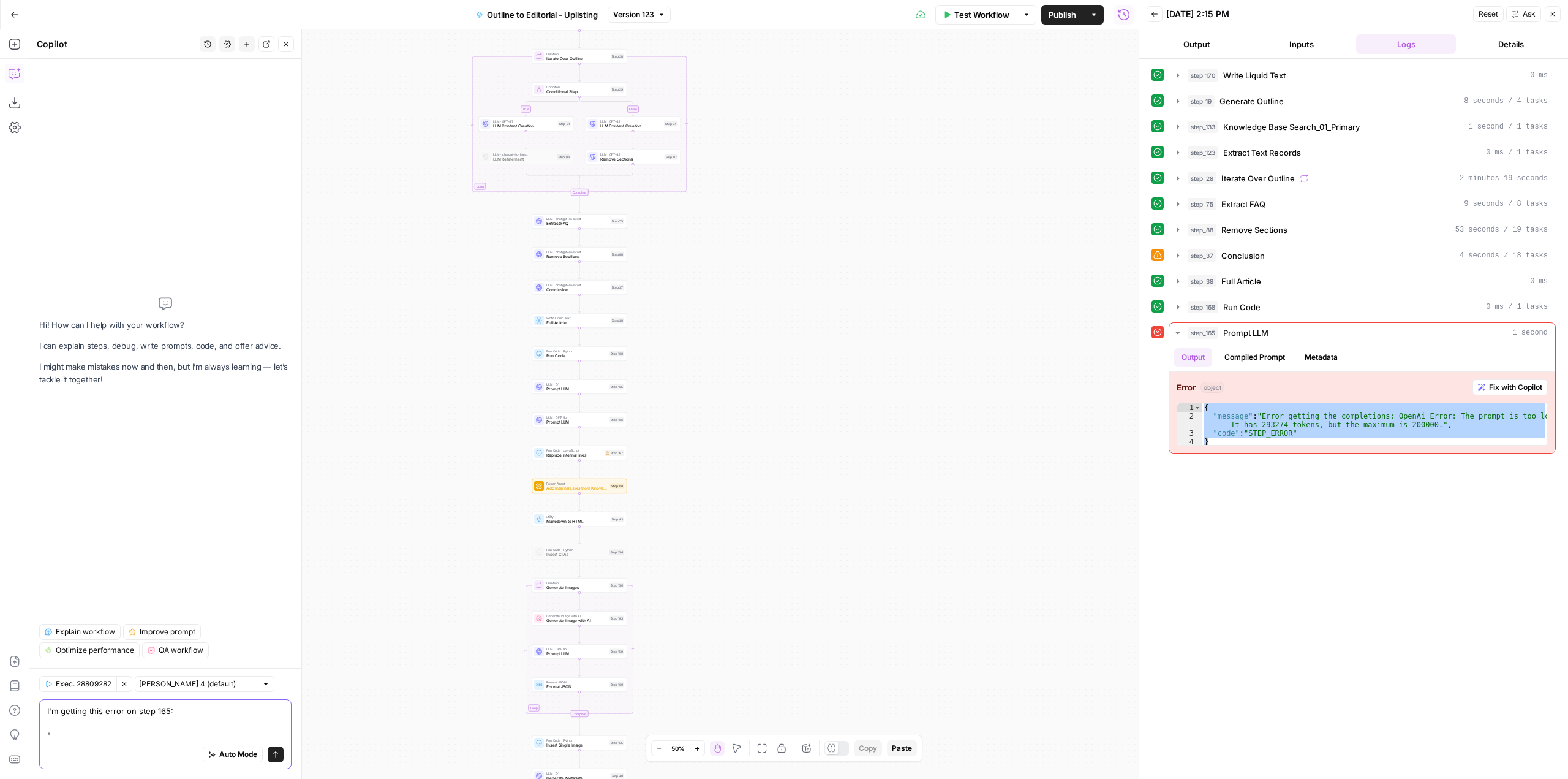
paste textarea "{ "message": "Error getting the completions: OpenAi Error: The prompt is too lo…"
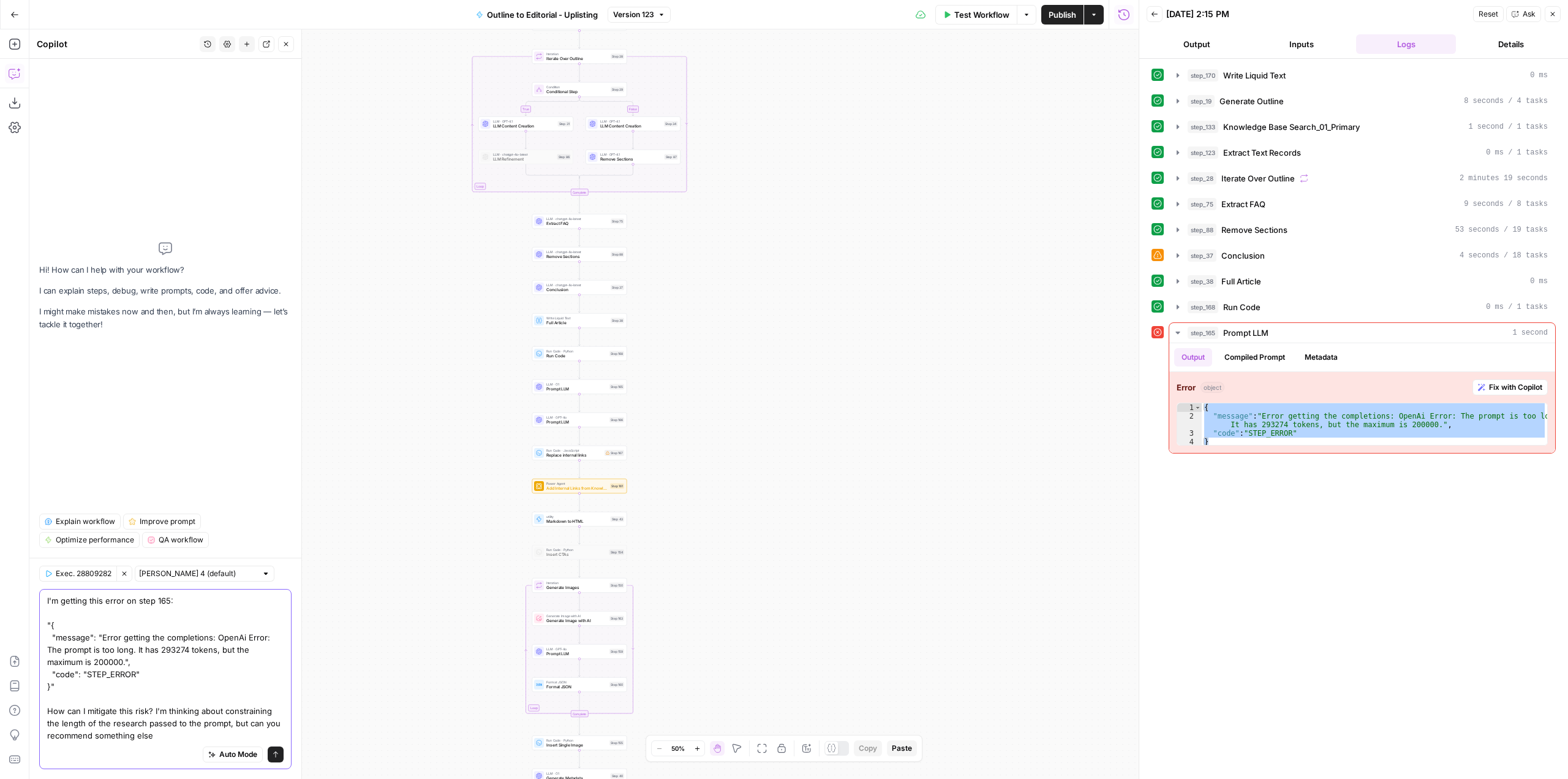
type textarea "I'm getting this error on step 165: "{ "message": "Error getting the completion…"
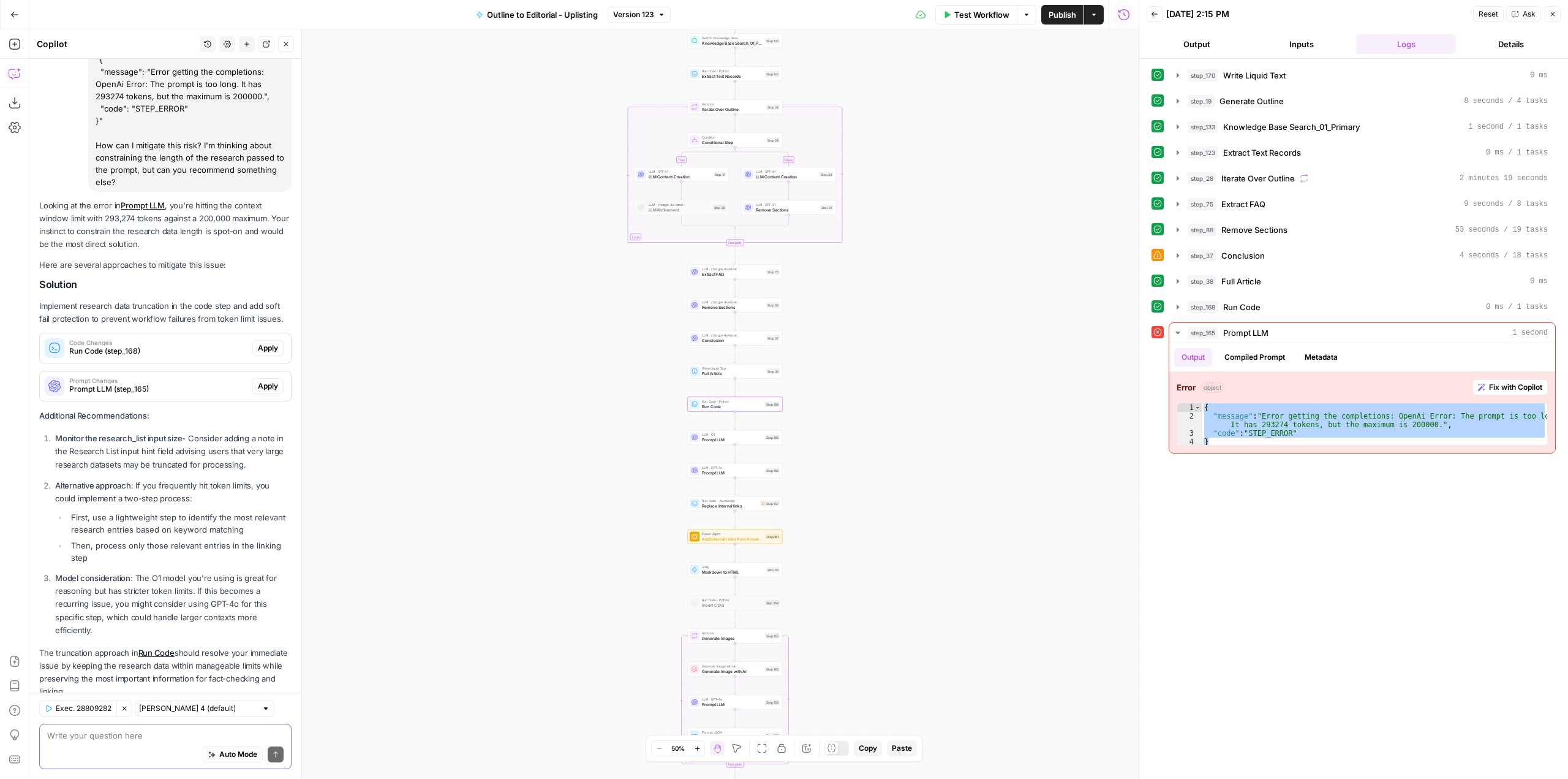
scroll to position [154, 0]
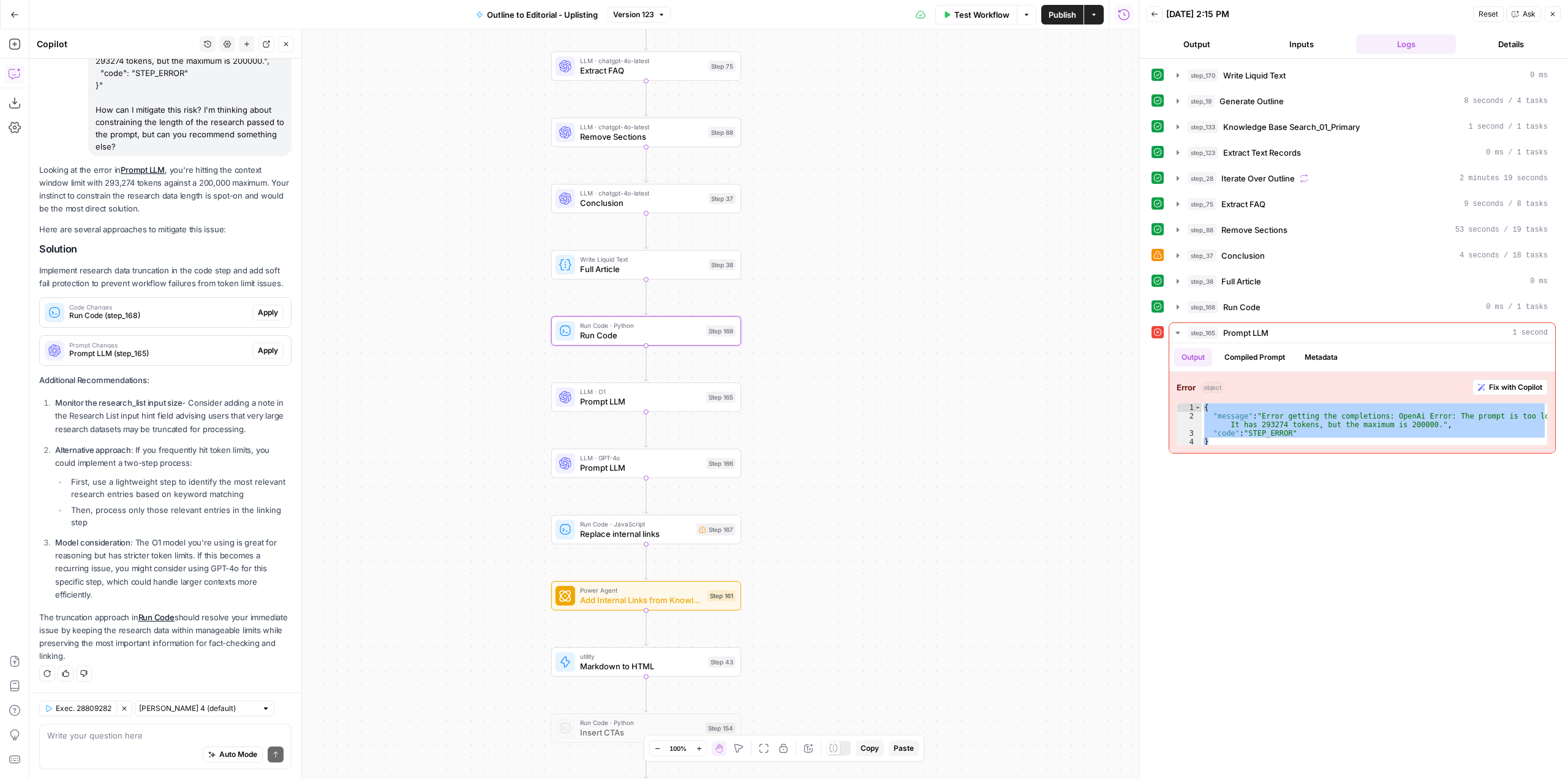
drag, startPoint x: 726, startPoint y: 301, endPoint x: 832, endPoint y: 323, distance: 108.3
click at [832, 323] on div "true false Workflow Set Inputs Inputs Write Liquid Text Write Liquid Text Step …" at bounding box center [583, 404] width 1109 height 750
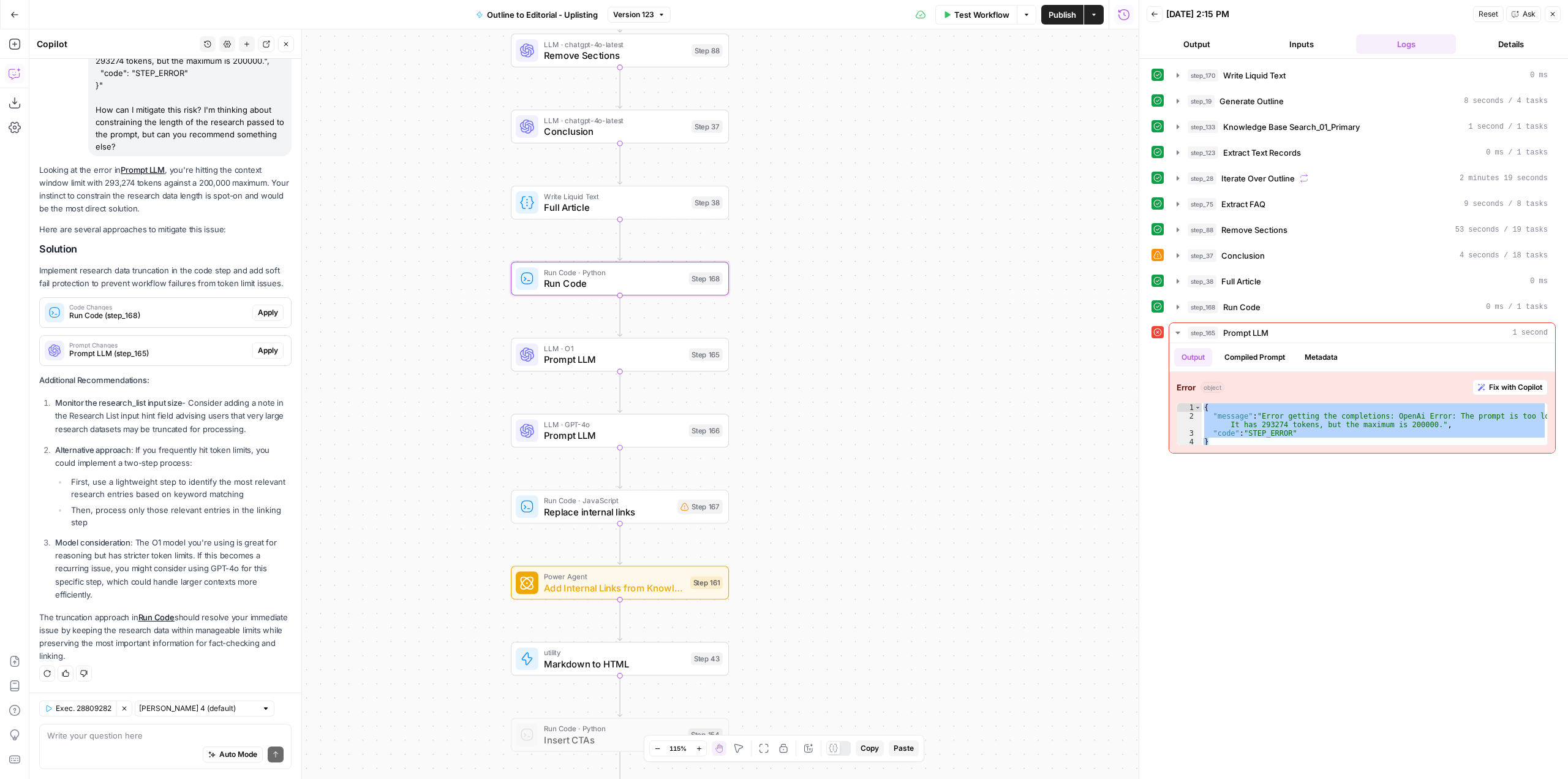
drag, startPoint x: 800, startPoint y: 481, endPoint x: 799, endPoint y: 424, distance: 57.0
click at [799, 424] on div "true false Workflow Set Inputs Inputs Write Liquid Text Write Liquid Text Step …" at bounding box center [583, 404] width 1109 height 750
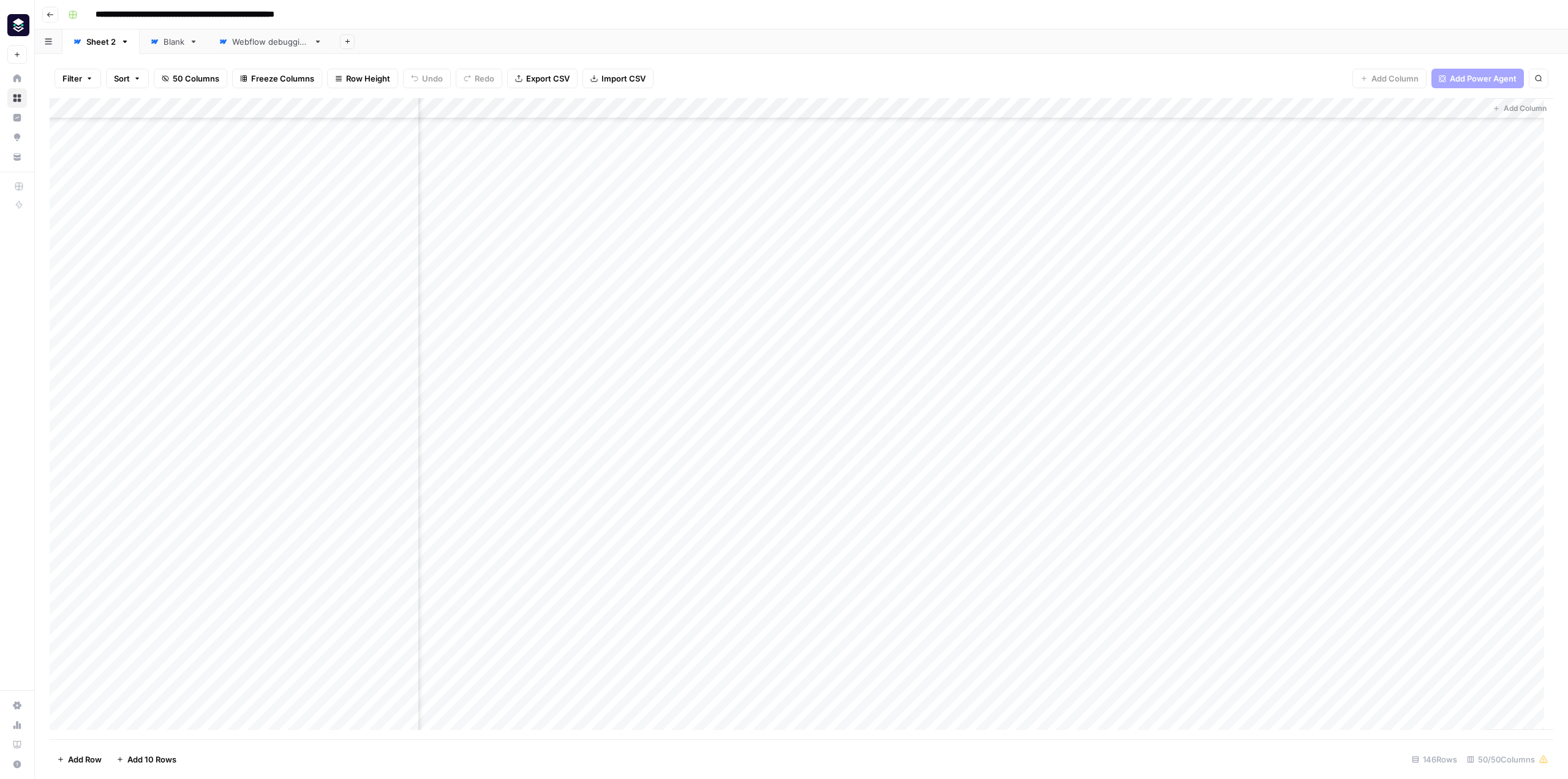
scroll to position [368, 4721]
click at [1230, 104] on div "Add Column" at bounding box center [801, 418] width 1504 height 641
click at [1210, 187] on span "Edit" at bounding box center [1223, 184] width 107 height 13
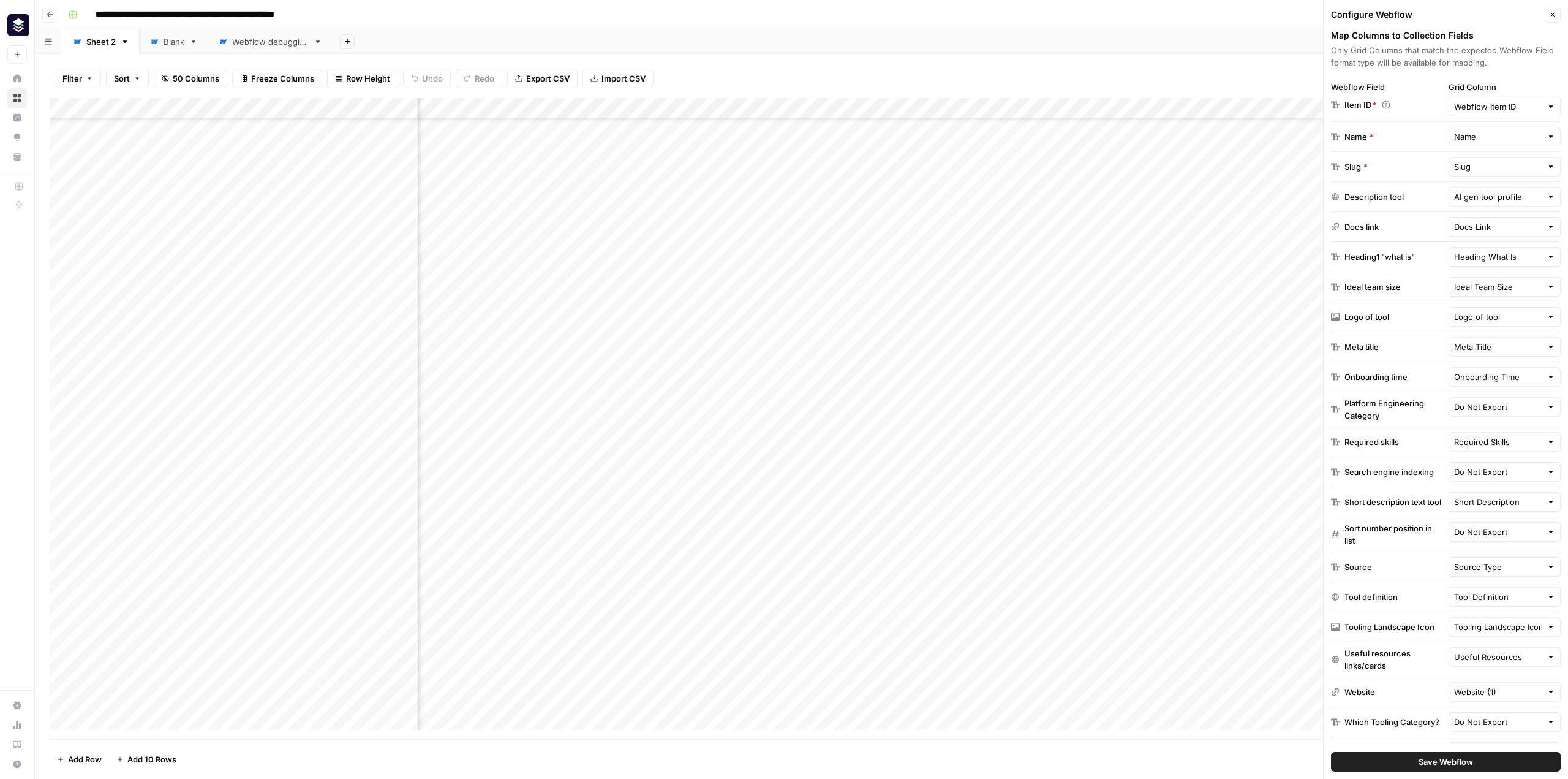
scroll to position [224, 0]
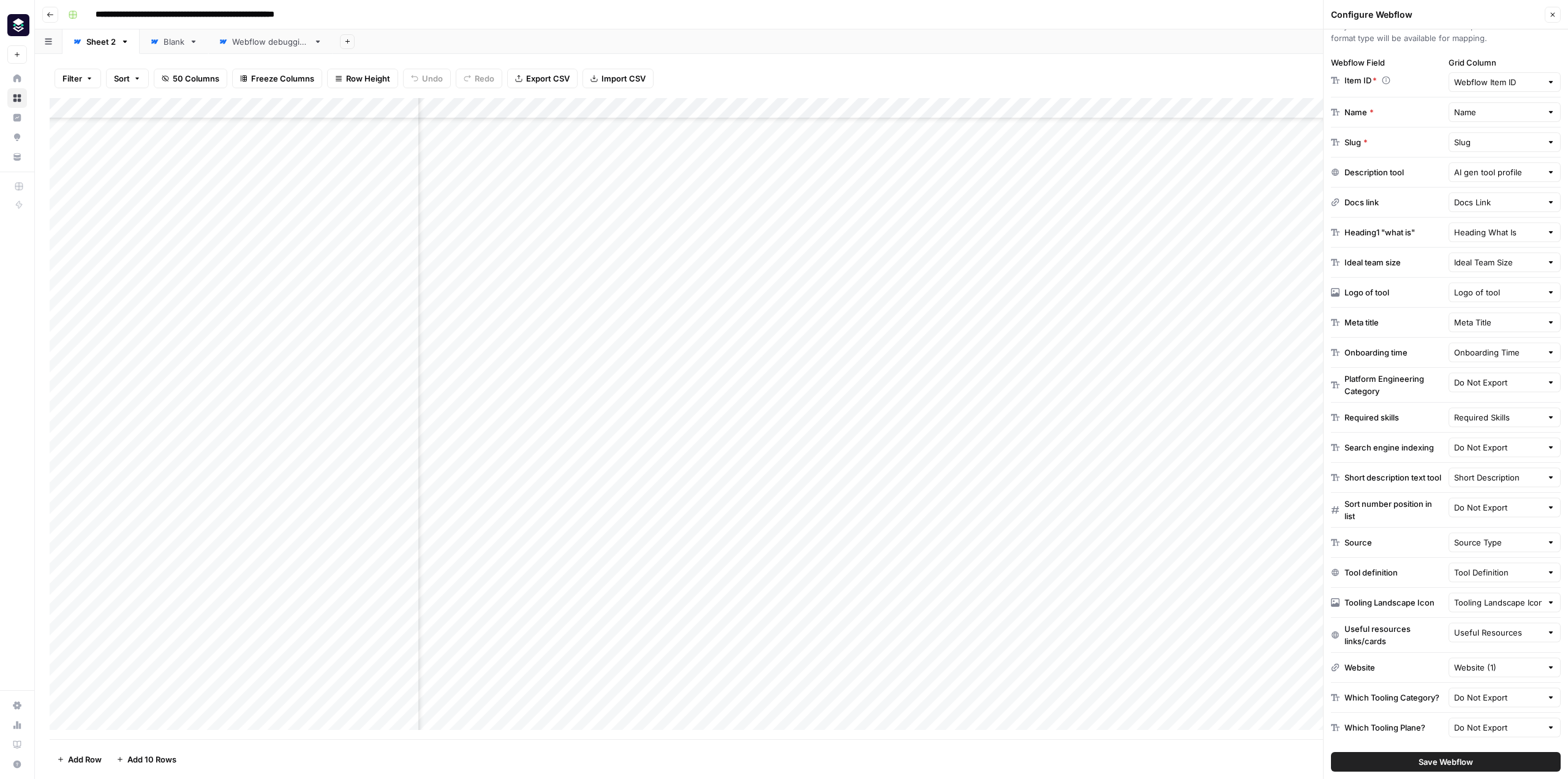
click at [1403, 529] on div "Source Source Type" at bounding box center [1445, 542] width 229 height 30
click at [1217, 66] on div "Filter Sort 50 Columns Freeze Columns Row Height Undo Redo Export CSV Import CS…" at bounding box center [801, 78] width 1504 height 39
click at [1268, 15] on div "**********" at bounding box center [810, 15] width 1493 height 20
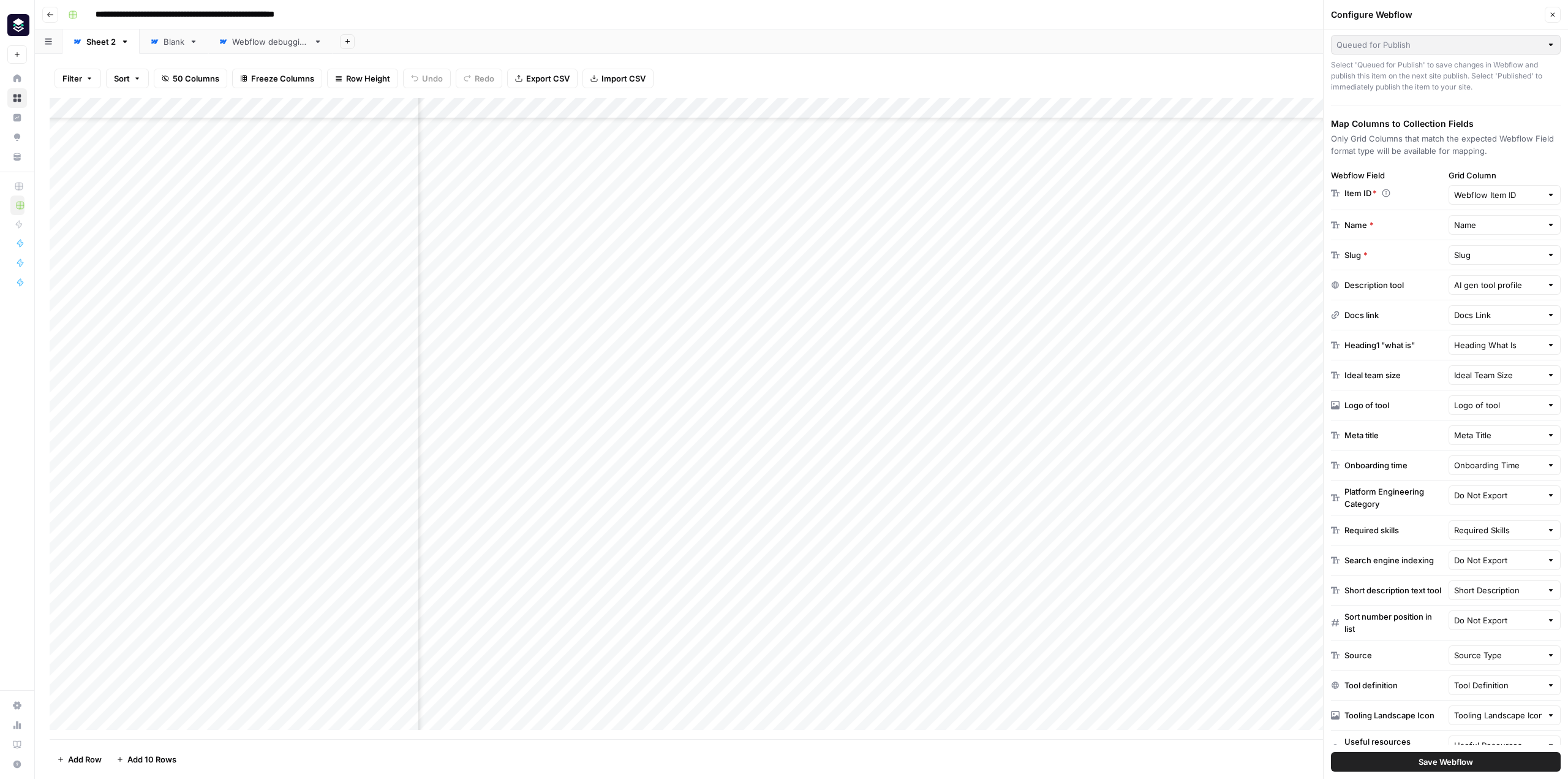
scroll to position [368, 4868]
click at [1071, 449] on div "Add Column" at bounding box center [801, 418] width 1504 height 641
click at [1554, 16] on icon "button" at bounding box center [1553, 15] width 8 height 8
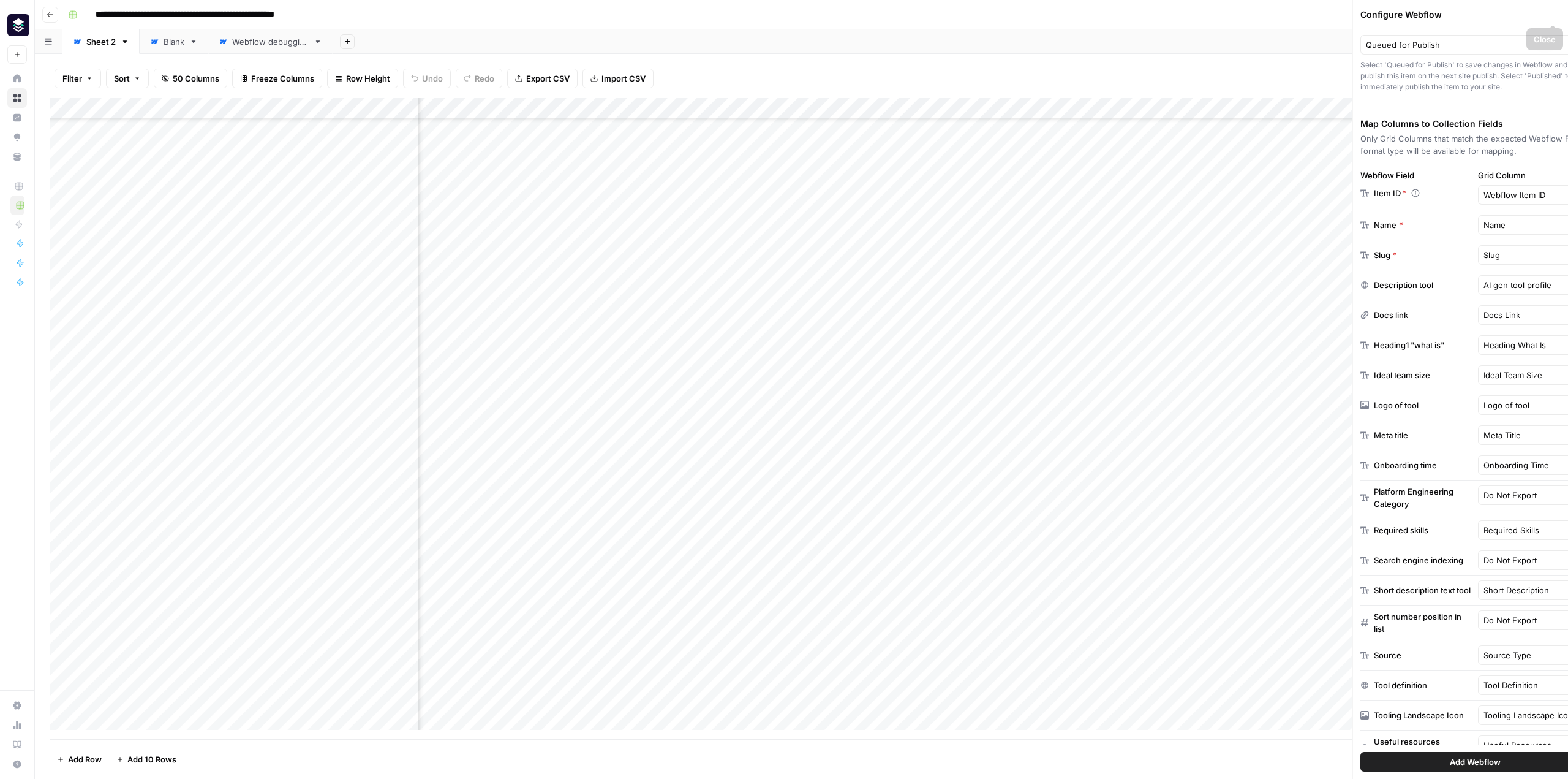
scroll to position [368, 4721]
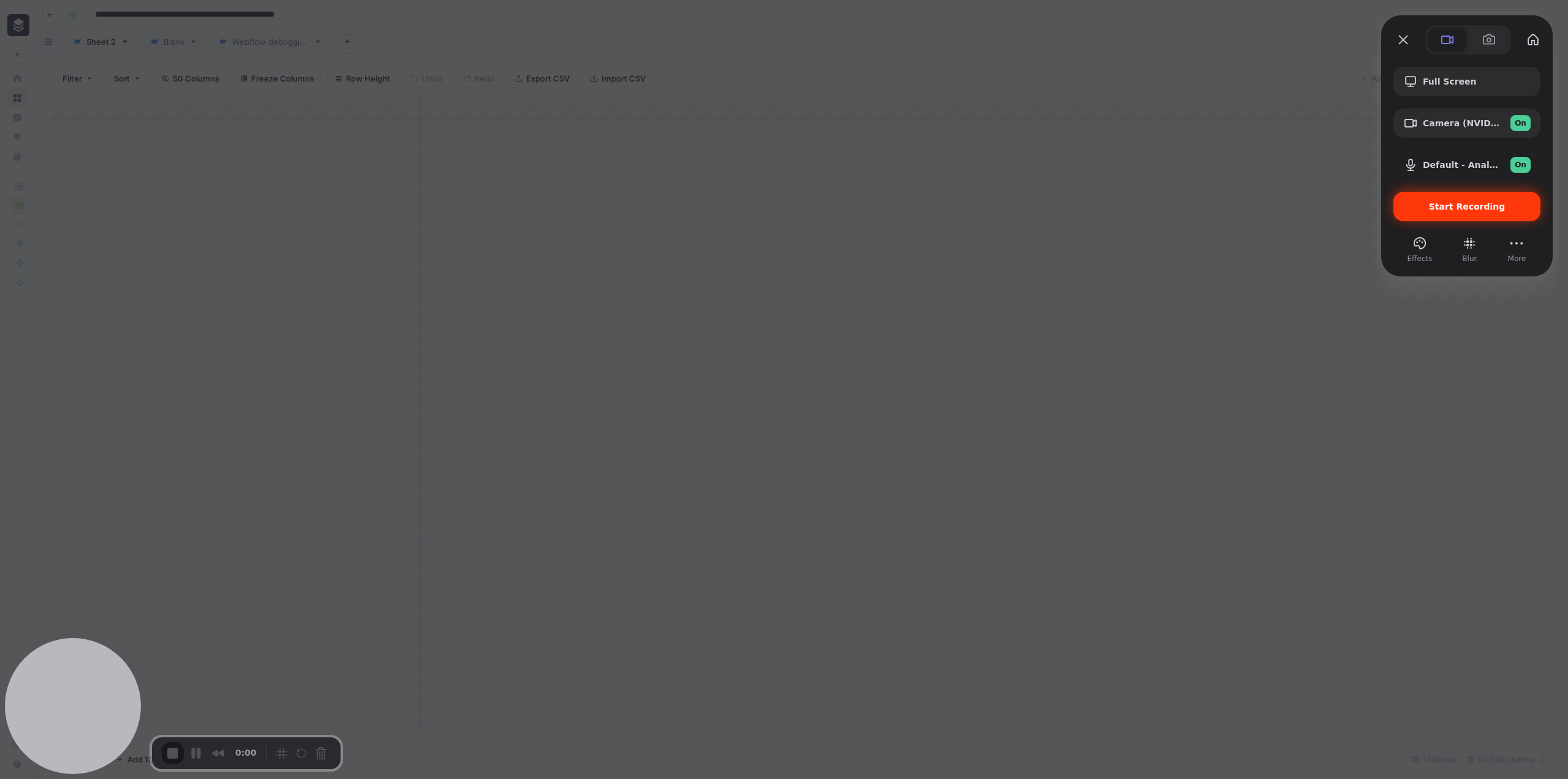
click at [1486, 207] on span "Start Recording" at bounding box center [1467, 207] width 76 height 10
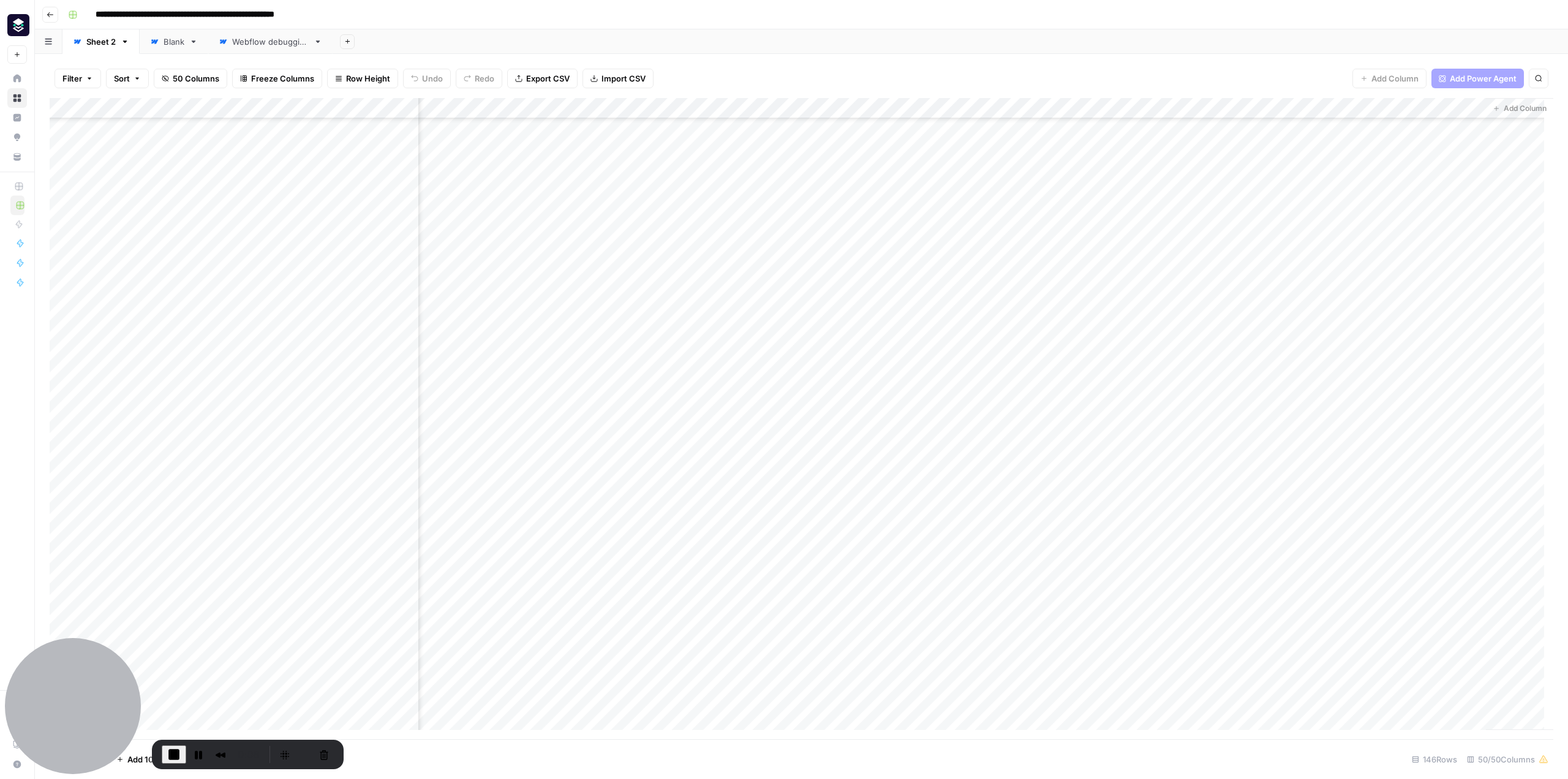
drag, startPoint x: 1221, startPoint y: 575, endPoint x: 1209, endPoint y: 572, distance: 12.4
click at [1209, 572] on div "Add Column" at bounding box center [801, 418] width 1504 height 641
click at [1203, 456] on div "Add Column" at bounding box center [801, 418] width 1504 height 641
click at [1236, 472] on div "Add Column" at bounding box center [801, 418] width 1504 height 641
click at [1231, 491] on div "Add Column" at bounding box center [801, 418] width 1504 height 641
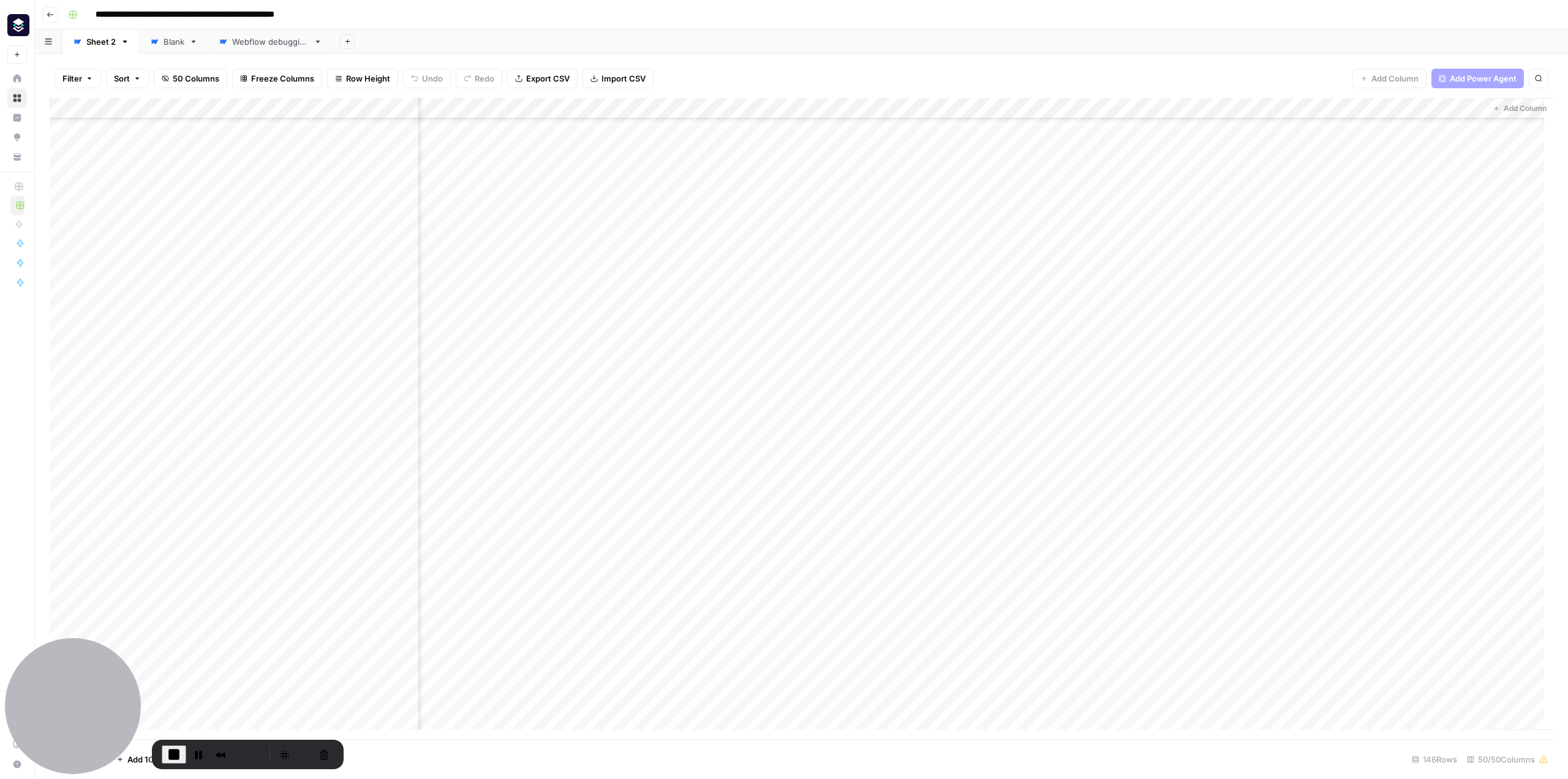
click at [1210, 493] on div "Add Column" at bounding box center [801, 418] width 1504 height 641
click at [1211, 514] on div "Add Column" at bounding box center [801, 418] width 1504 height 641
click at [1221, 522] on div "Add Column" at bounding box center [801, 418] width 1504 height 641
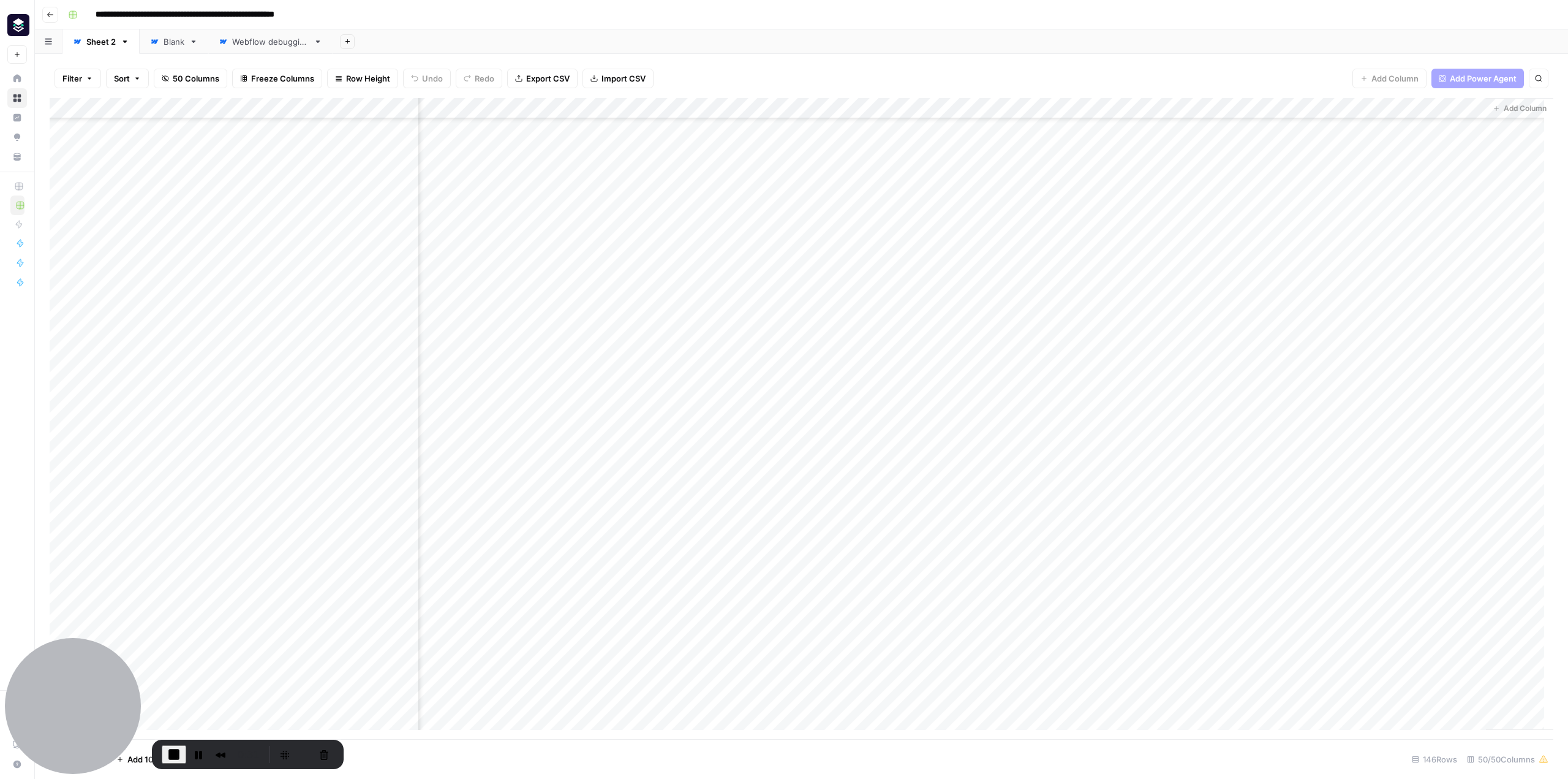
click at [1222, 448] on div "Add Column" at bounding box center [801, 418] width 1504 height 641
click at [178, 752] on span "End Recording" at bounding box center [174, 754] width 15 height 15
